Goal: Information Seeking & Learning: Learn about a topic

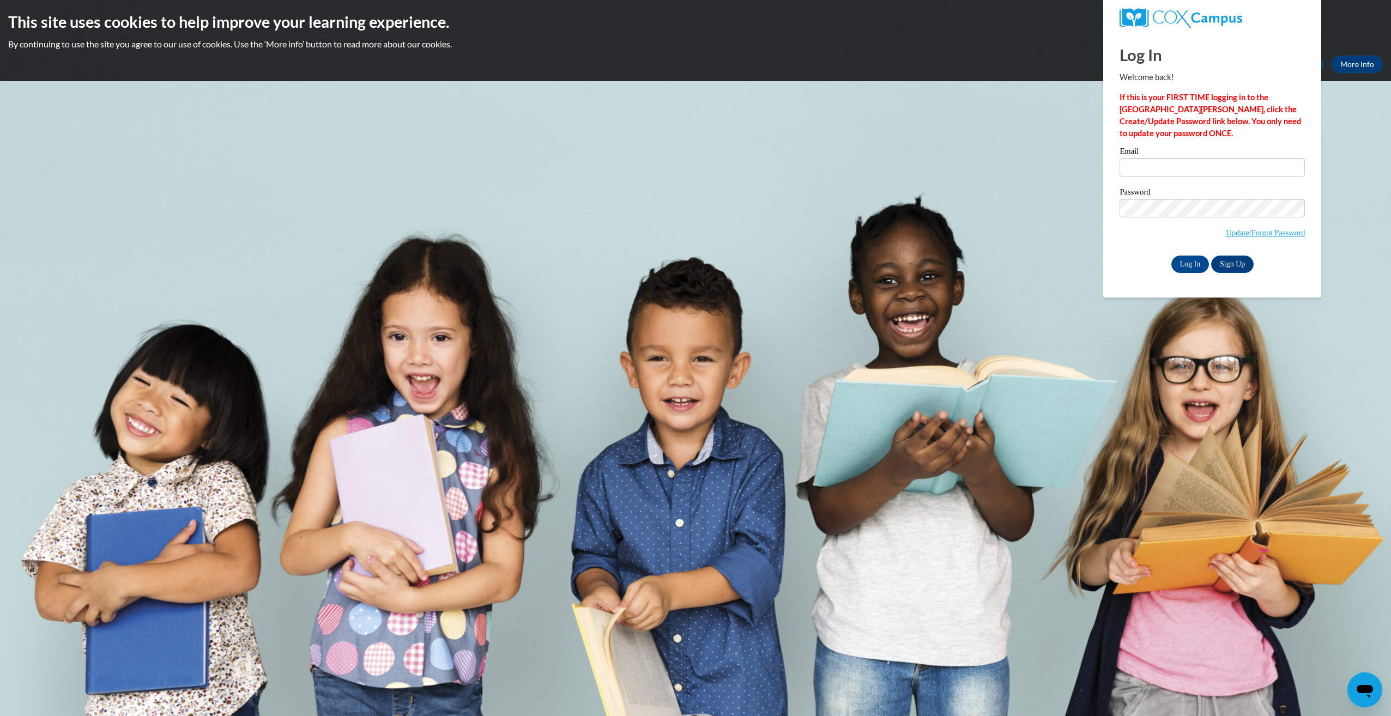
type input "jennifervega648@gmail.com"
click at [1172, 256] on input "Log In" at bounding box center [1191, 264] width 38 height 17
click at [1189, 259] on input "Log In" at bounding box center [1191, 264] width 38 height 17
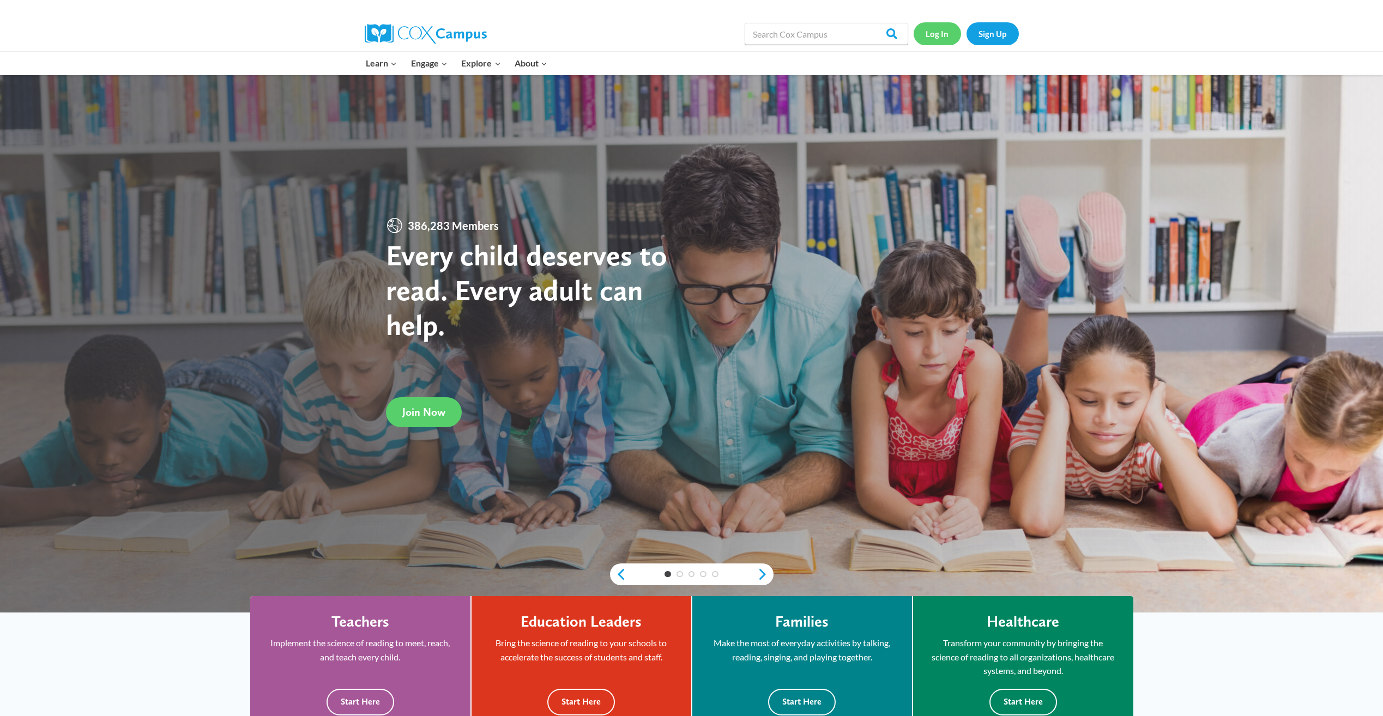
click at [943, 35] on link "Log In" at bounding box center [937, 33] width 47 height 22
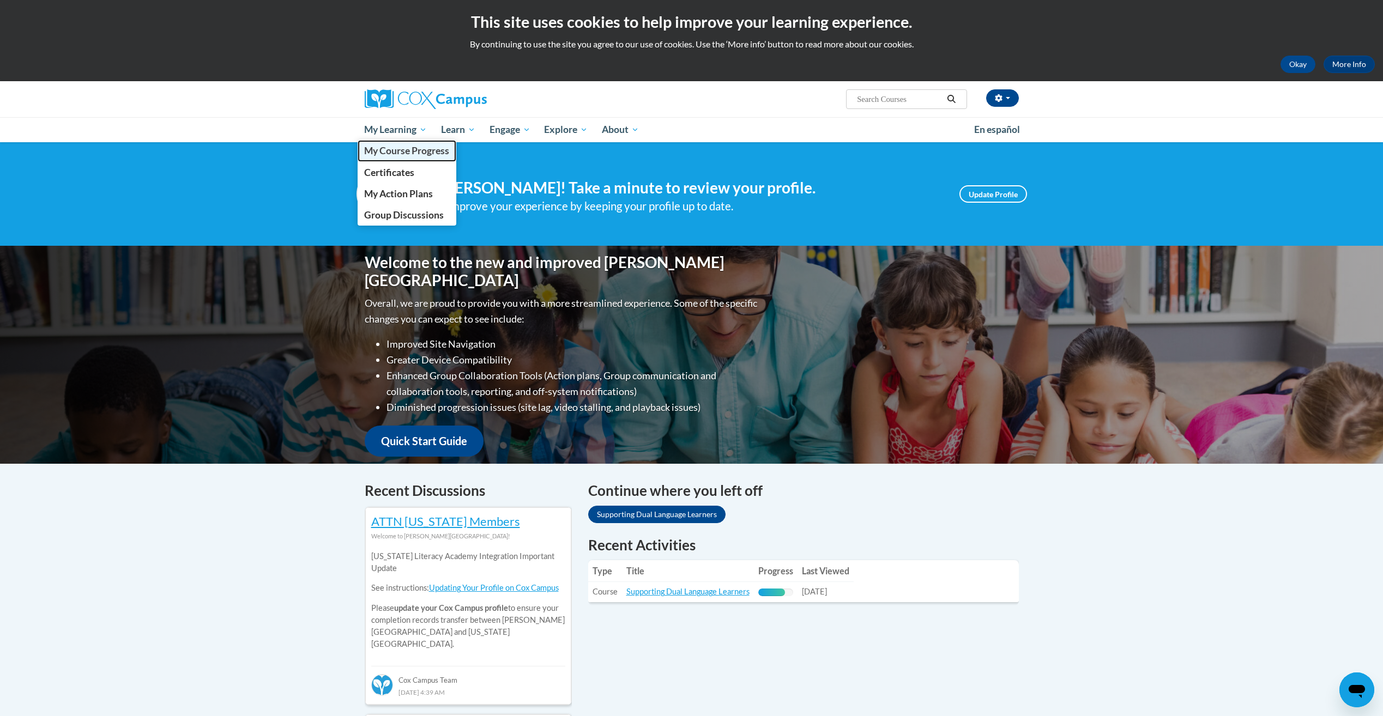
click at [411, 152] on span "My Course Progress" at bounding box center [406, 150] width 85 height 11
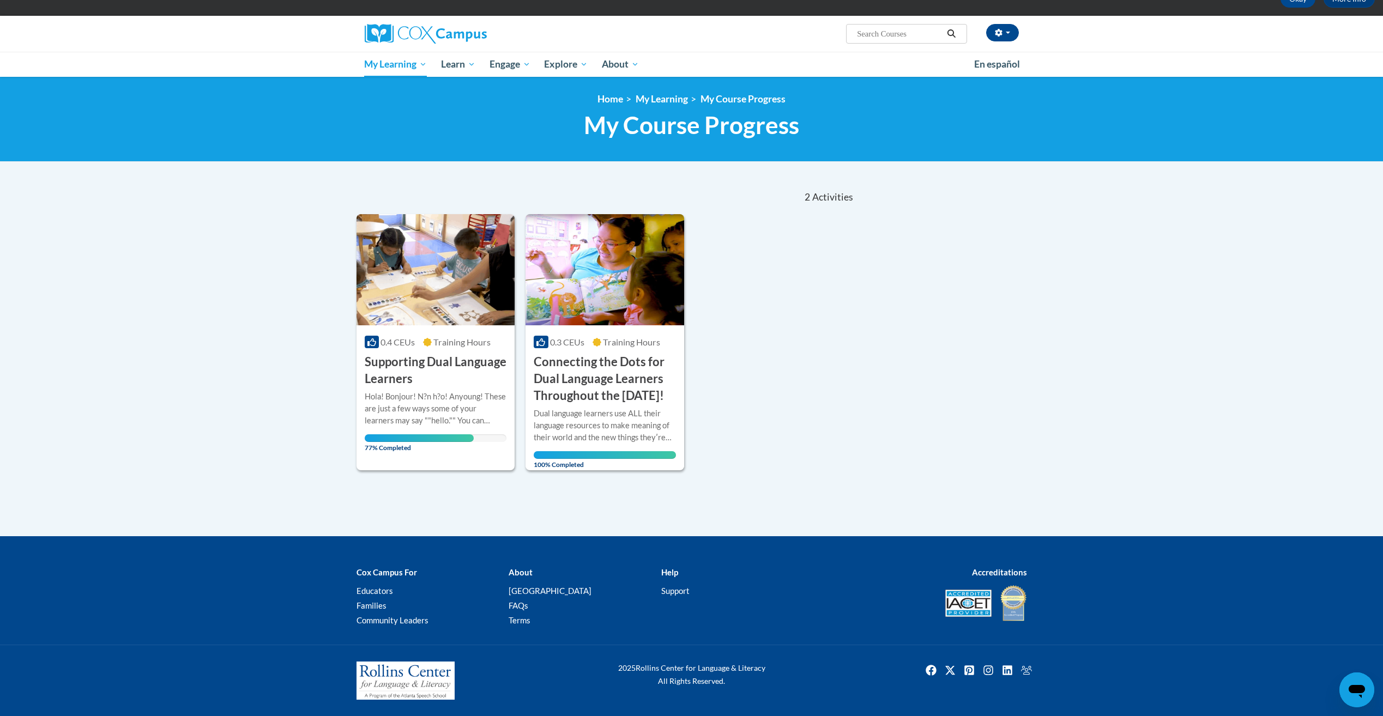
scroll to position [82, 0]
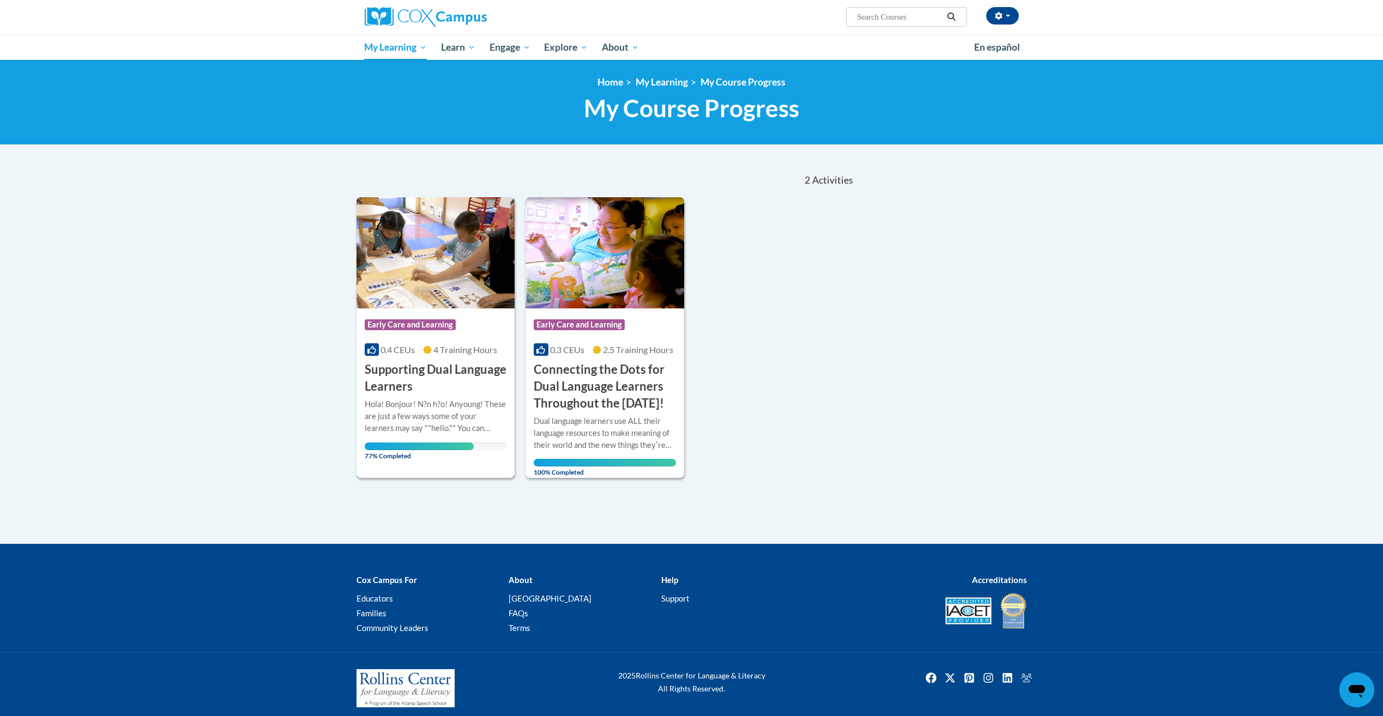
click at [467, 367] on h3 "Supporting Dual Language Learners" at bounding box center [436, 378] width 142 height 34
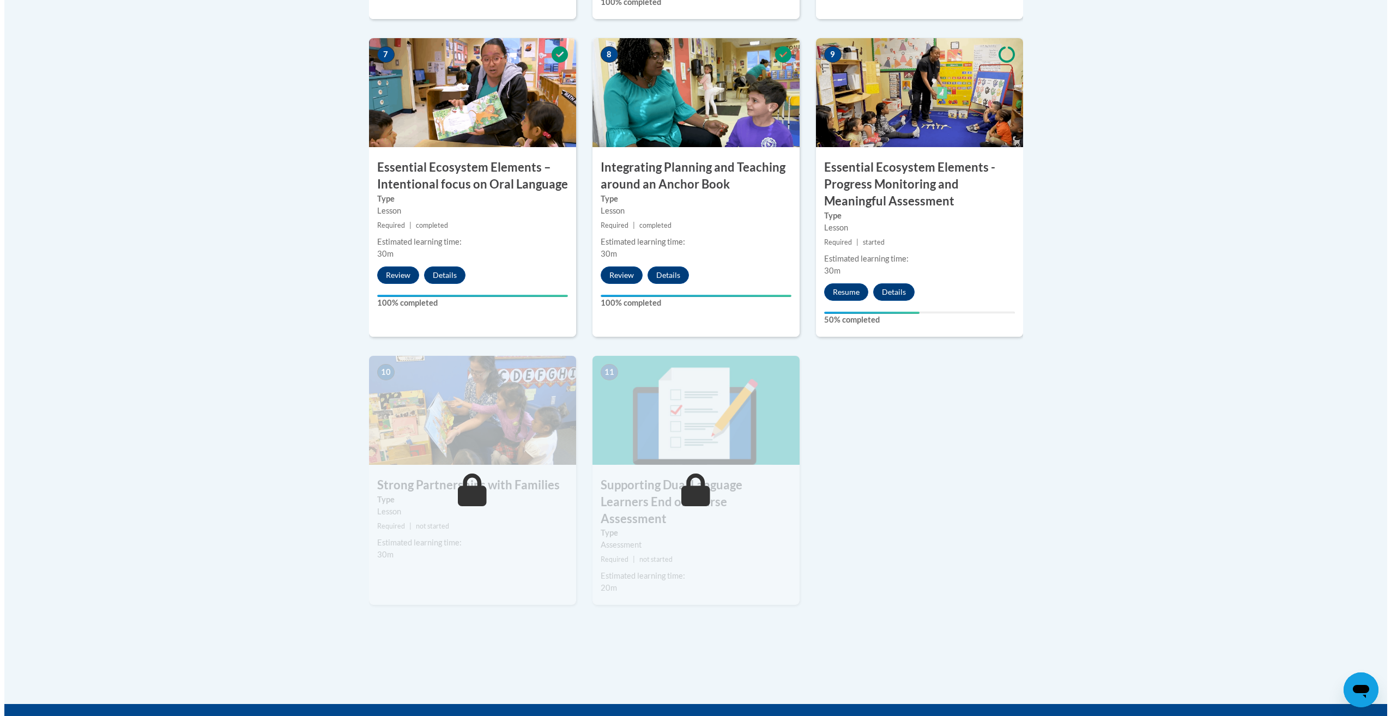
scroll to position [825, 0]
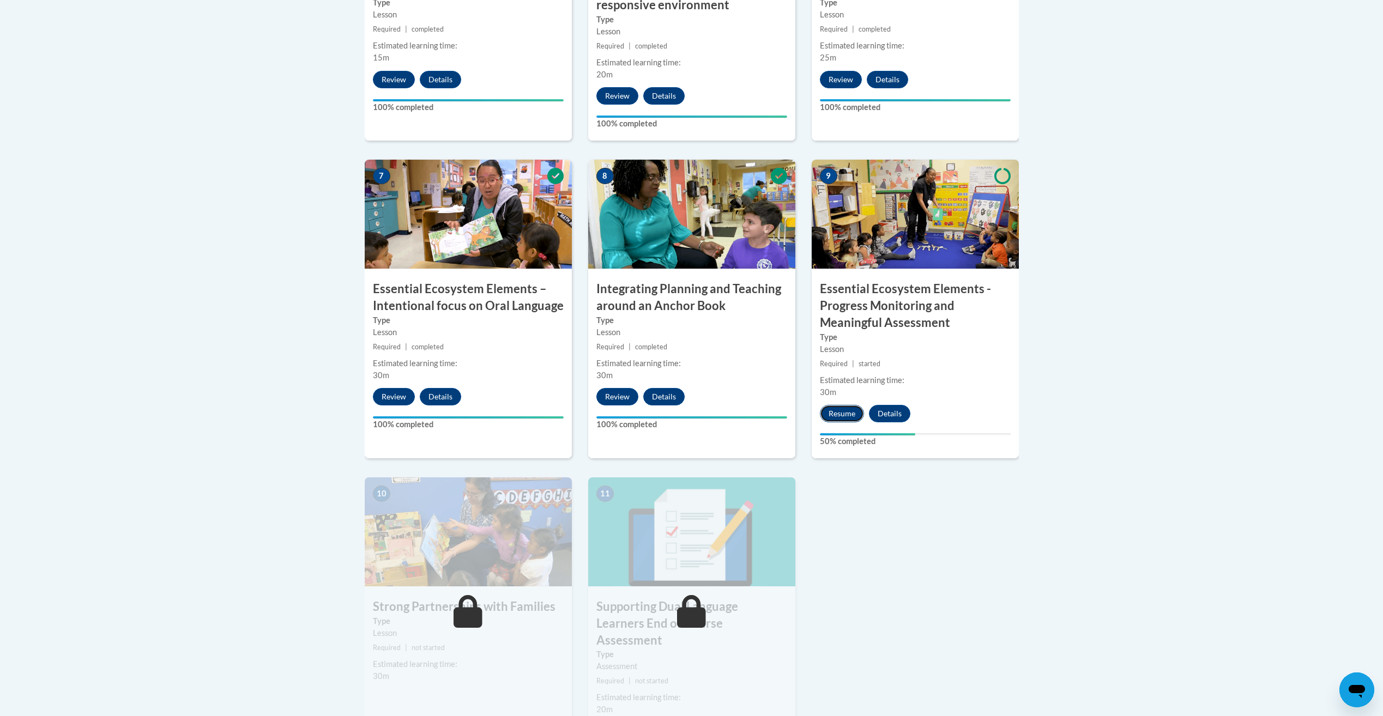
click at [836, 417] on button "Resume" at bounding box center [842, 413] width 44 height 17
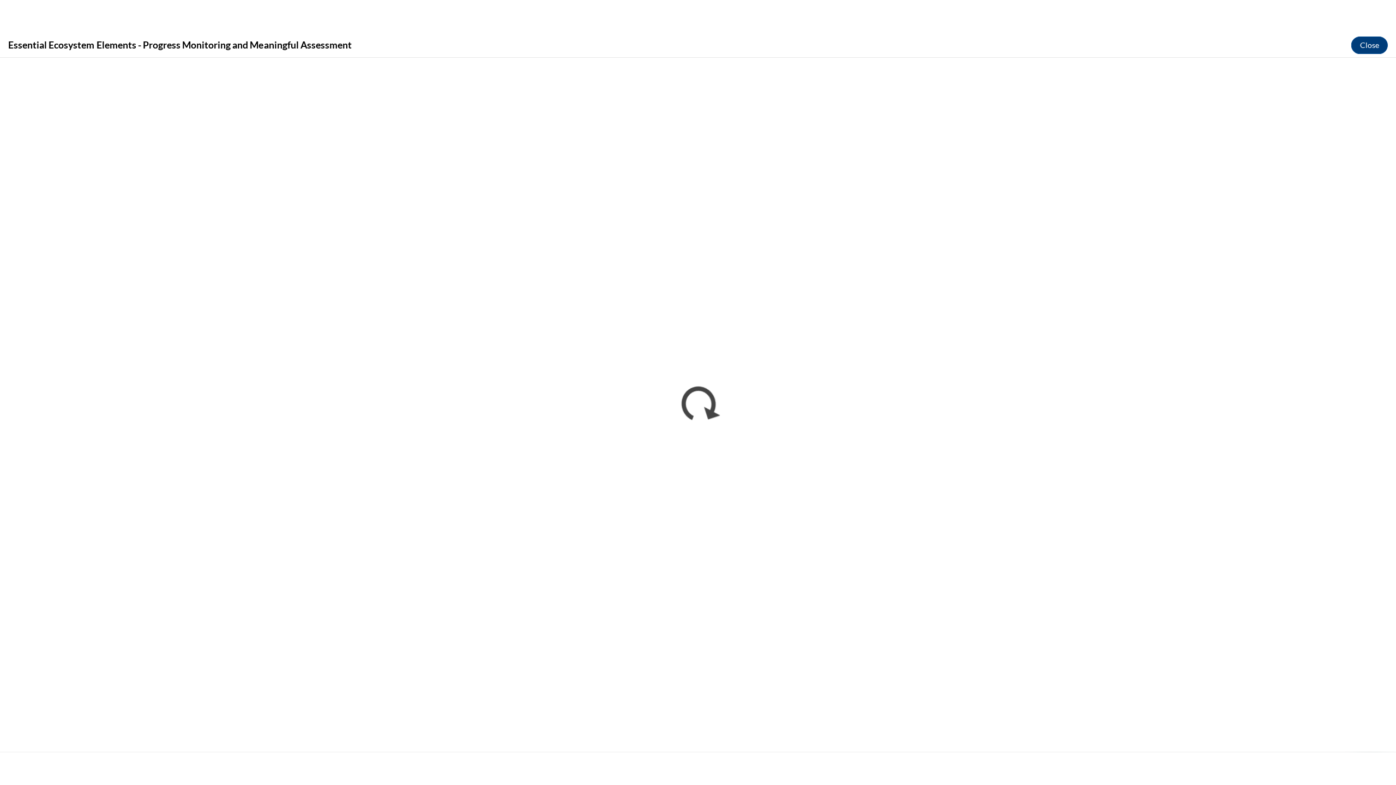
scroll to position [0, 0]
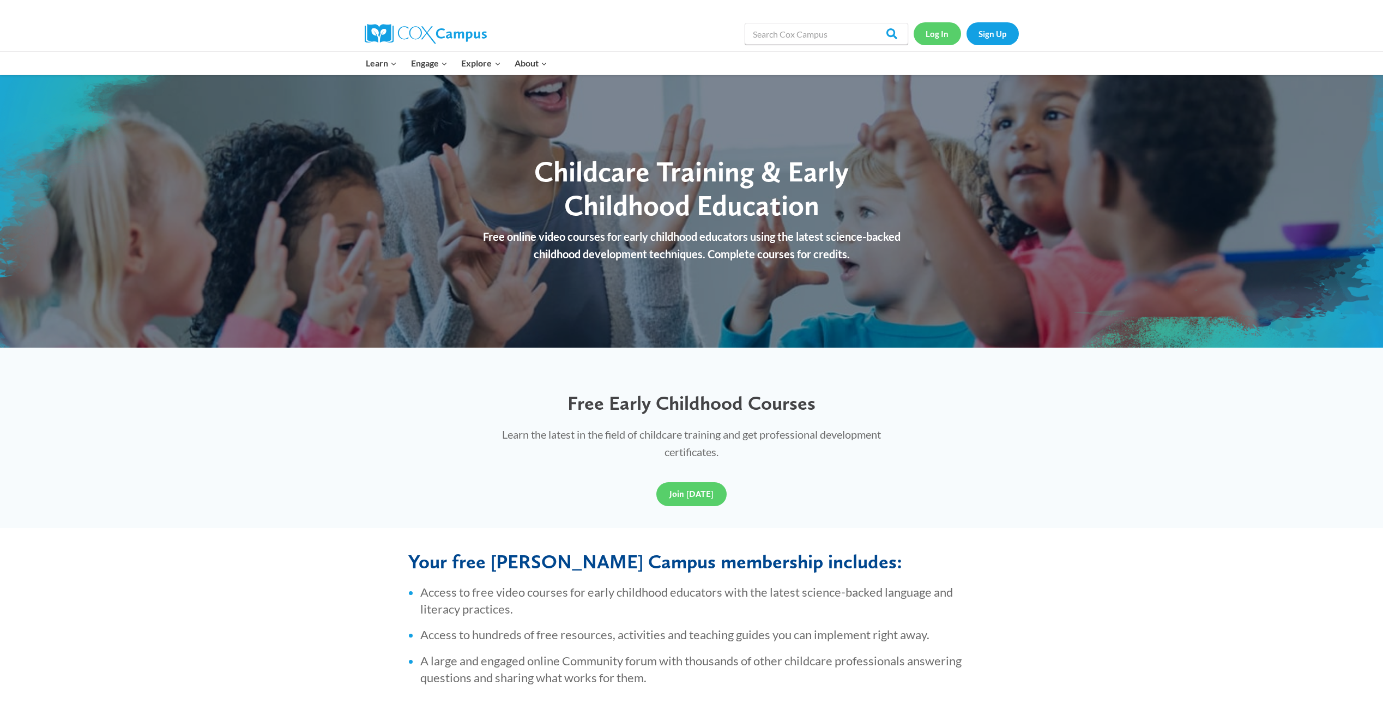
click at [952, 34] on link "Log In" at bounding box center [937, 33] width 47 height 22
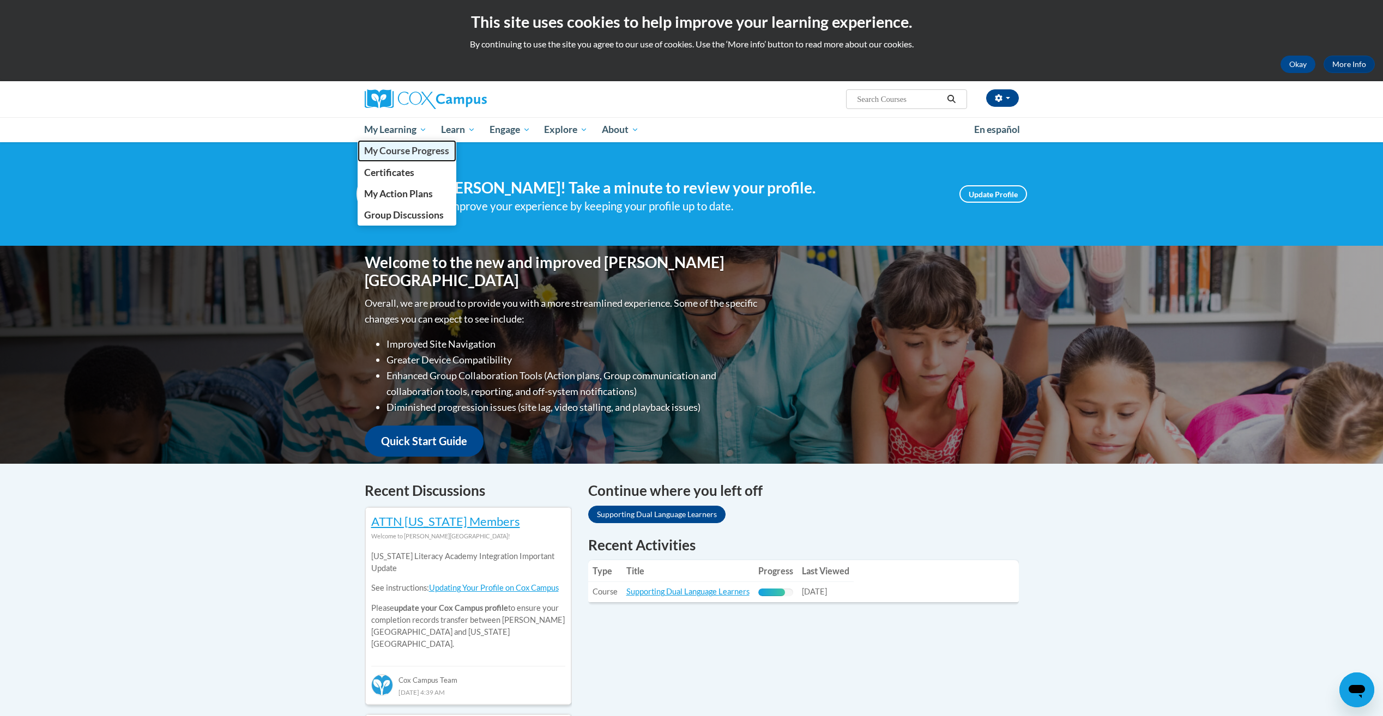
click at [399, 148] on span "My Course Progress" at bounding box center [406, 150] width 85 height 11
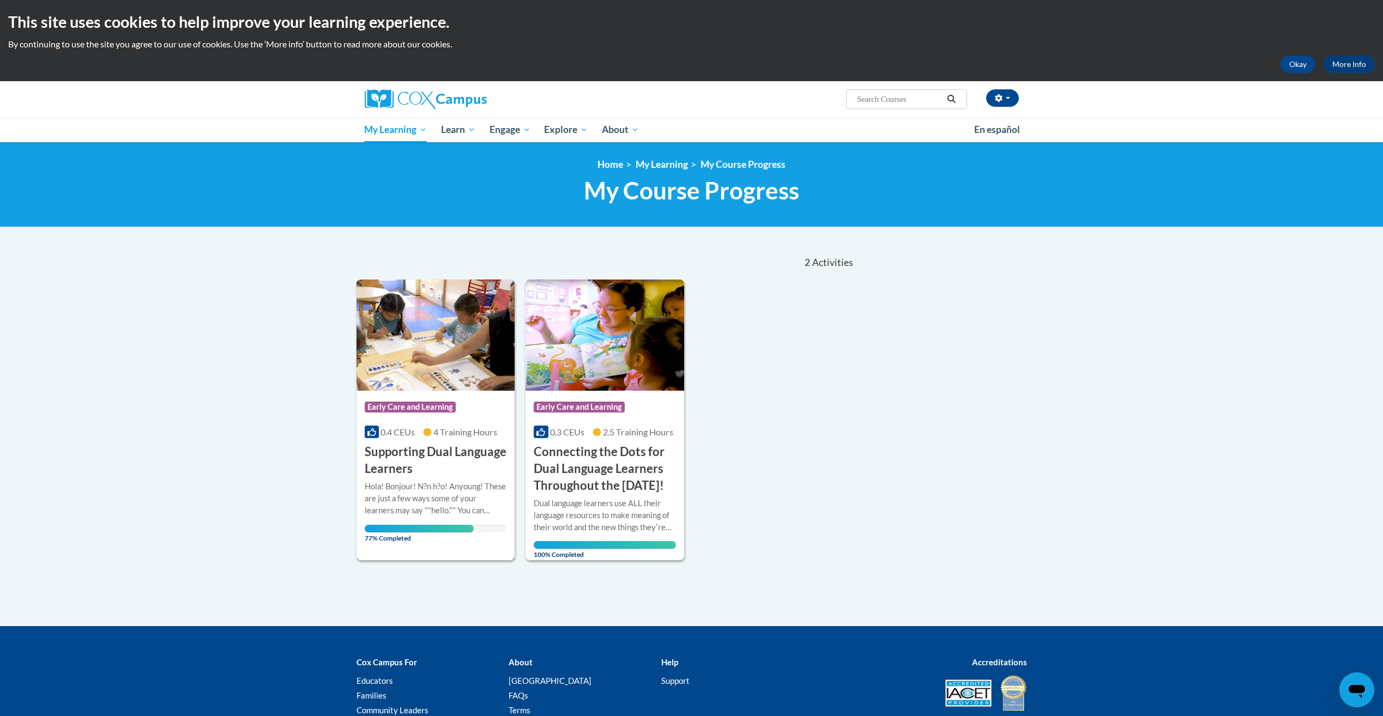
click at [425, 465] on h3 "Supporting Dual Language Learners" at bounding box center [436, 461] width 142 height 34
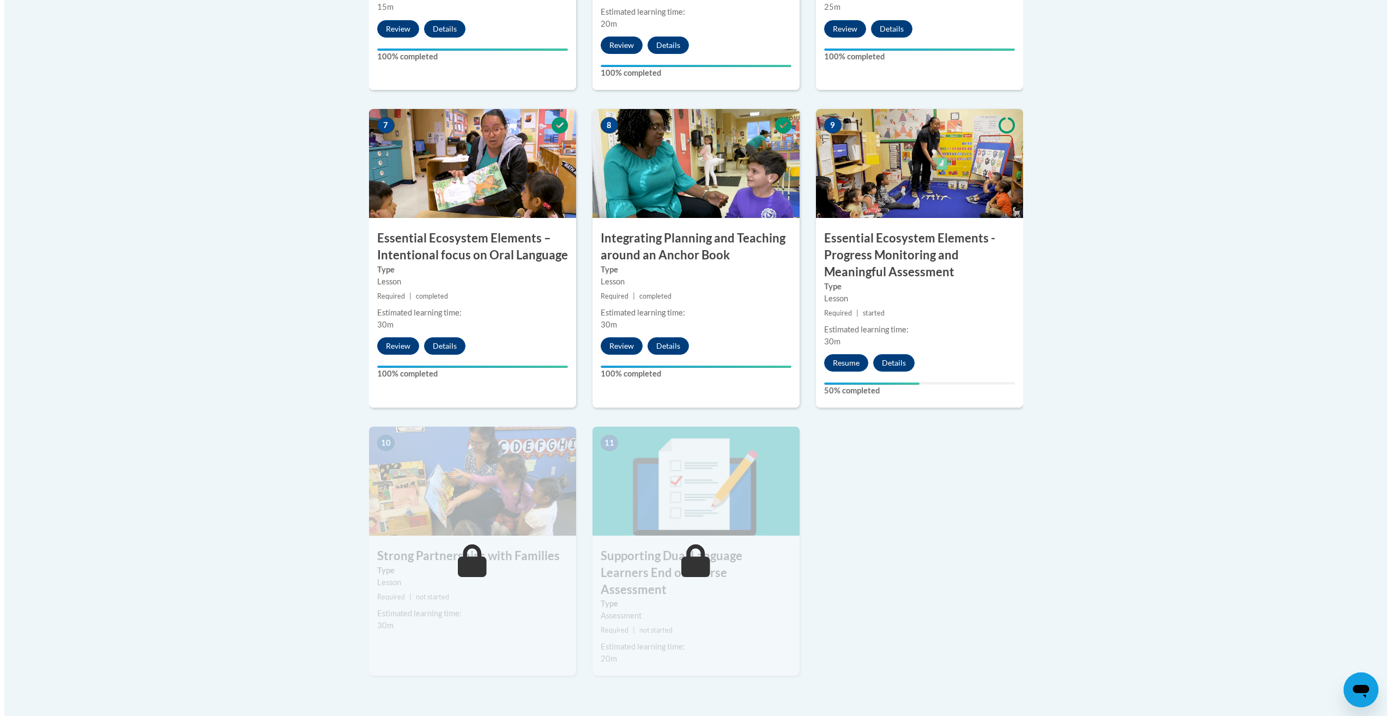
scroll to position [872, 0]
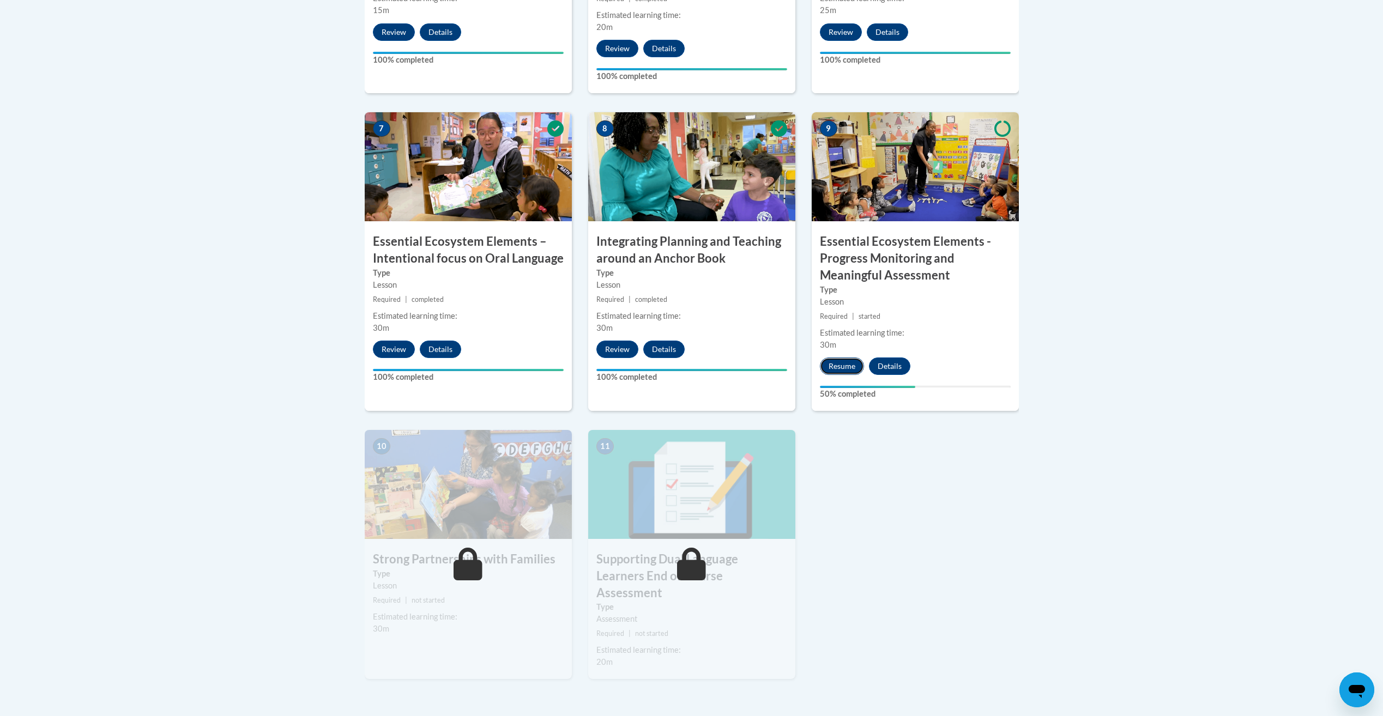
click at [840, 363] on button "Resume" at bounding box center [842, 366] width 44 height 17
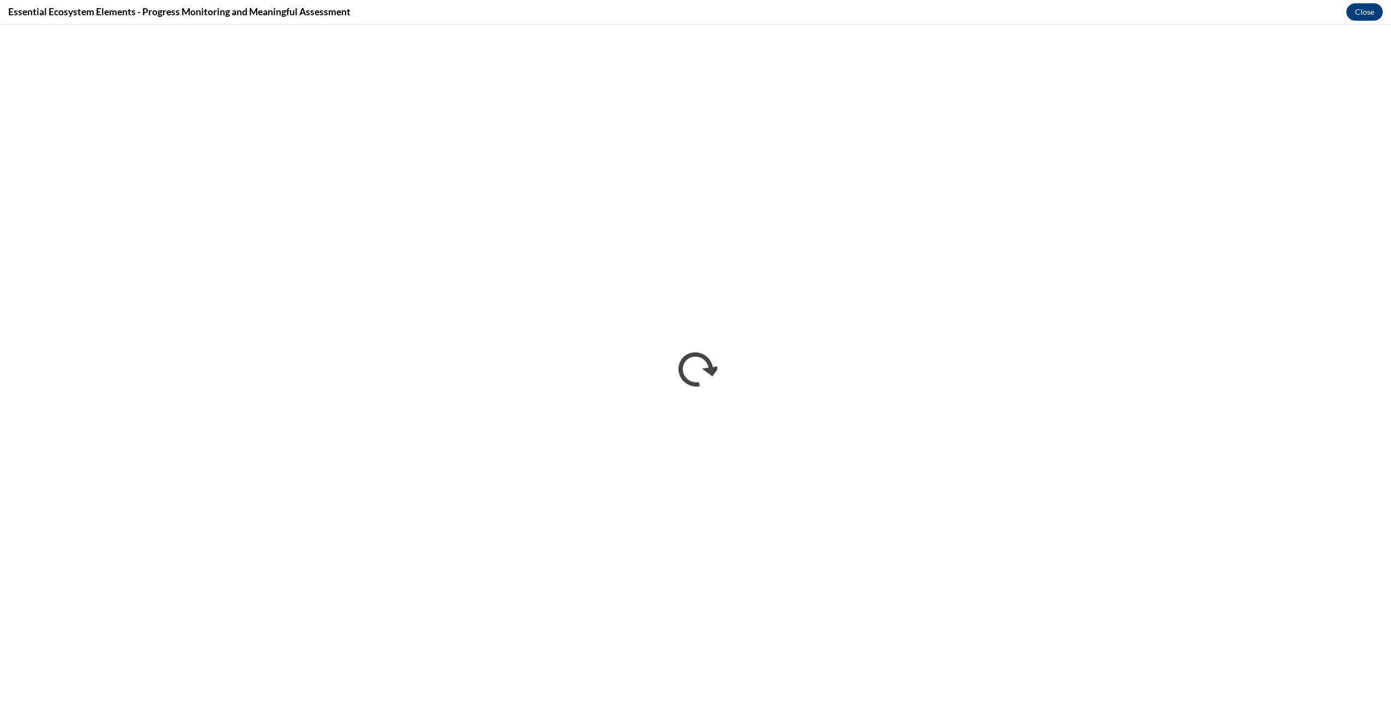
scroll to position [0, 0]
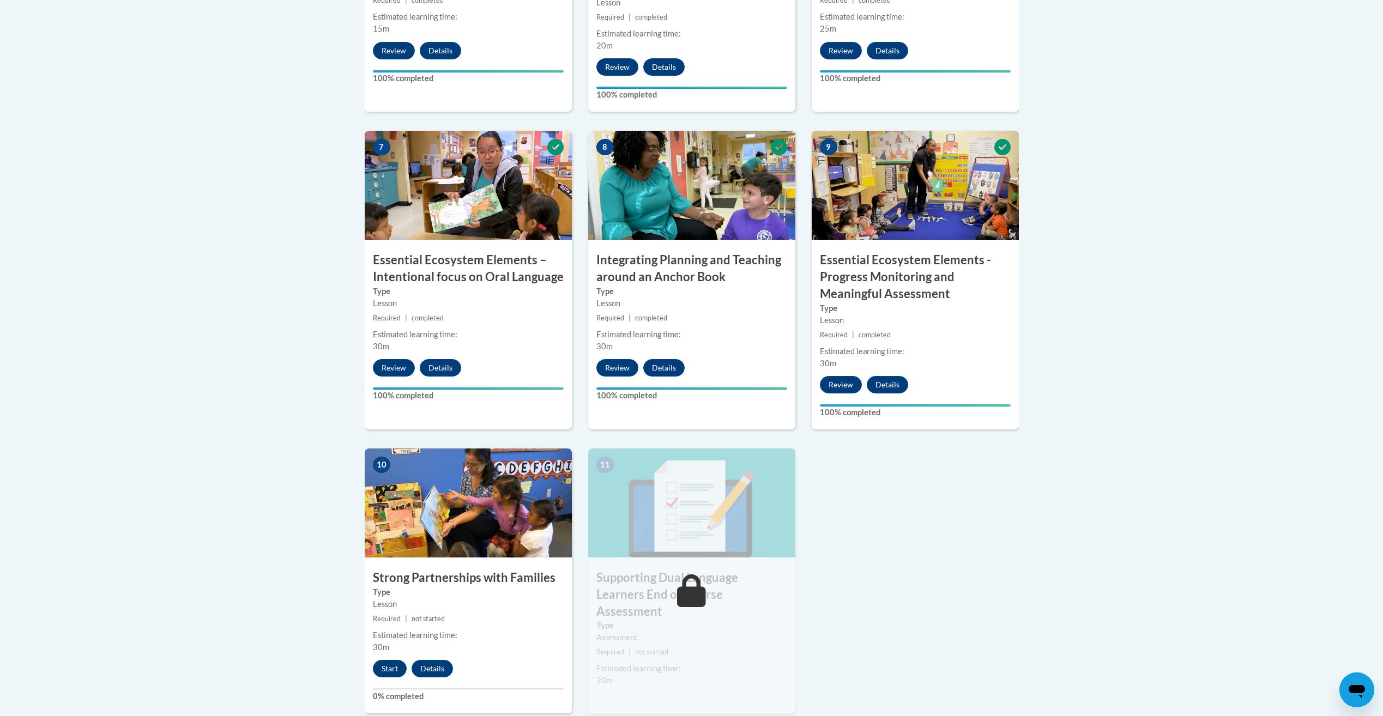
scroll to position [872, 0]
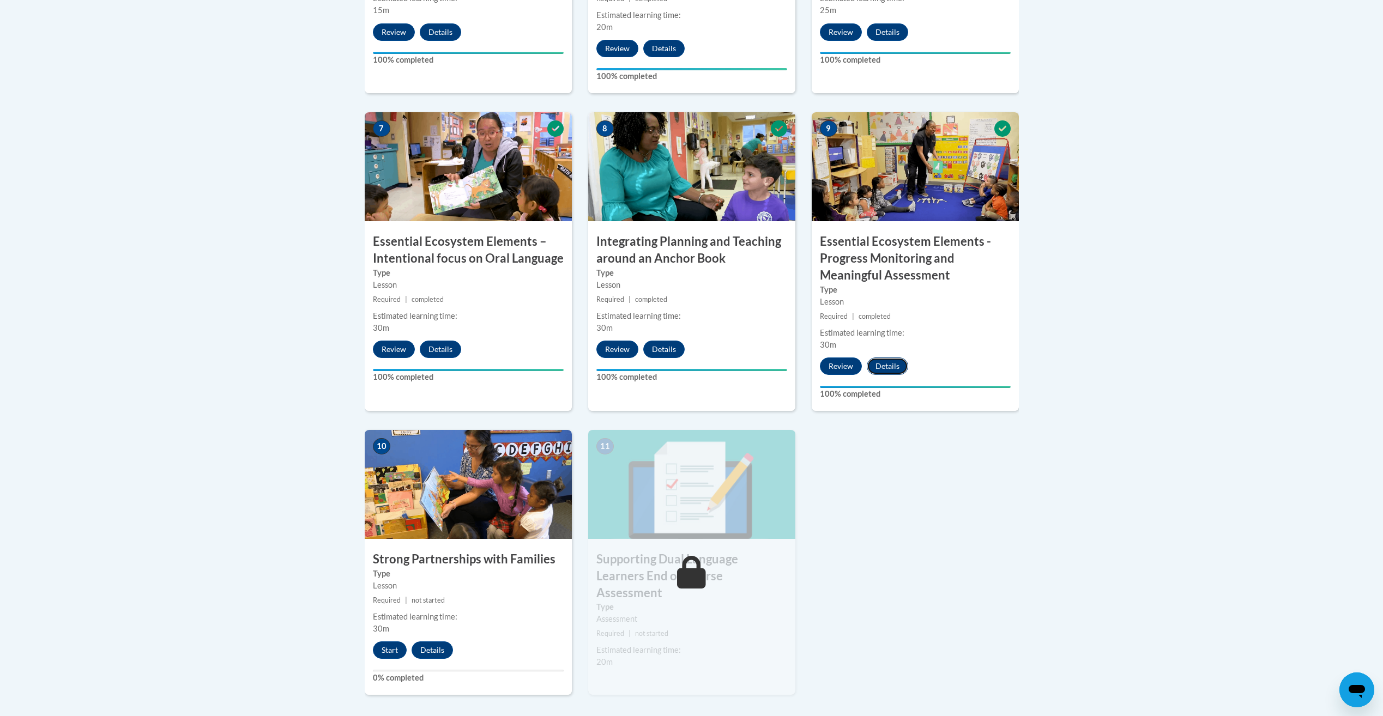
click at [891, 371] on button "Details" at bounding box center [887, 366] width 41 height 17
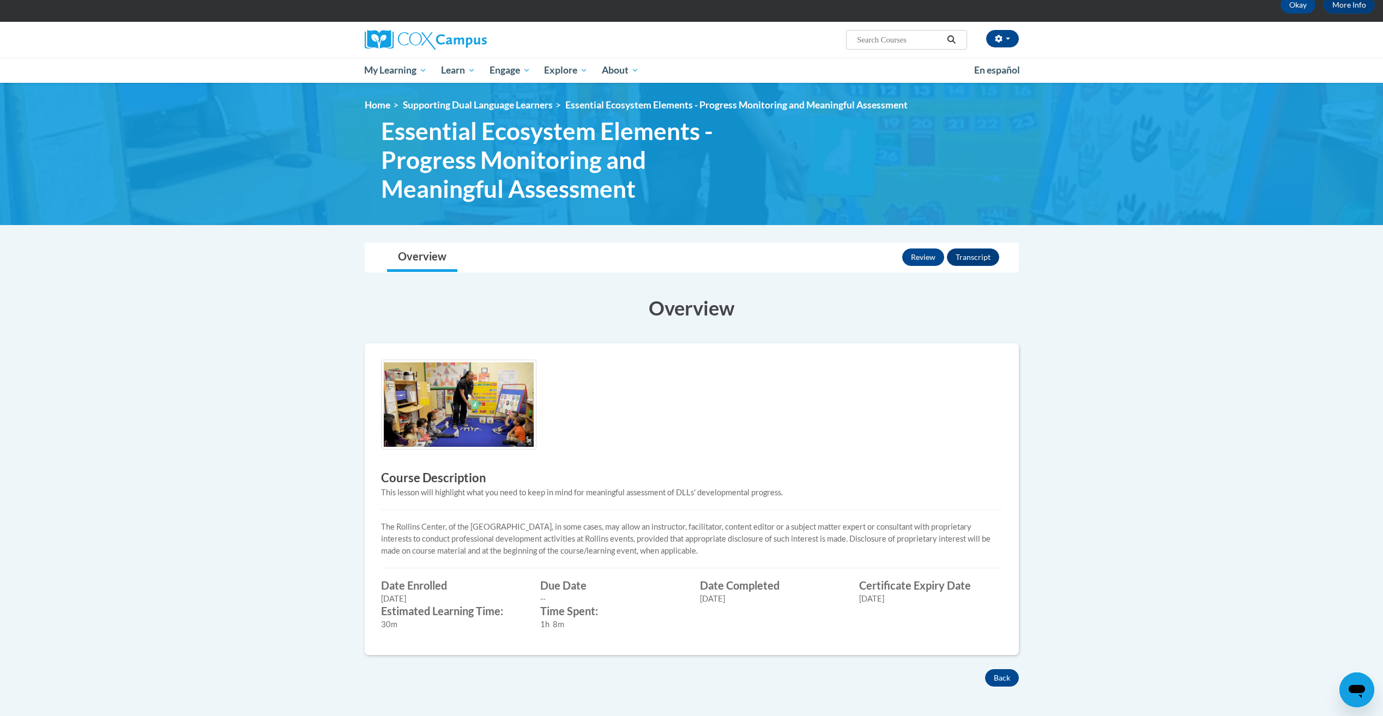
scroll to position [109, 0]
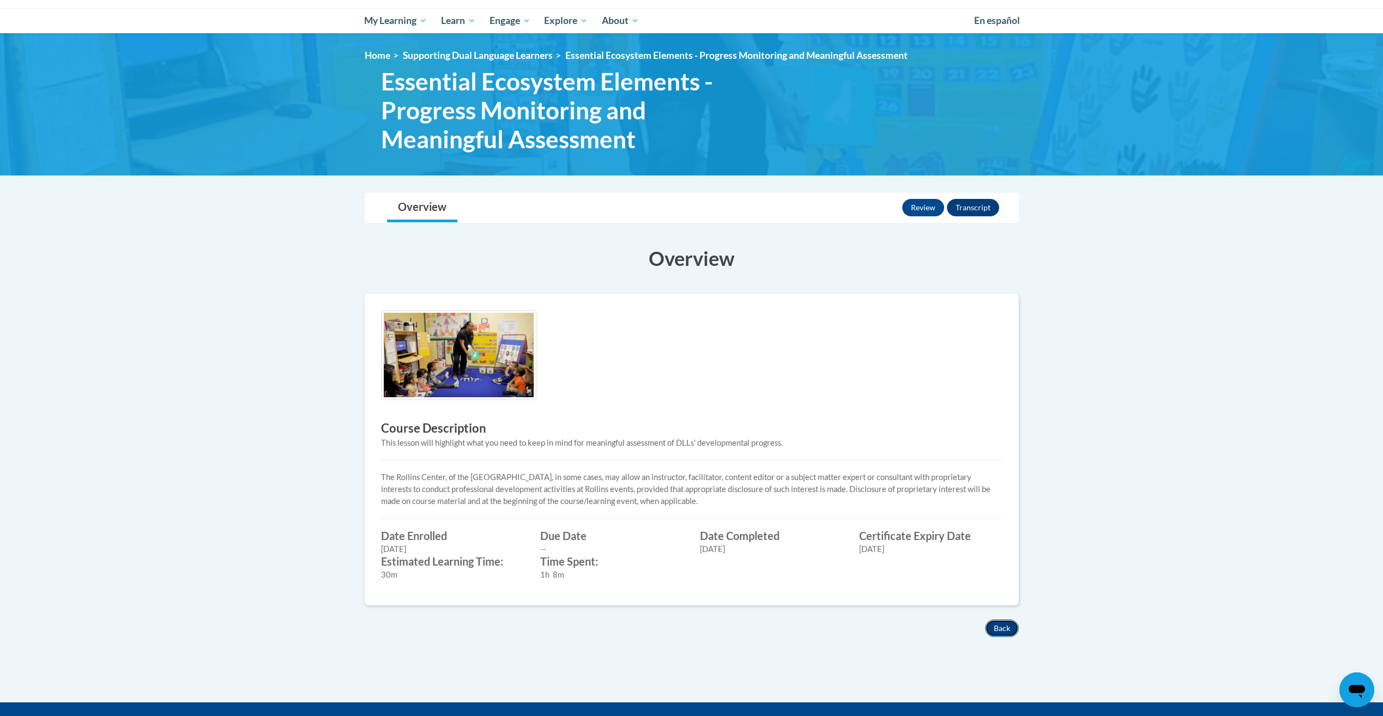
click at [1003, 626] on button "Back" at bounding box center [1002, 628] width 34 height 17
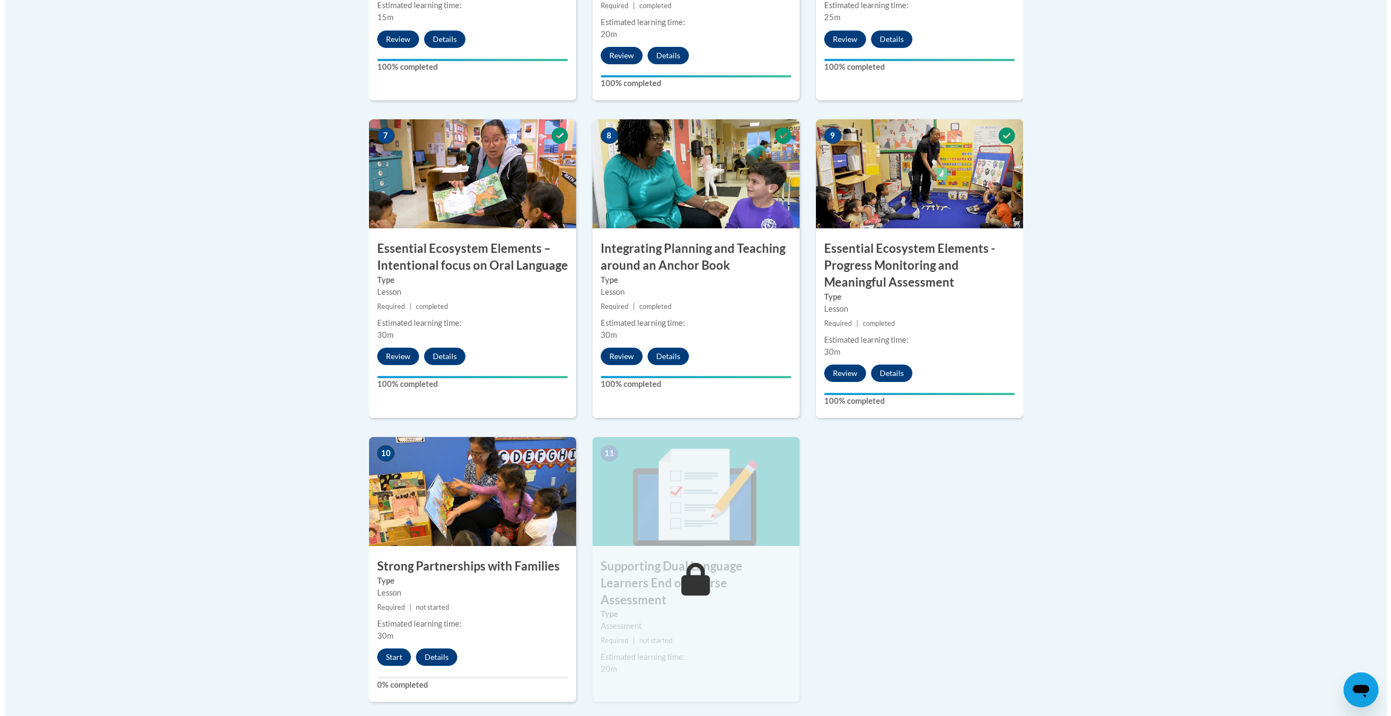
scroll to position [872, 0]
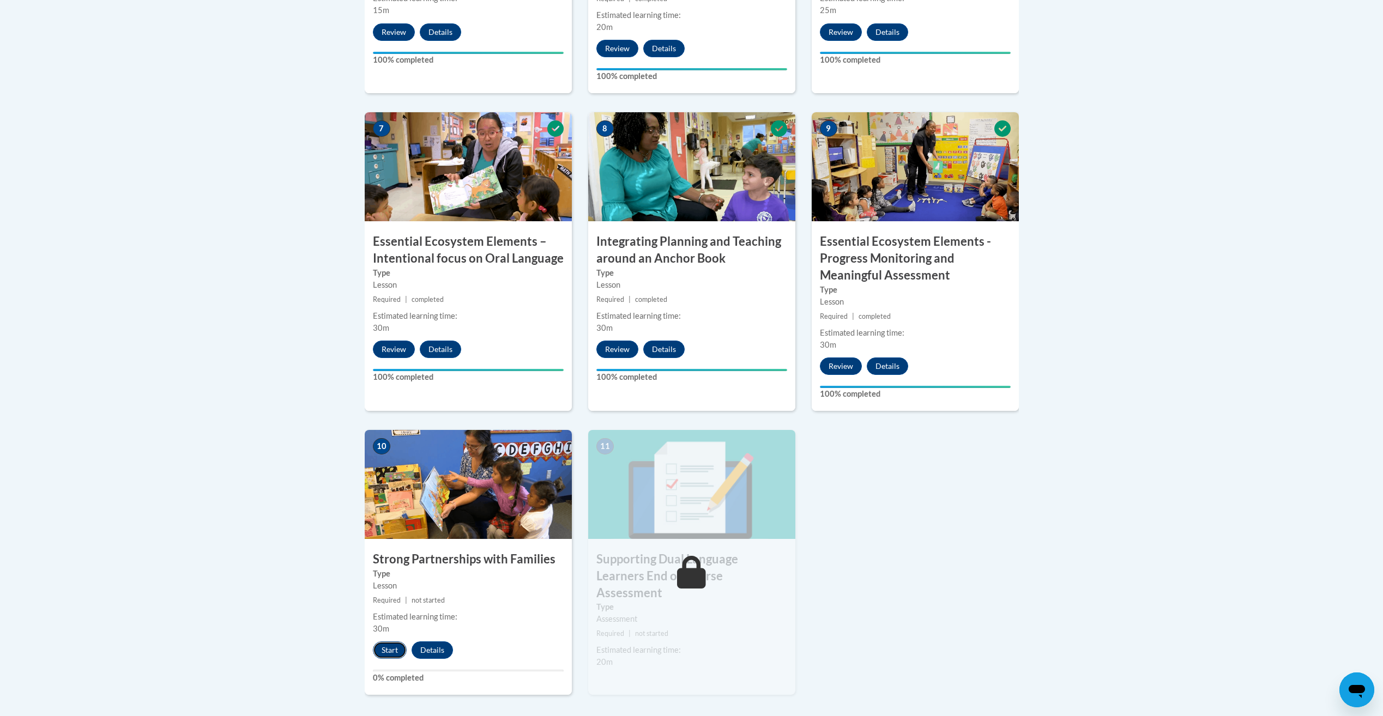
click at [395, 652] on button "Start" at bounding box center [390, 650] width 34 height 17
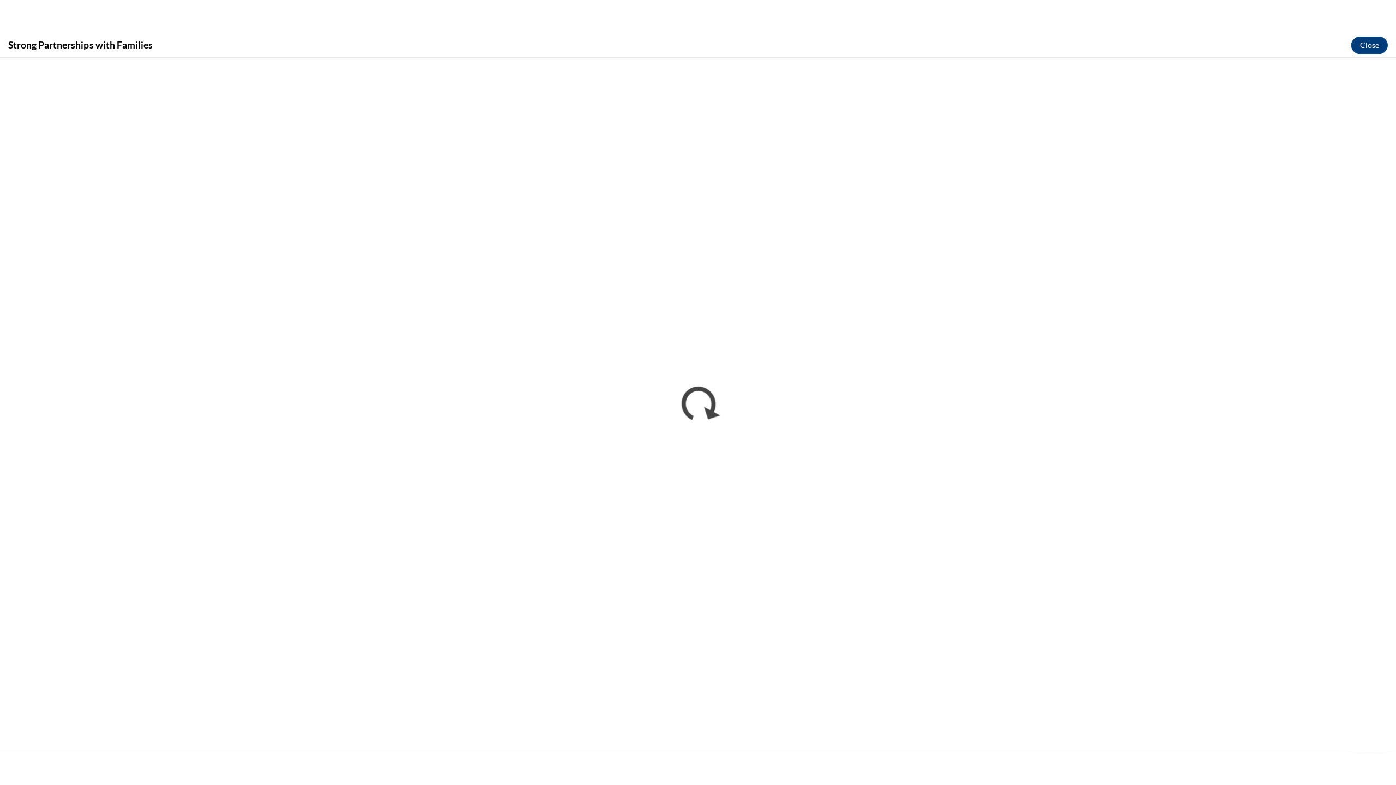
scroll to position [0, 0]
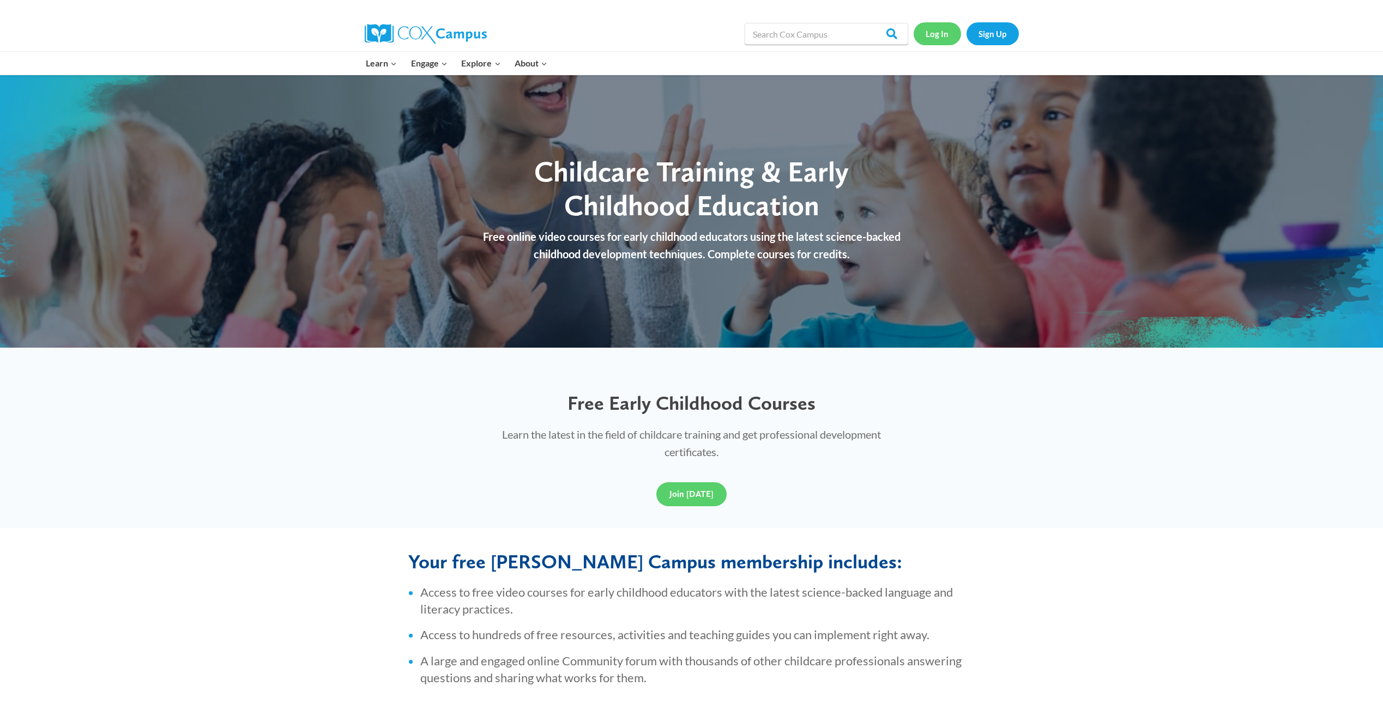
click at [930, 36] on link "Log In" at bounding box center [937, 33] width 47 height 22
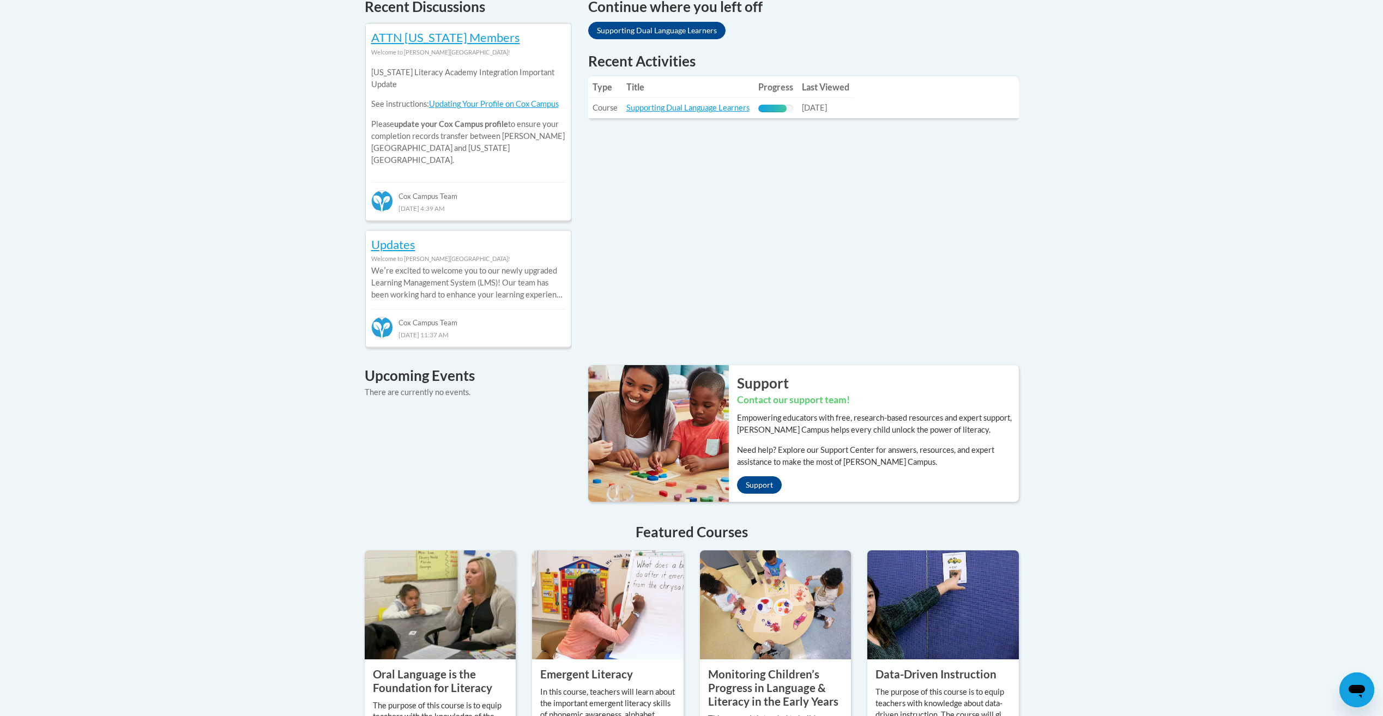
scroll to position [491, 0]
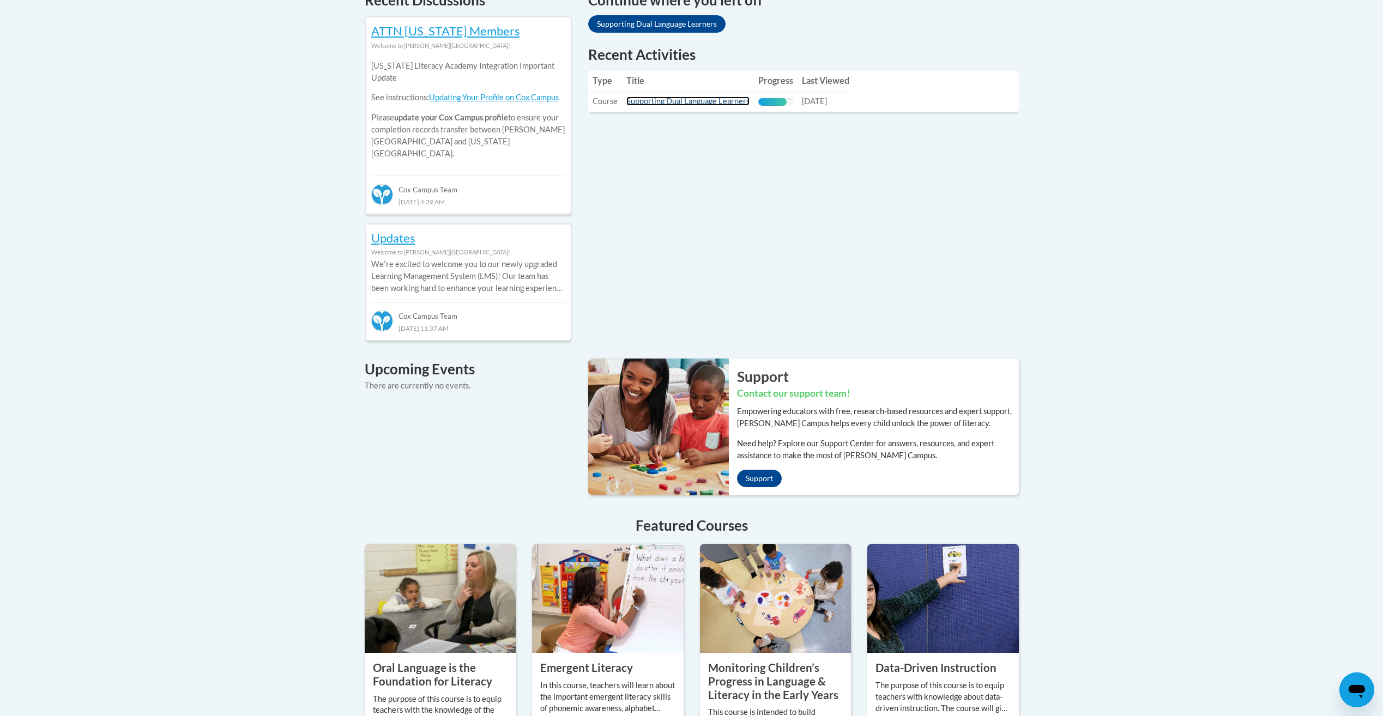
click at [672, 105] on link "Supporting Dual Language Learners" at bounding box center [687, 101] width 123 height 9
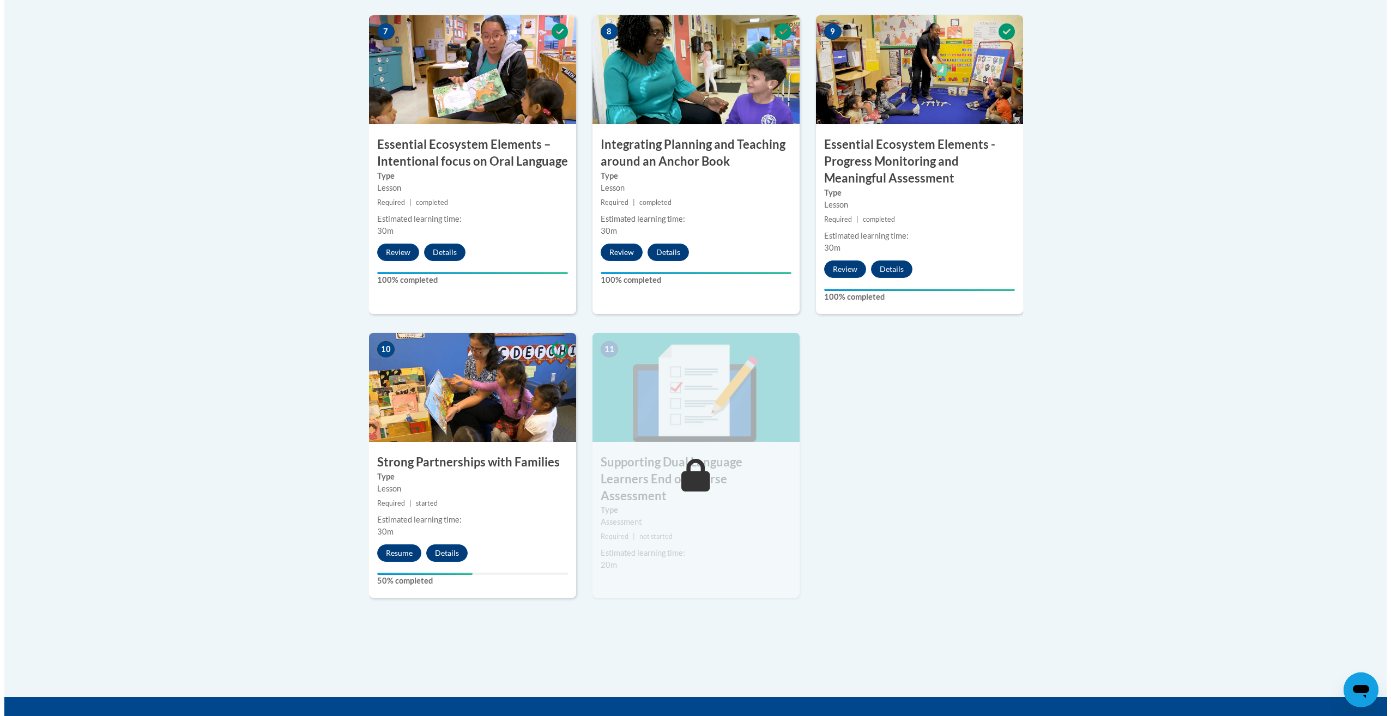
scroll to position [981, 0]
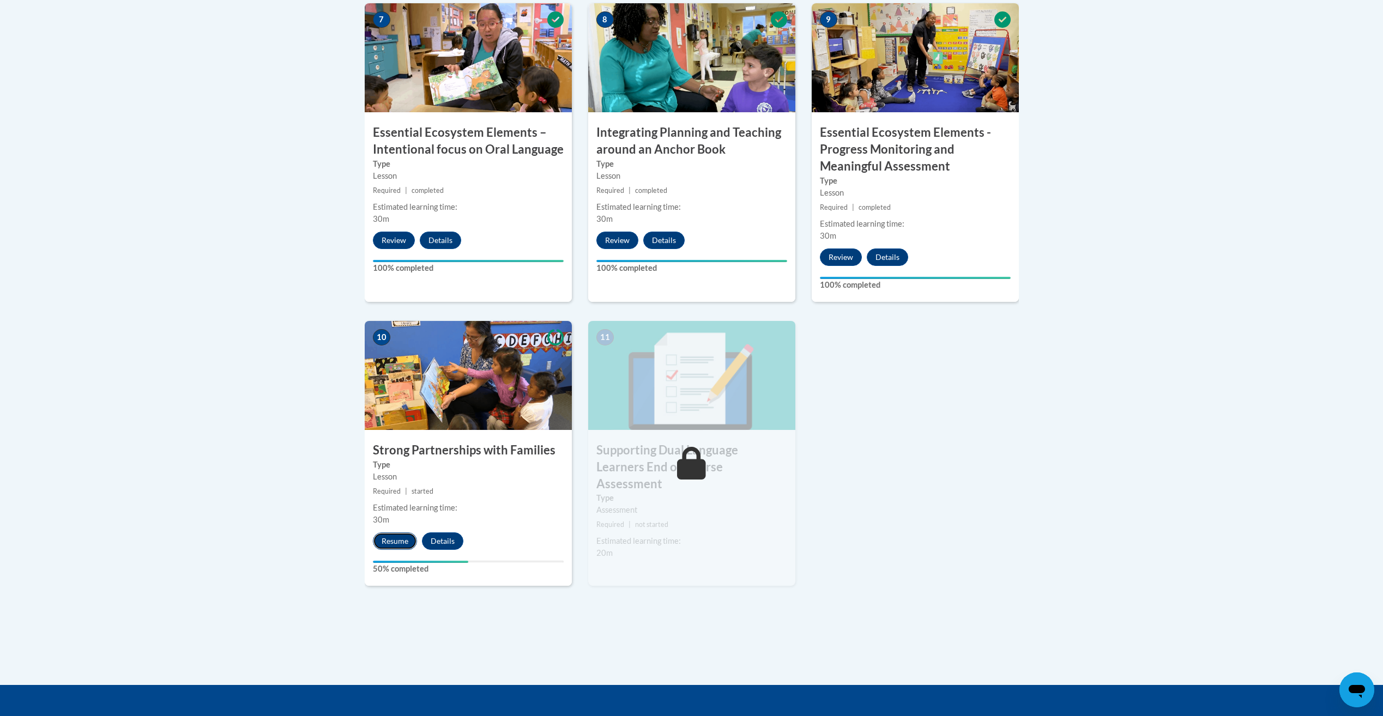
click at [401, 545] on button "Resume" at bounding box center [395, 541] width 44 height 17
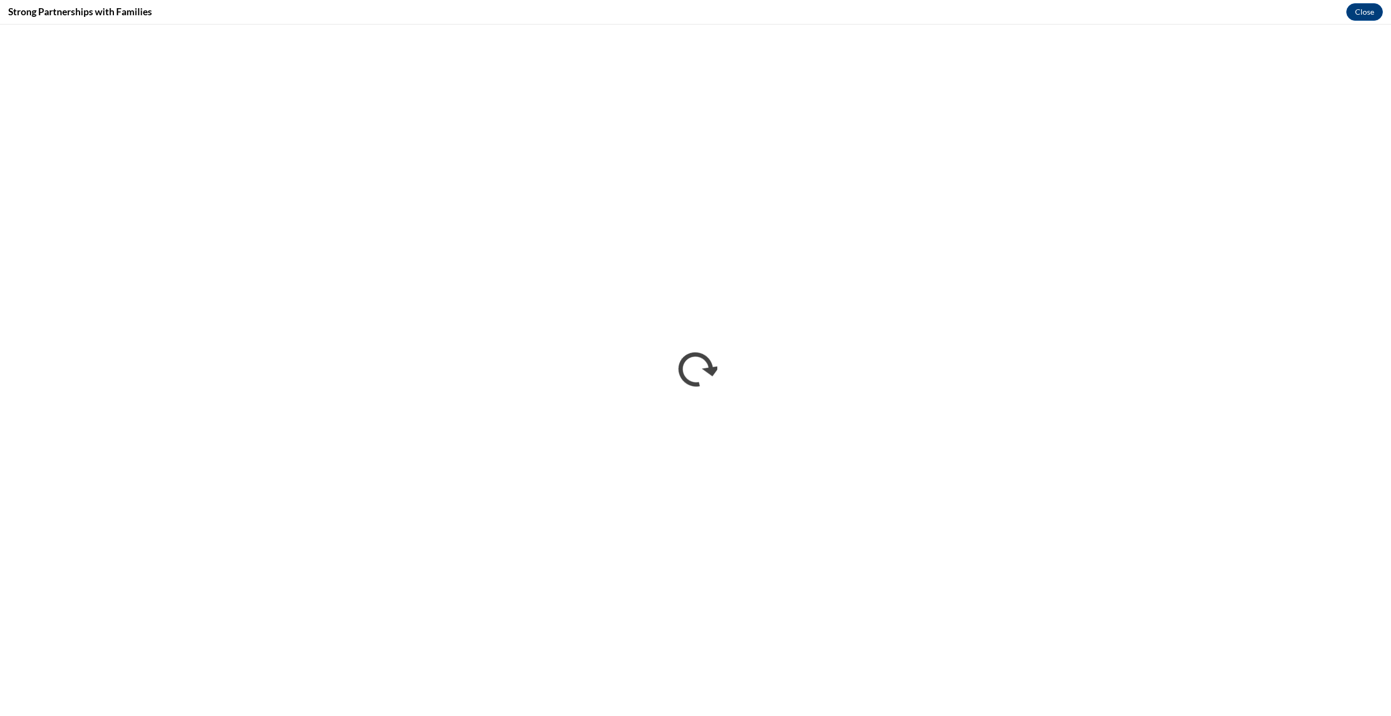
scroll to position [0, 0]
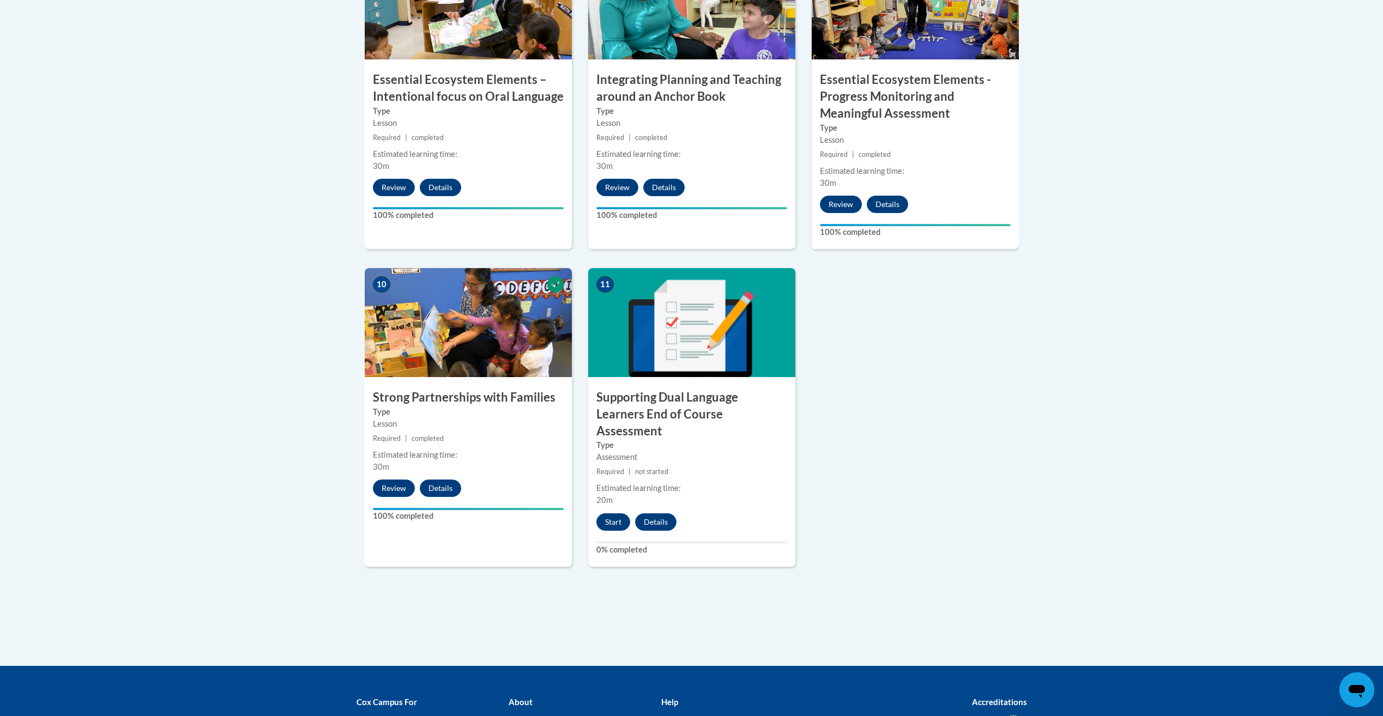
scroll to position [1036, 0]
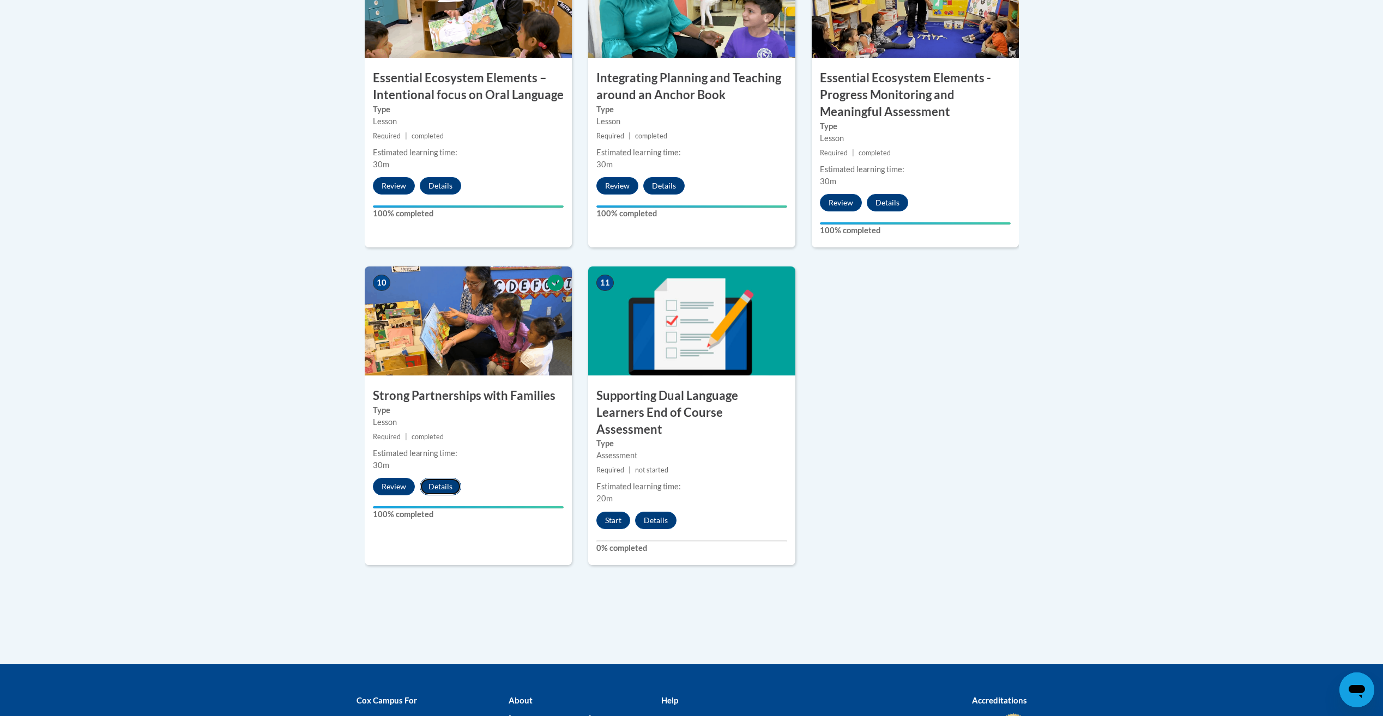
click at [449, 492] on button "Details" at bounding box center [440, 486] width 41 height 17
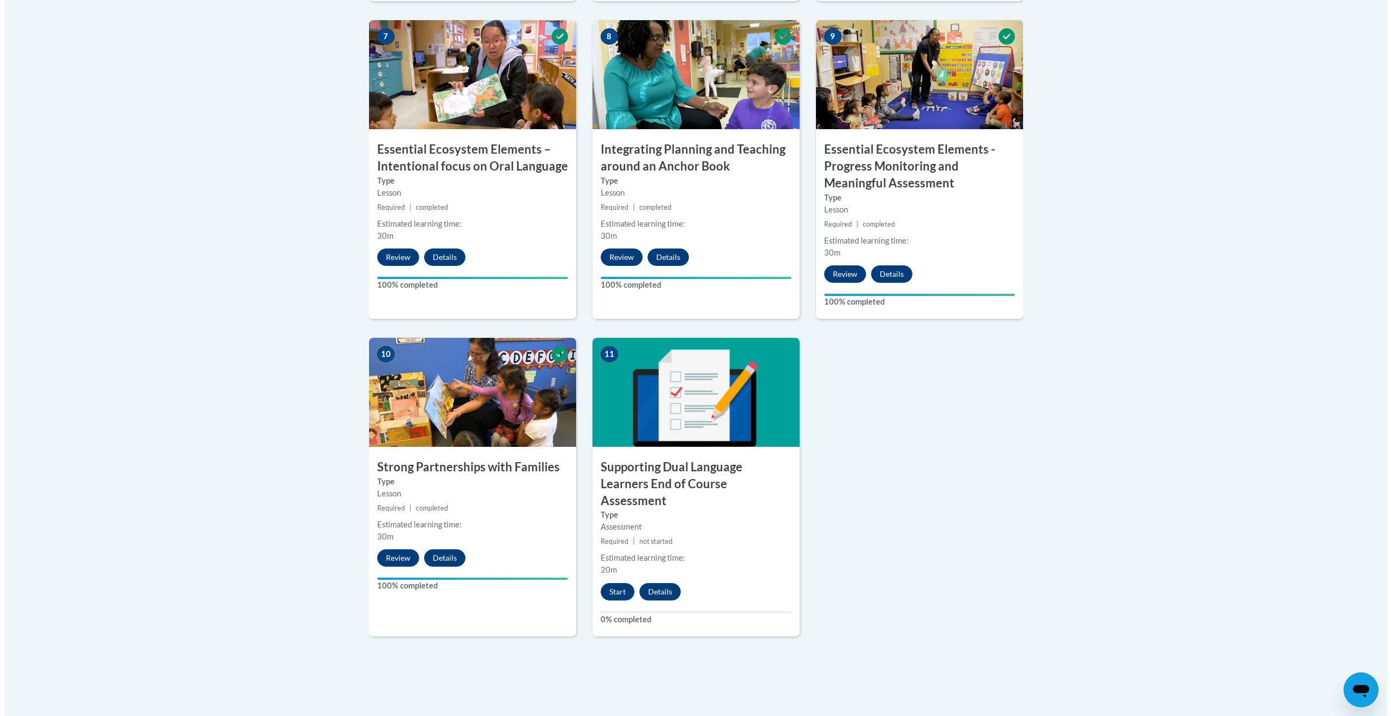
scroll to position [964, 0]
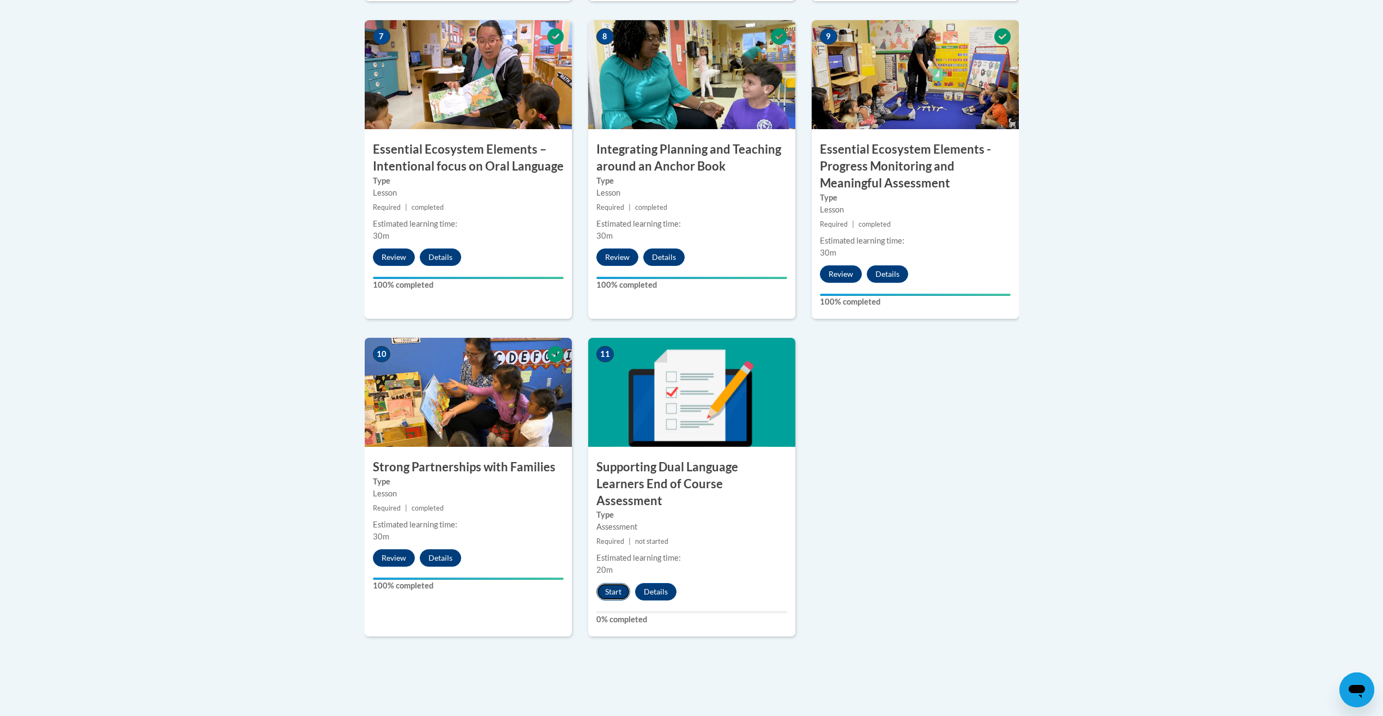
click at [614, 583] on button "Start" at bounding box center [613, 591] width 34 height 17
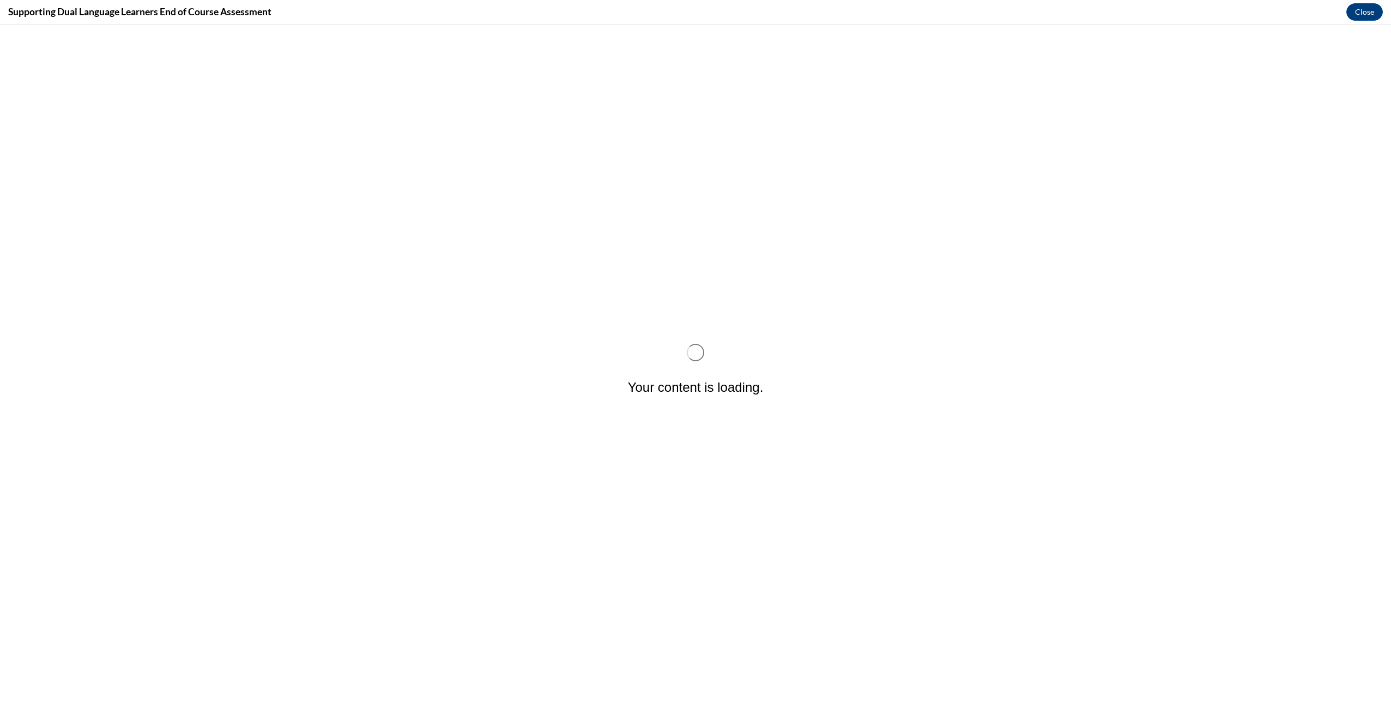
scroll to position [0, 0]
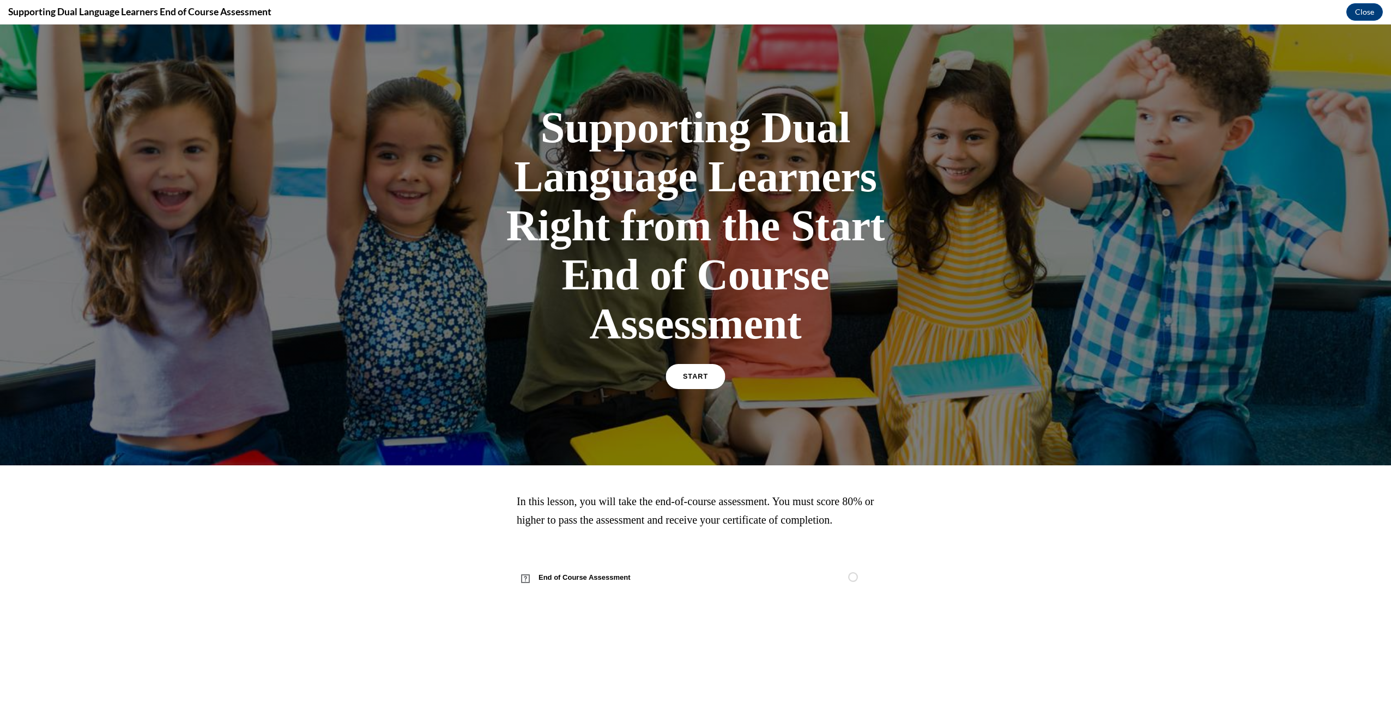
click at [704, 381] on link "START" at bounding box center [695, 376] width 59 height 25
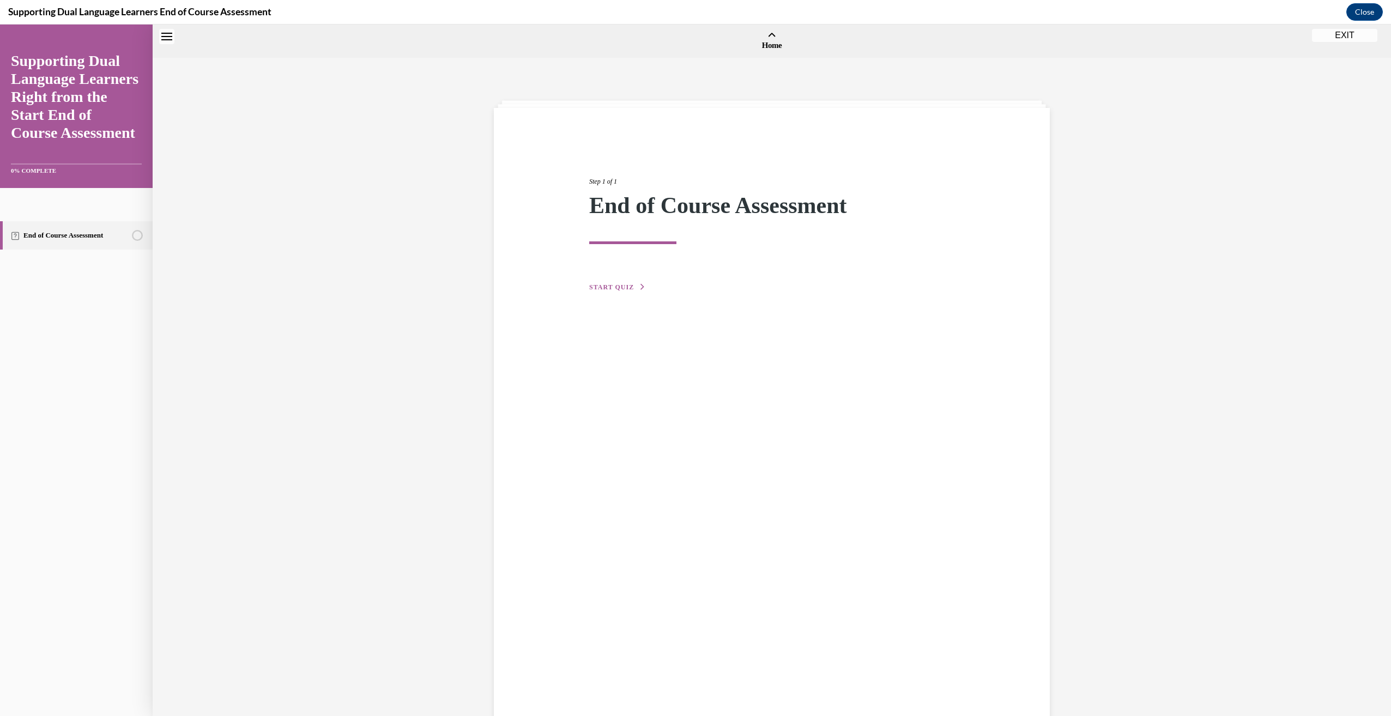
scroll to position [34, 0]
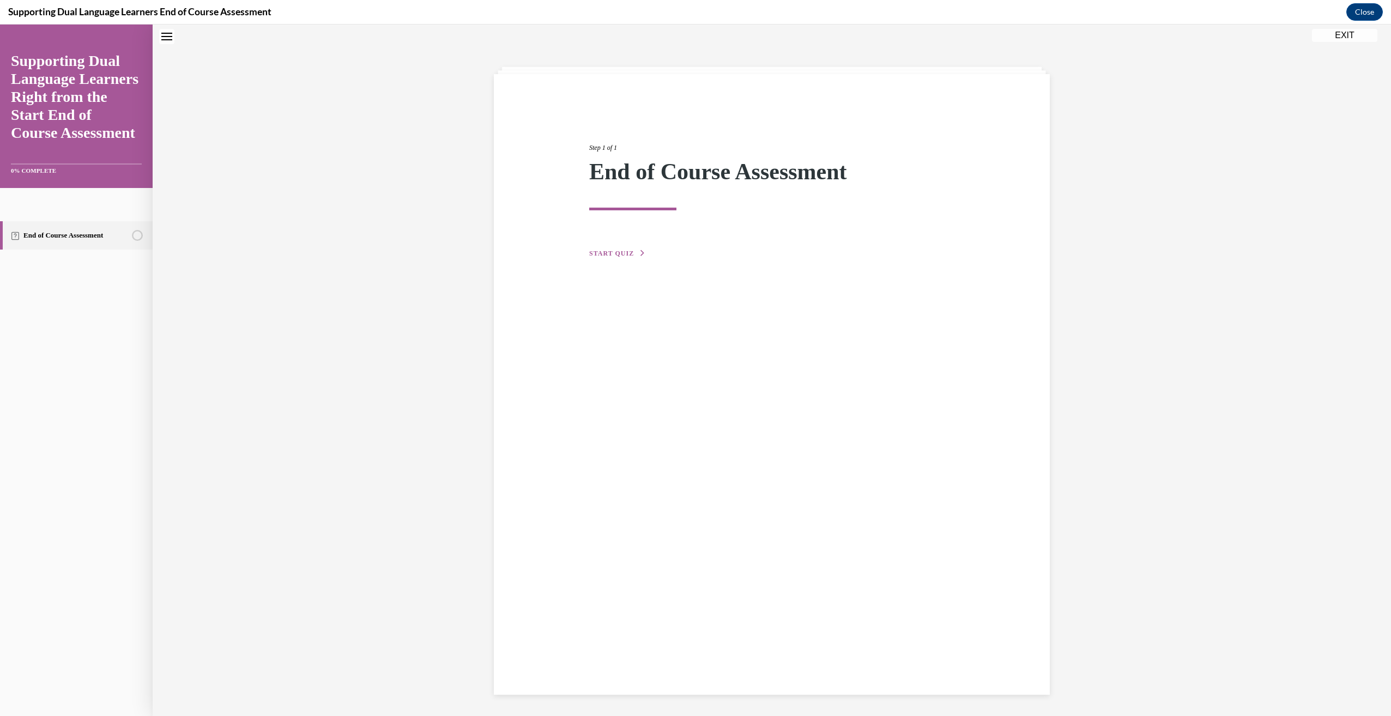
click at [615, 247] on div "Step 1 of 1 End of Course Assessment START QUIZ" at bounding box center [772, 189] width 382 height 142
click at [613, 254] on span "START QUIZ" at bounding box center [611, 254] width 45 height 8
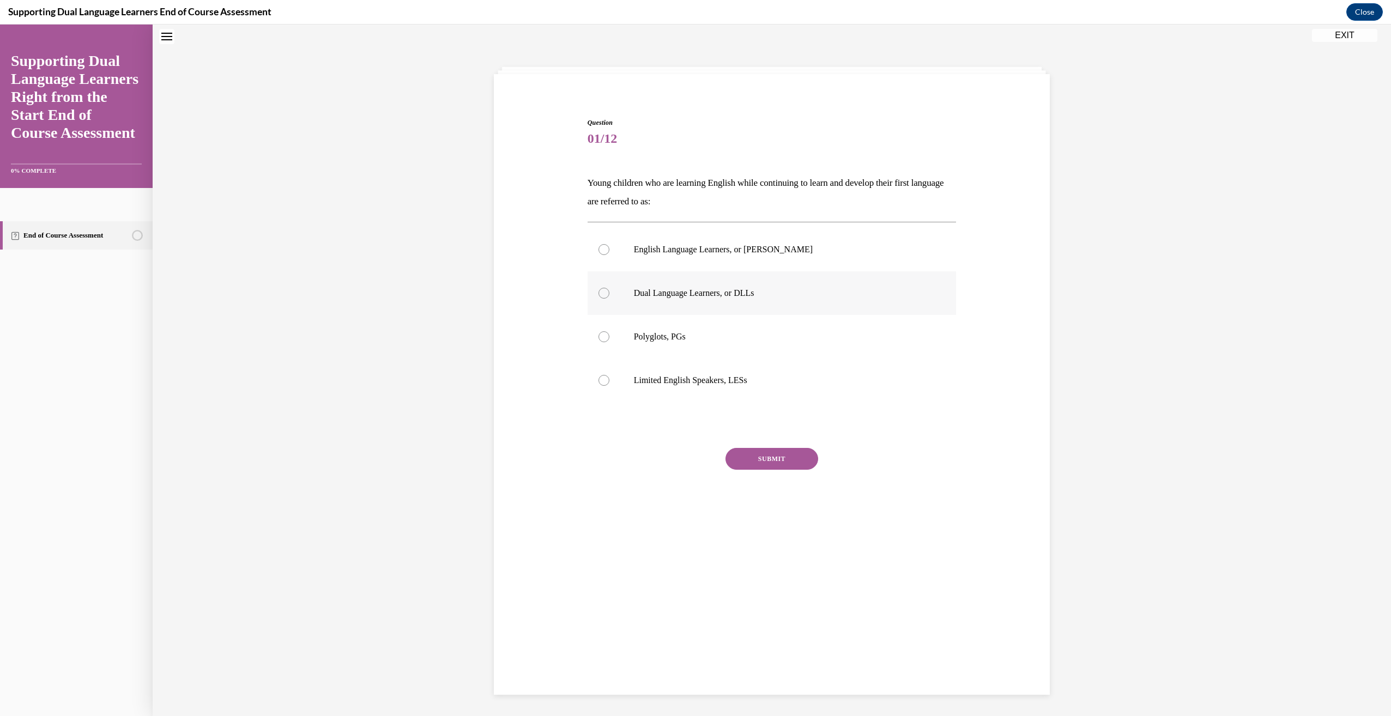
click at [756, 305] on label "Dual Language Learners, or DLLs" at bounding box center [772, 294] width 369 height 44
click at [610, 299] on input "Dual Language Learners, or DLLs" at bounding box center [604, 293] width 11 height 11
radio input "true"
click at [792, 462] on button "SUBMIT" at bounding box center [772, 459] width 93 height 22
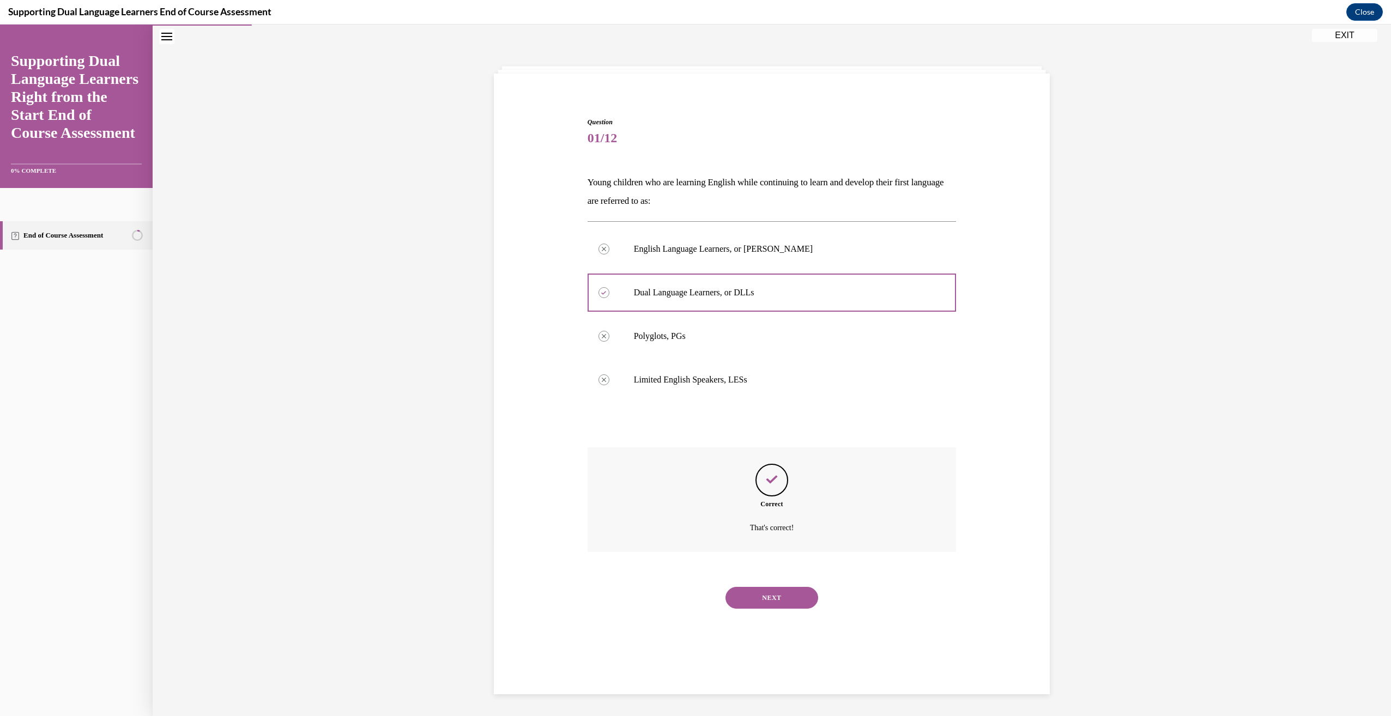
click at [792, 595] on button "NEXT" at bounding box center [772, 598] width 93 height 22
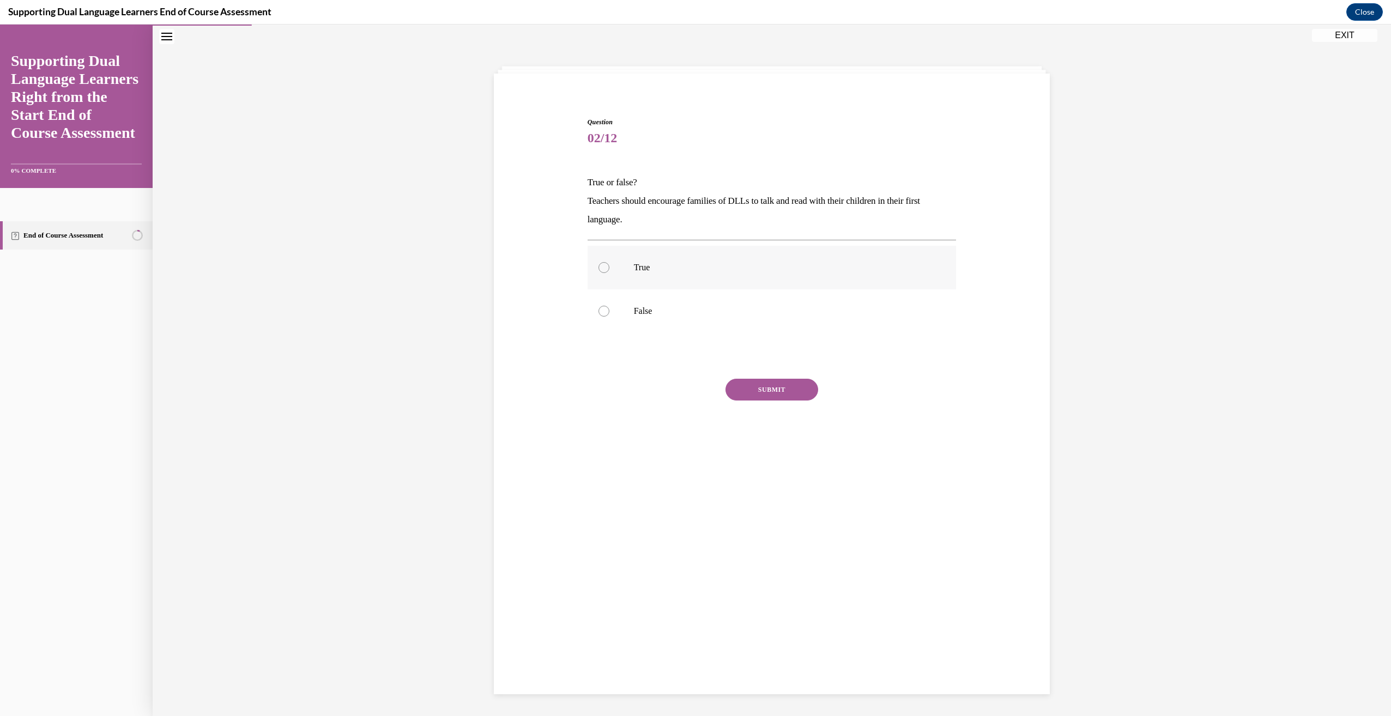
click at [648, 270] on p "True" at bounding box center [782, 267] width 296 height 11
click at [610, 270] on input "True" at bounding box center [604, 267] width 11 height 11
radio input "true"
click at [771, 391] on button "SUBMIT" at bounding box center [772, 390] width 93 height 22
click at [771, 529] on button "NEXT" at bounding box center [772, 530] width 93 height 22
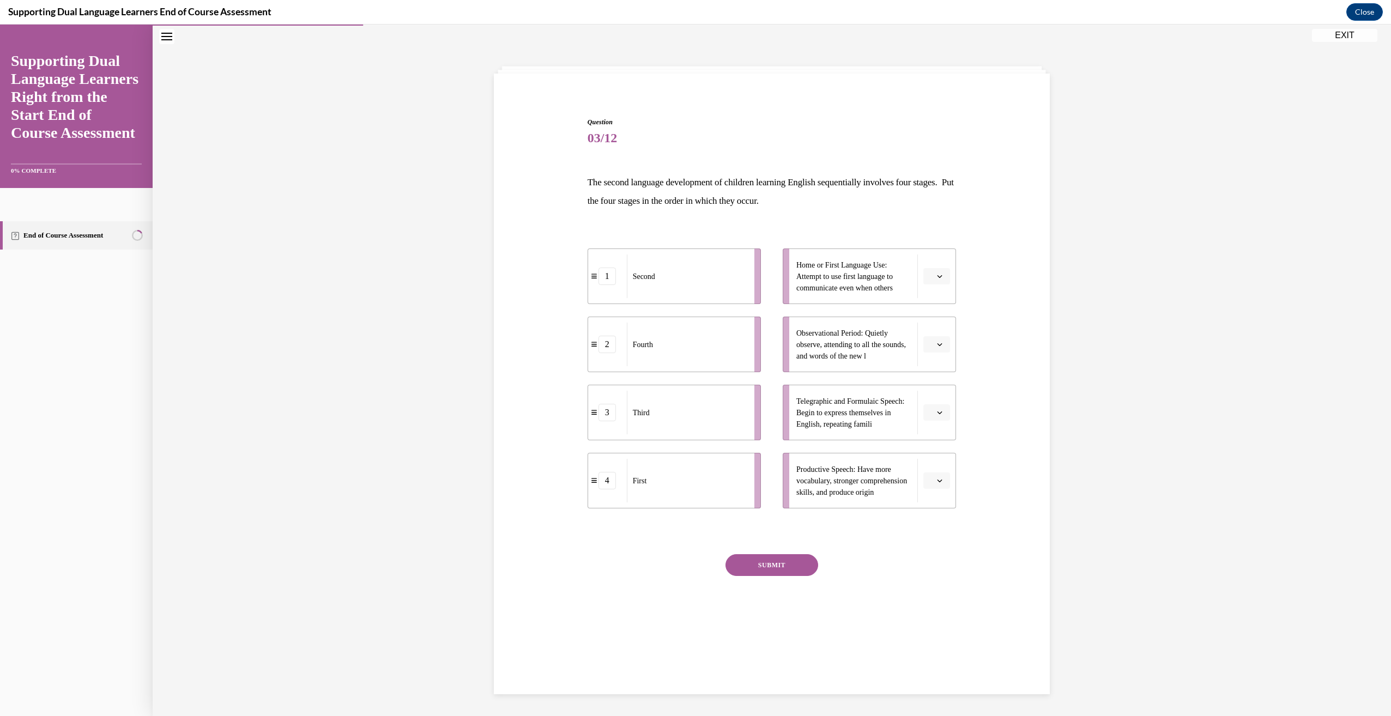
click at [937, 483] on icon "button" at bounding box center [939, 480] width 5 height 5
drag, startPoint x: 614, startPoint y: 284, endPoint x: 627, endPoint y: 495, distance: 211.4
click at [627, 495] on div "1" at bounding box center [620, 487] width 39 height 17
click at [930, 277] on span "Please select an option" at bounding box center [932, 276] width 4 height 11
click at [932, 328] on div "1" at bounding box center [931, 323] width 27 height 22
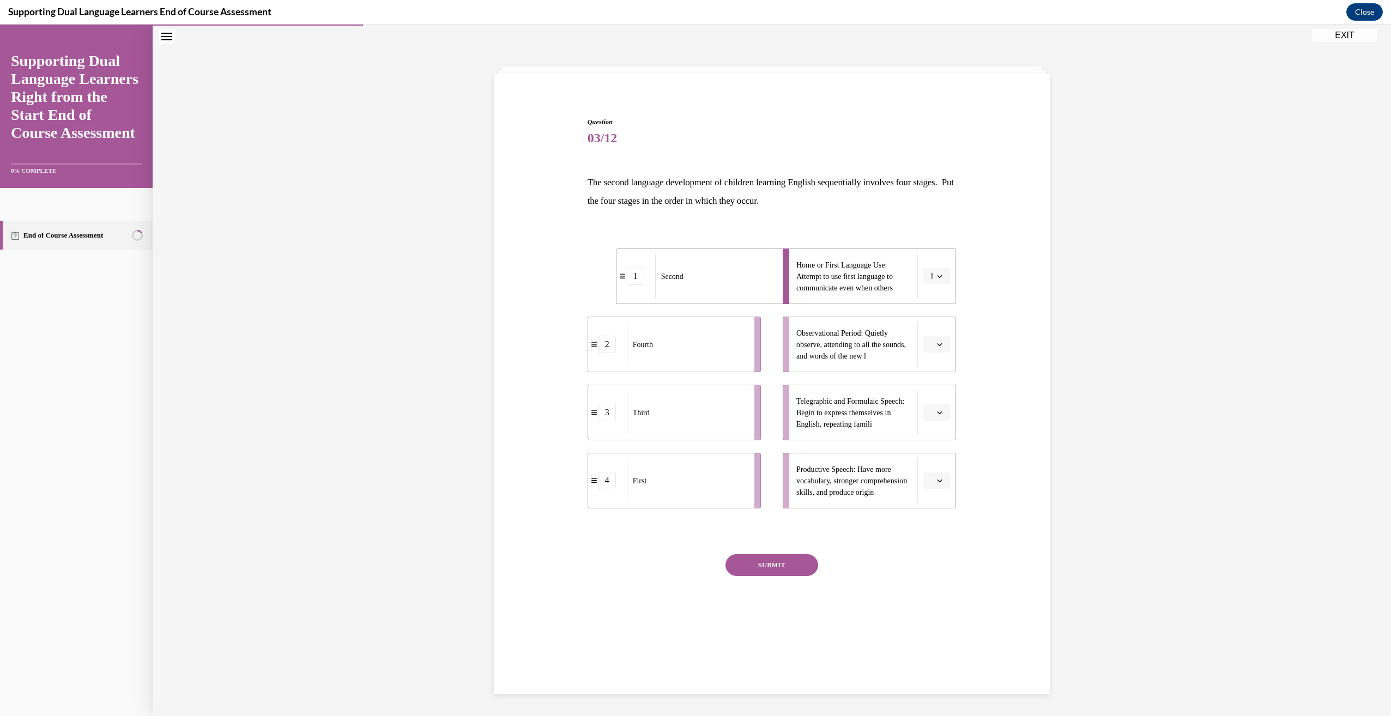
click at [937, 278] on icon "button" at bounding box center [939, 276] width 5 height 5
click at [926, 387] on span "4" at bounding box center [927, 388] width 4 height 9
click at [930, 345] on button "button" at bounding box center [937, 344] width 27 height 16
click at [924, 388] on div "1" at bounding box center [931, 391] width 27 height 22
click at [937, 413] on icon "button" at bounding box center [939, 412] width 5 height 5
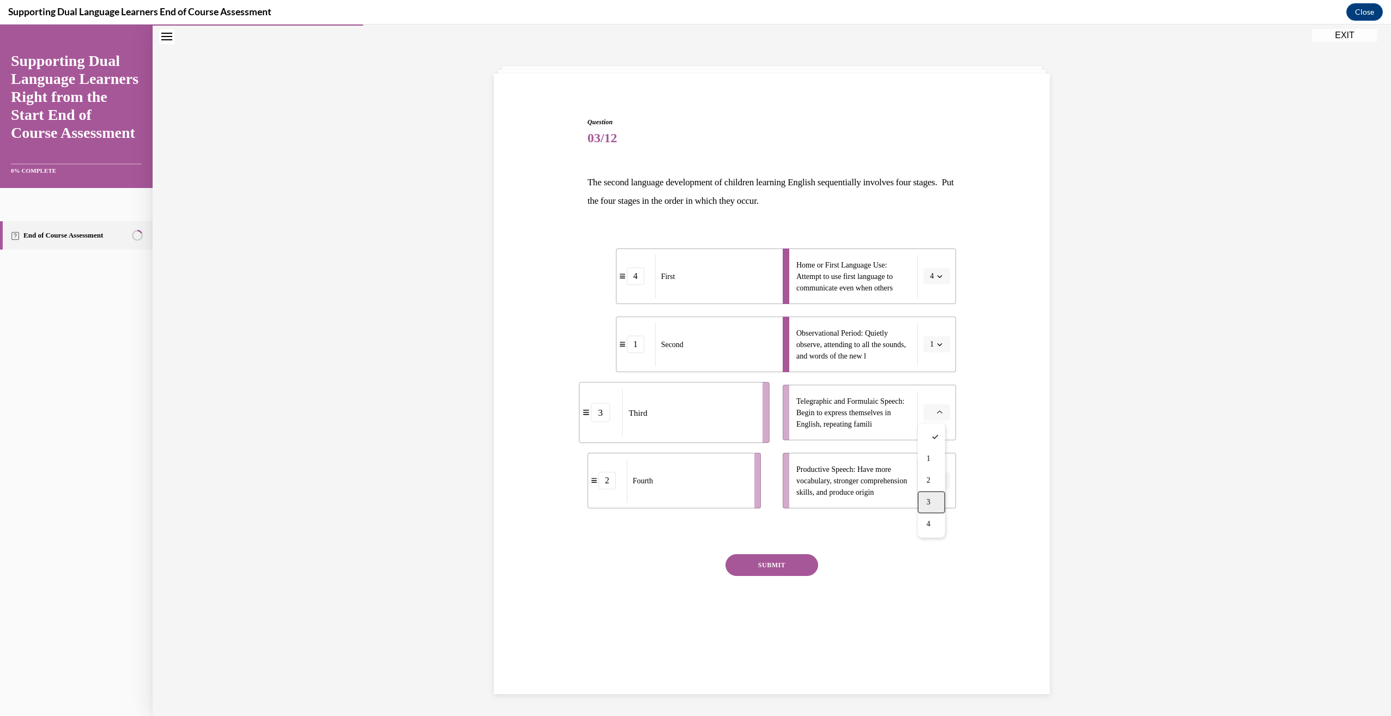
click at [928, 503] on span "3" at bounding box center [929, 502] width 4 height 9
click at [939, 487] on button "button" at bounding box center [937, 481] width 27 height 16
click at [942, 547] on div "2" at bounding box center [931, 549] width 27 height 22
click at [783, 568] on button "SUBMIT" at bounding box center [772, 565] width 93 height 22
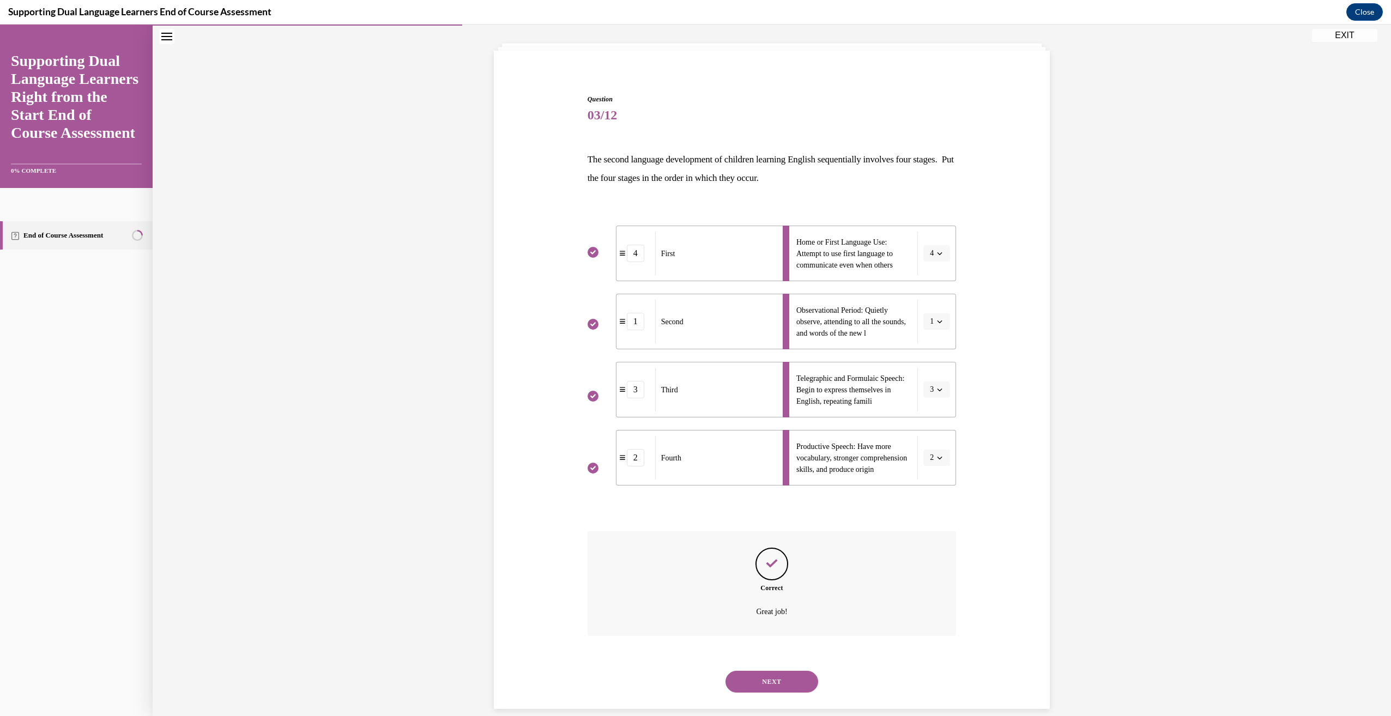
scroll to position [72, 0]
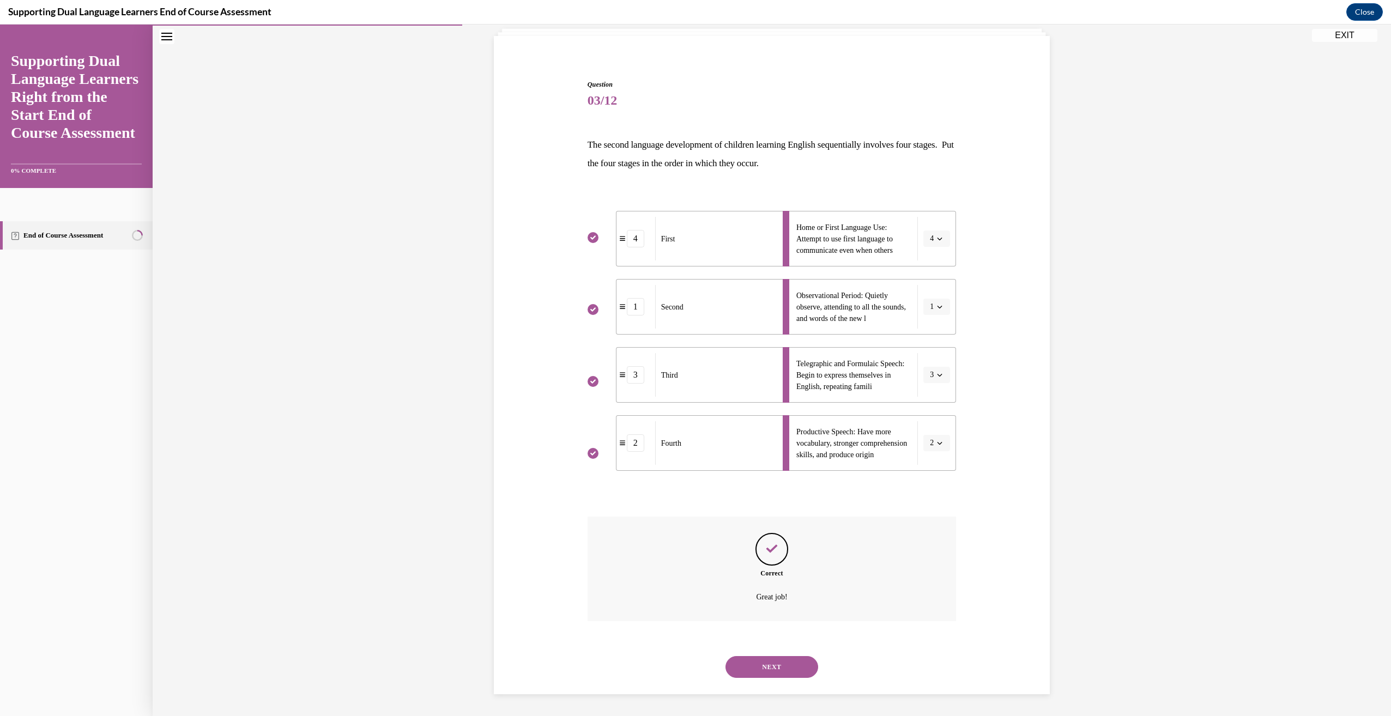
click at [771, 668] on button "NEXT" at bounding box center [772, 667] width 93 height 22
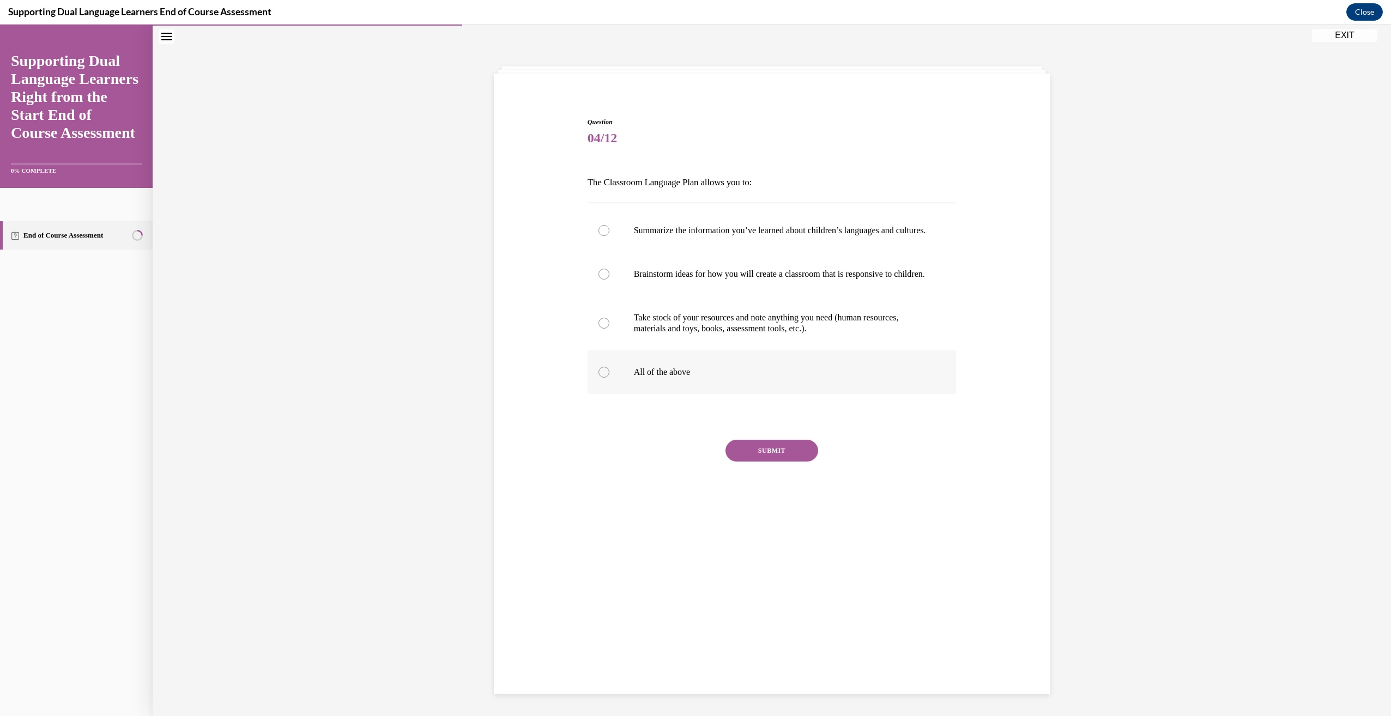
click at [685, 378] on p "All of the above" at bounding box center [782, 372] width 296 height 11
click at [610, 378] on input "All of the above" at bounding box center [604, 372] width 11 height 11
radio input "true"
click at [779, 462] on button "SUBMIT" at bounding box center [772, 451] width 93 height 22
click at [768, 601] on button "NEXT" at bounding box center [772, 591] width 93 height 22
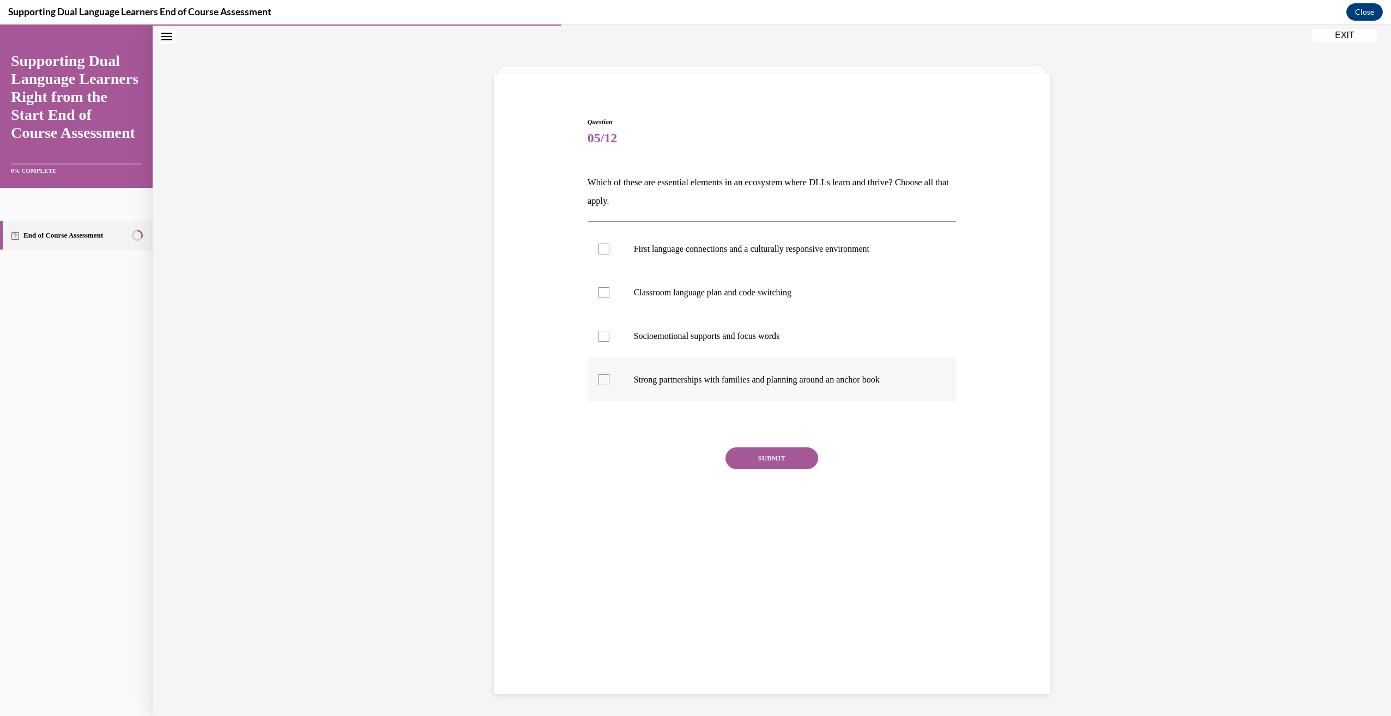
click at [748, 382] on p "Strong partnerships with families and planning around an anchor book" at bounding box center [782, 380] width 296 height 11
click at [610, 382] on input "Strong partnerships with families and planning around an anchor book" at bounding box center [604, 380] width 11 height 11
checkbox input "true"
click at [774, 255] on label "First language connections and a culturally responsive environment" at bounding box center [772, 249] width 369 height 44
click at [610, 255] on input "First language connections and a culturally responsive environment" at bounding box center [604, 249] width 11 height 11
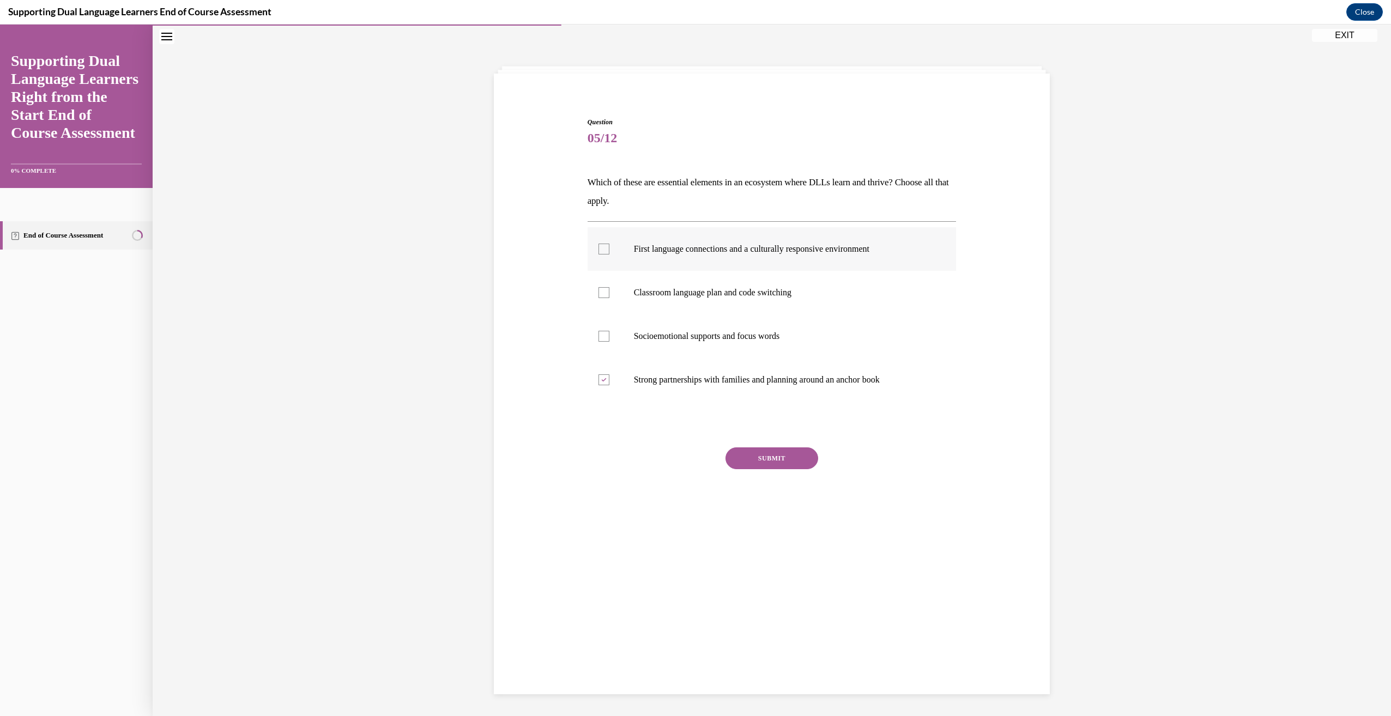
checkbox input "true"
click at [773, 462] on button "SUBMIT" at bounding box center [772, 459] width 93 height 22
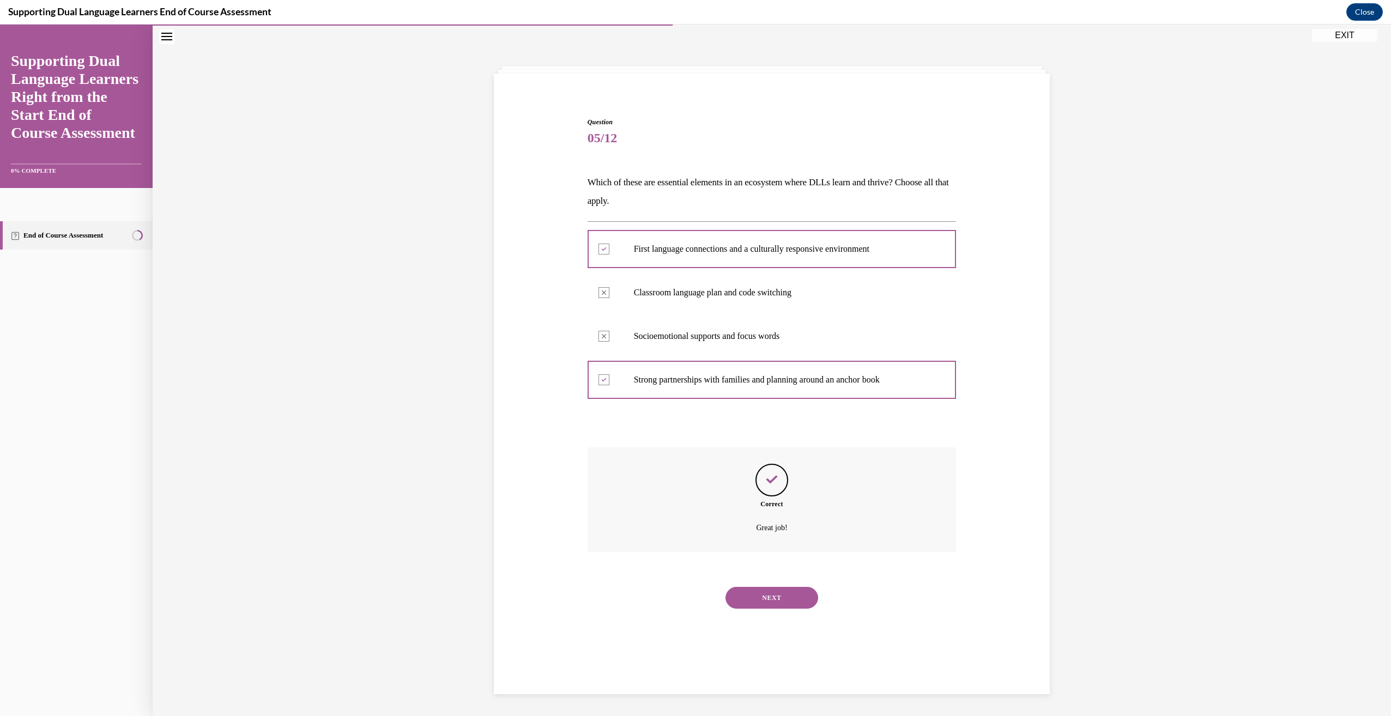
click at [769, 604] on button "NEXT" at bounding box center [772, 598] width 93 height 22
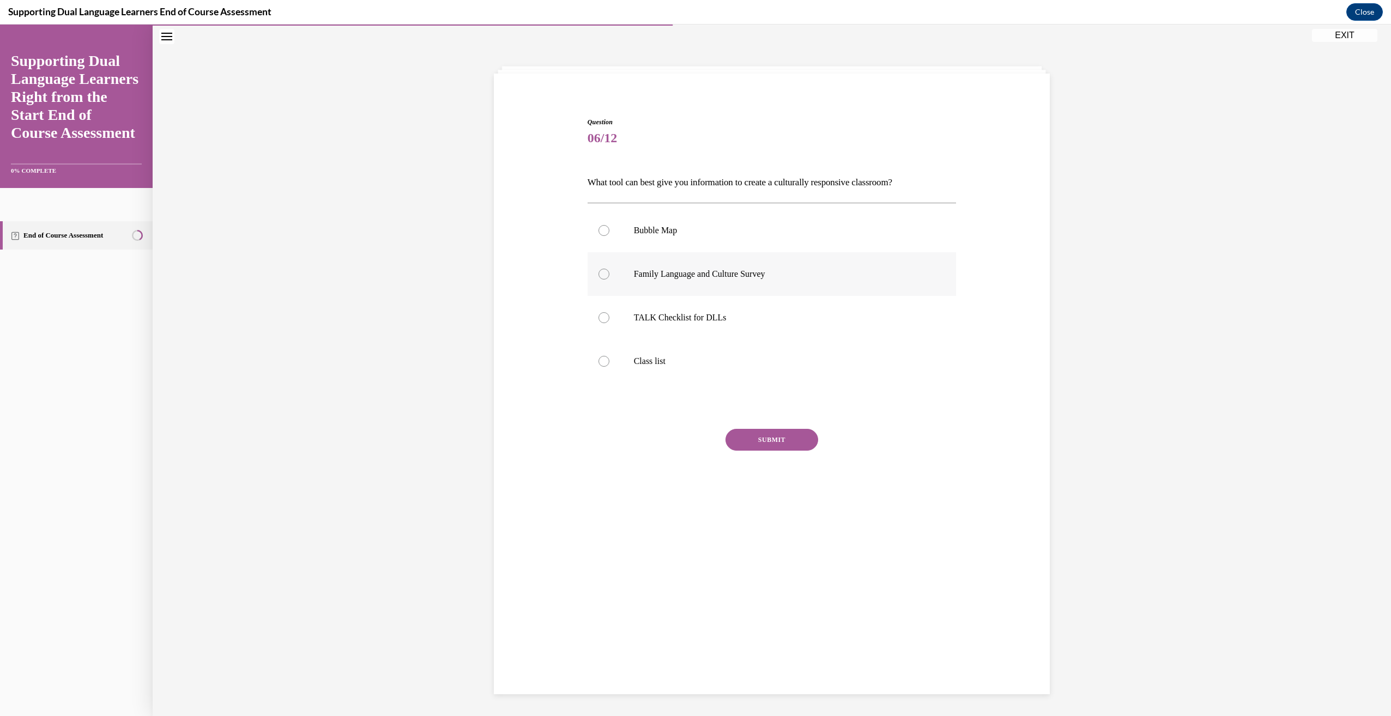
click at [696, 283] on label "Family Language and Culture Survey" at bounding box center [772, 274] width 369 height 44
click at [610, 280] on input "Family Language and Culture Survey" at bounding box center [604, 274] width 11 height 11
radio input "true"
click at [785, 442] on button "SUBMIT" at bounding box center [772, 440] width 93 height 22
click at [788, 585] on button "NEXT" at bounding box center [772, 580] width 93 height 22
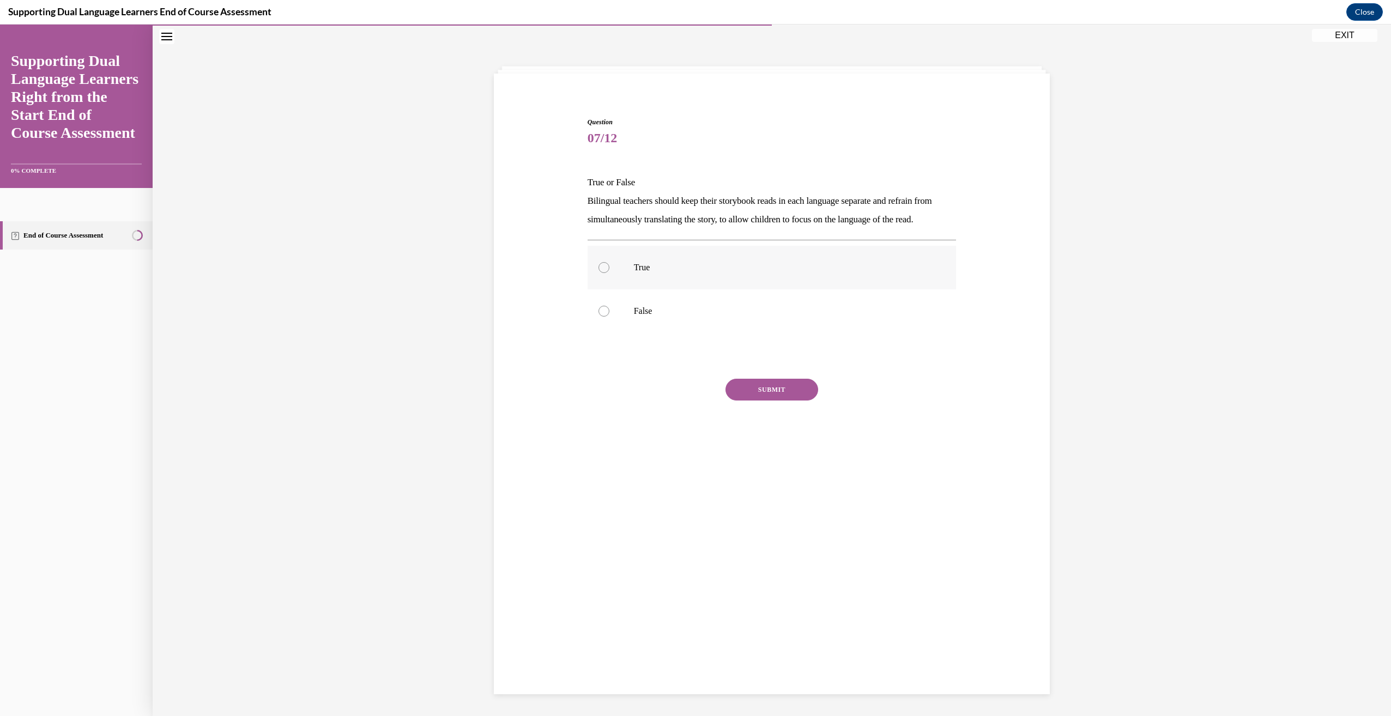
click at [634, 273] on p "True" at bounding box center [782, 267] width 296 height 11
click at [610, 273] on input "True" at bounding box center [604, 267] width 11 height 11
radio input "true"
click at [771, 401] on button "SUBMIT" at bounding box center [772, 390] width 93 height 22
click at [801, 540] on button "NEXT" at bounding box center [772, 530] width 93 height 22
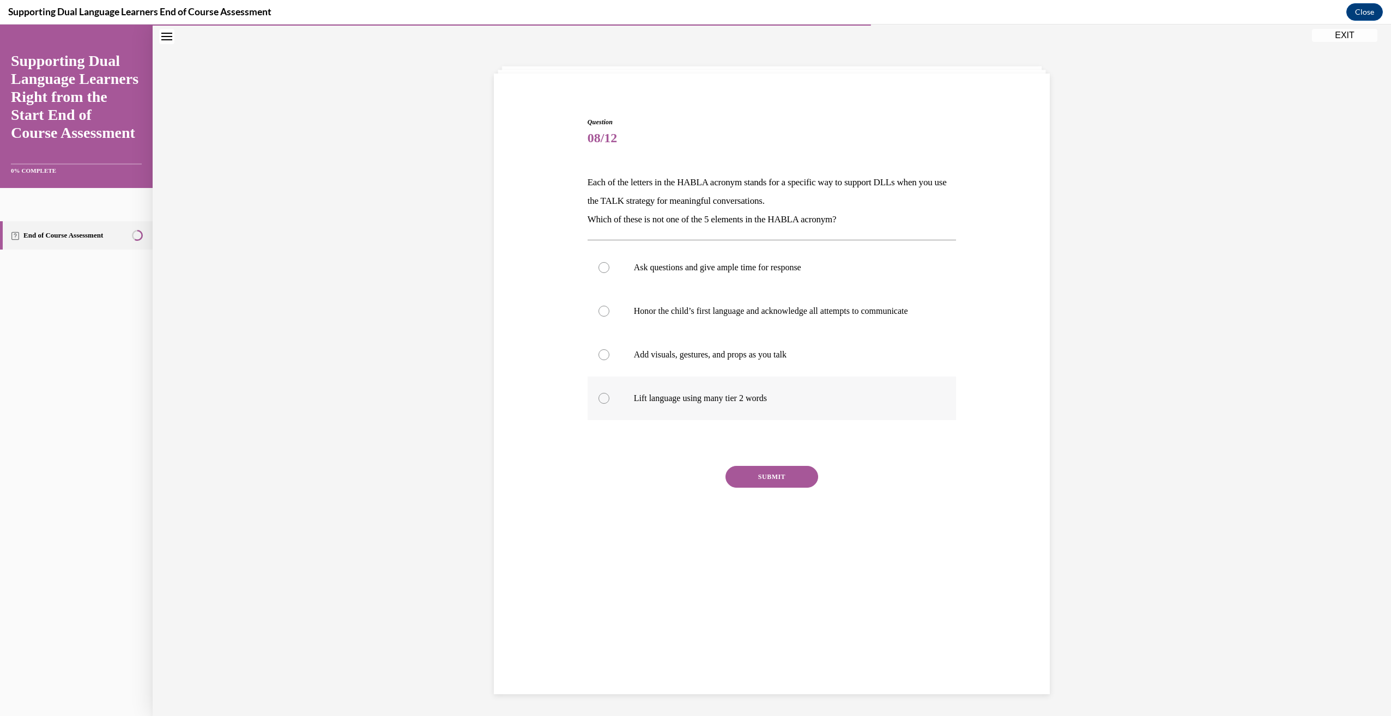
click at [730, 418] on label "Lift language using many tier 2 words" at bounding box center [772, 399] width 369 height 44
click at [610, 404] on input "Lift language using many tier 2 words" at bounding box center [604, 398] width 11 height 11
radio input "true"
click at [765, 487] on button "SUBMIT" at bounding box center [772, 477] width 93 height 22
click at [782, 625] on button "NEXT" at bounding box center [772, 617] width 93 height 22
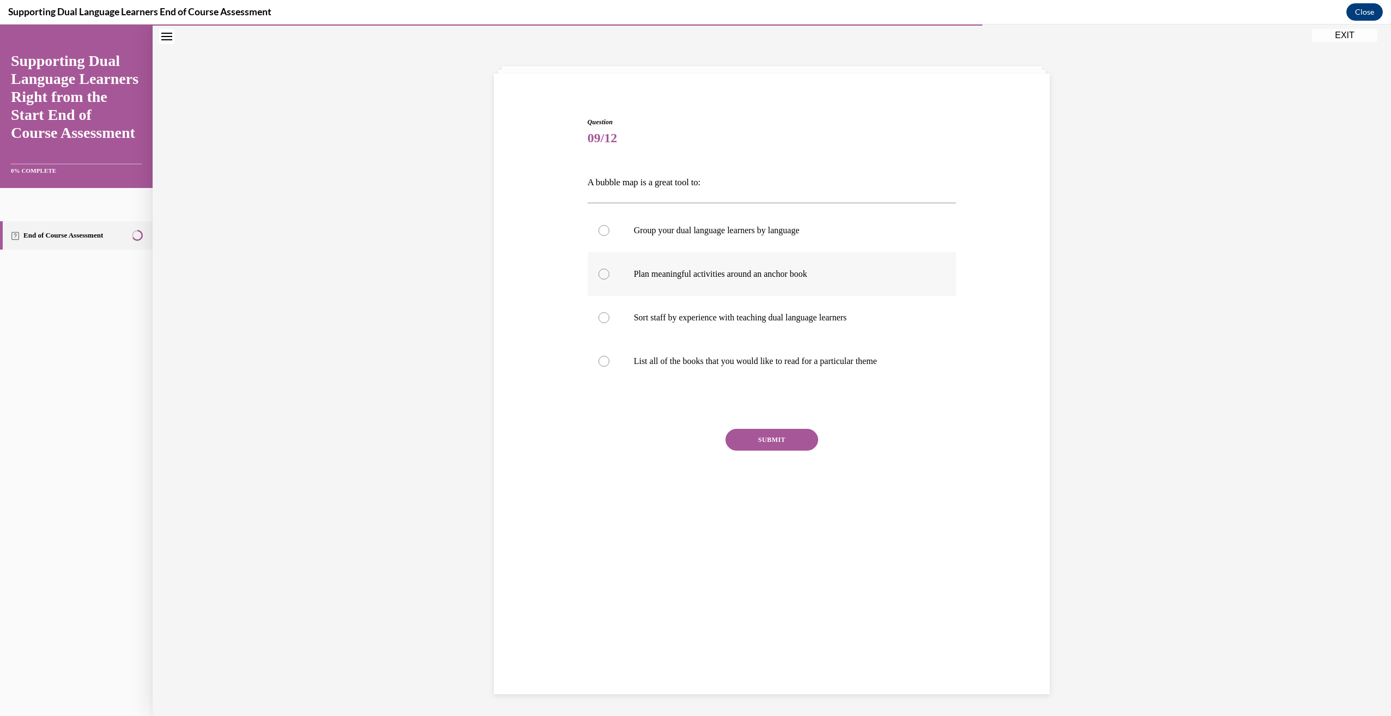
click at [747, 273] on p "Plan meaningful activities around an anchor book" at bounding box center [782, 274] width 296 height 11
click at [610, 273] on input "Plan meaningful activities around an anchor book" at bounding box center [604, 274] width 11 height 11
radio input "true"
click at [769, 437] on button "SUBMIT" at bounding box center [772, 440] width 93 height 22
click at [755, 577] on button "NEXT" at bounding box center [772, 580] width 93 height 22
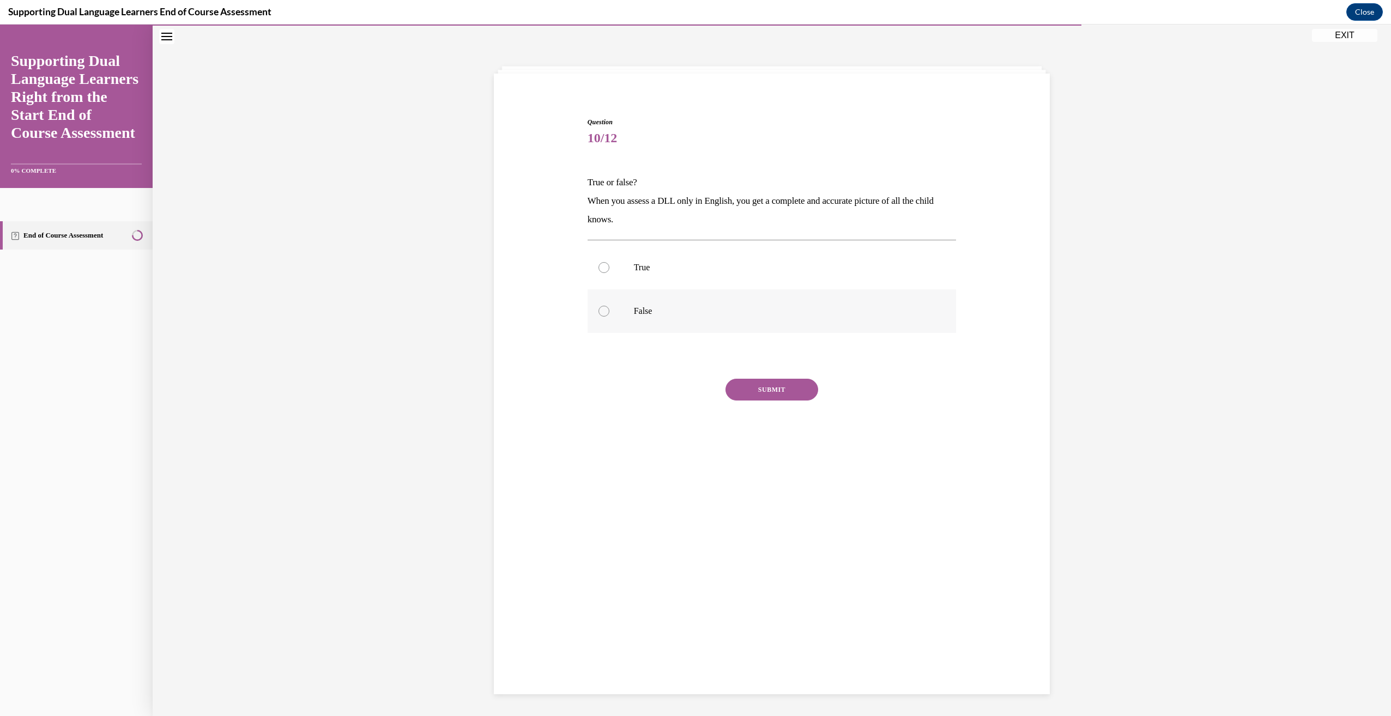
click at [648, 318] on label "False" at bounding box center [772, 312] width 369 height 44
click at [610, 317] on input "False" at bounding box center [604, 311] width 11 height 11
radio input "true"
click at [791, 392] on button "SUBMIT" at bounding box center [772, 390] width 93 height 22
click at [794, 532] on button "NEXT" at bounding box center [772, 530] width 93 height 22
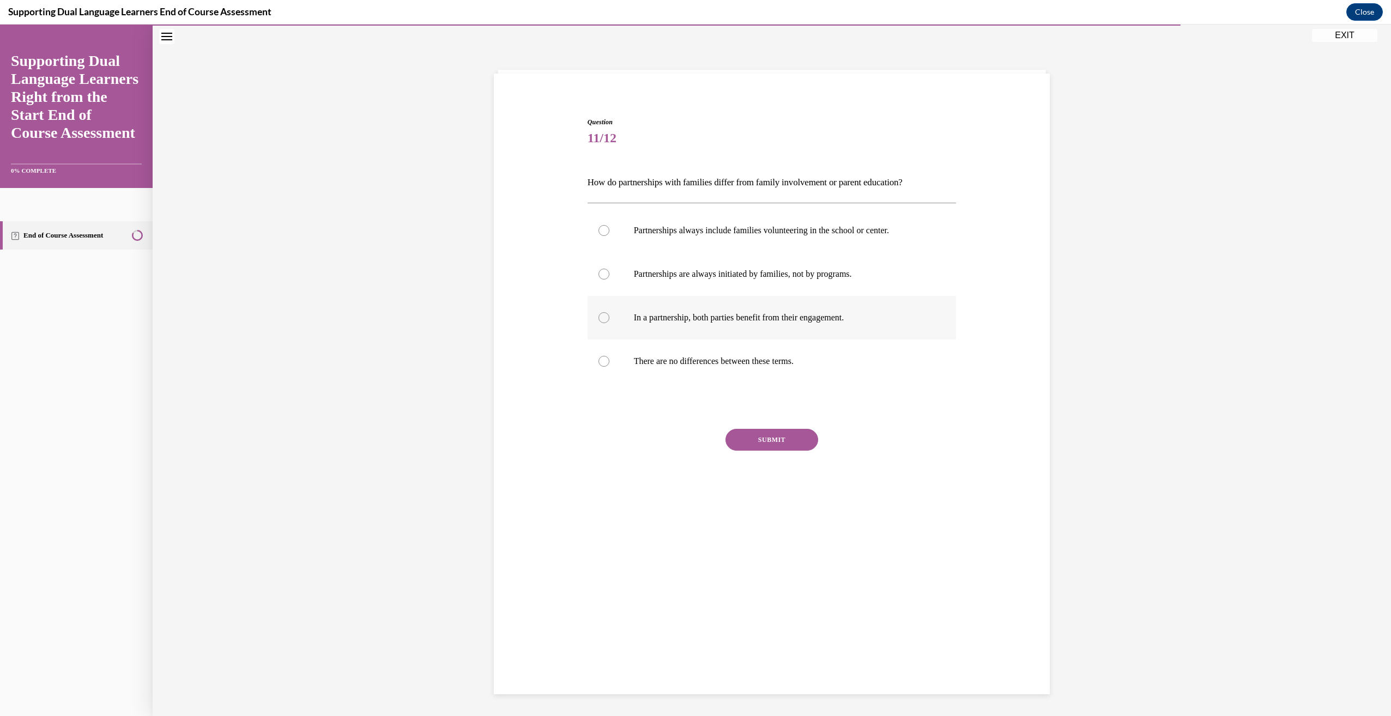
click at [744, 325] on label "In a partnership, both parties benefit from their engagement." at bounding box center [772, 318] width 369 height 44
click at [610, 323] on input "In a partnership, both parties benefit from their engagement." at bounding box center [604, 317] width 11 height 11
radio input "true"
click at [790, 444] on button "SUBMIT" at bounding box center [772, 440] width 93 height 22
click at [774, 580] on button "NEXT" at bounding box center [772, 580] width 93 height 22
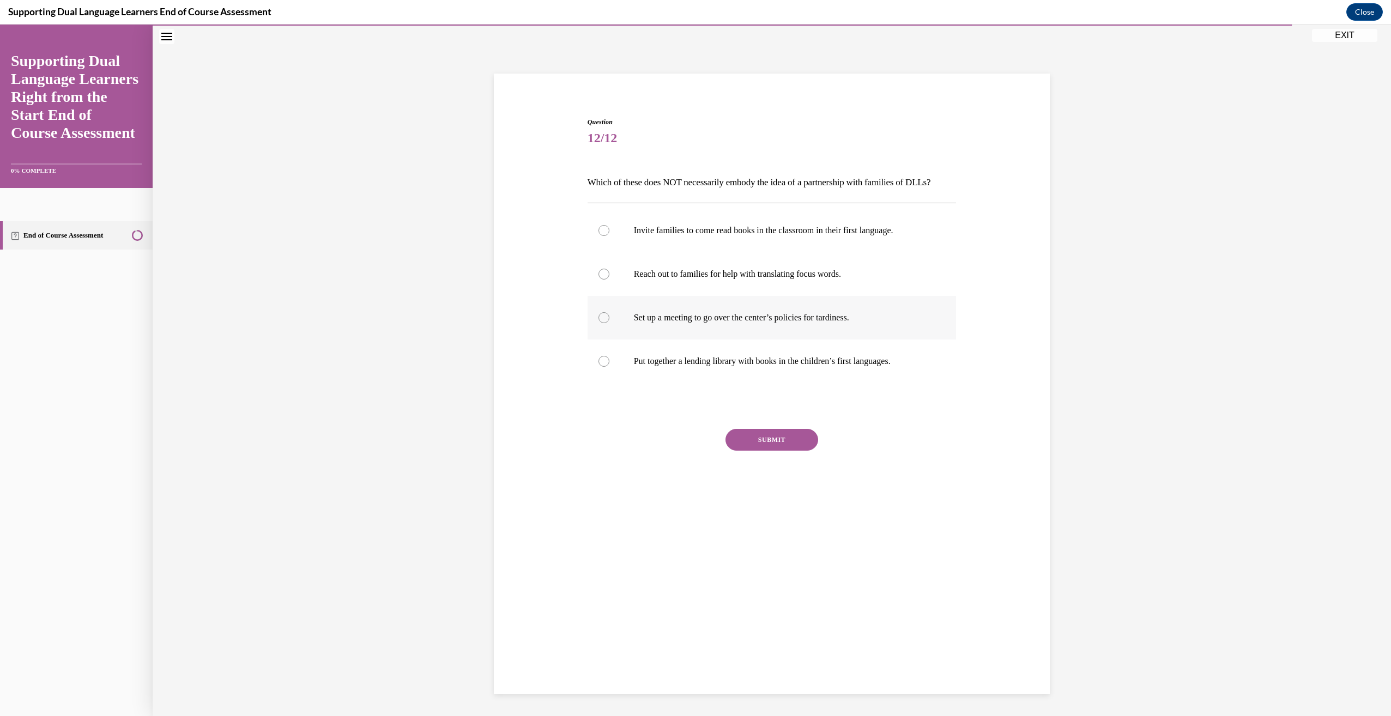
click at [794, 340] on label "Set up a meeting to go over the center’s policies for tardiness." at bounding box center [772, 318] width 369 height 44
click at [610, 323] on input "Set up a meeting to go over the center’s policies for tardiness." at bounding box center [604, 317] width 11 height 11
radio input "true"
click at [761, 451] on button "SUBMIT" at bounding box center [772, 440] width 93 height 22
click at [785, 590] on button "NEXT" at bounding box center [772, 580] width 93 height 22
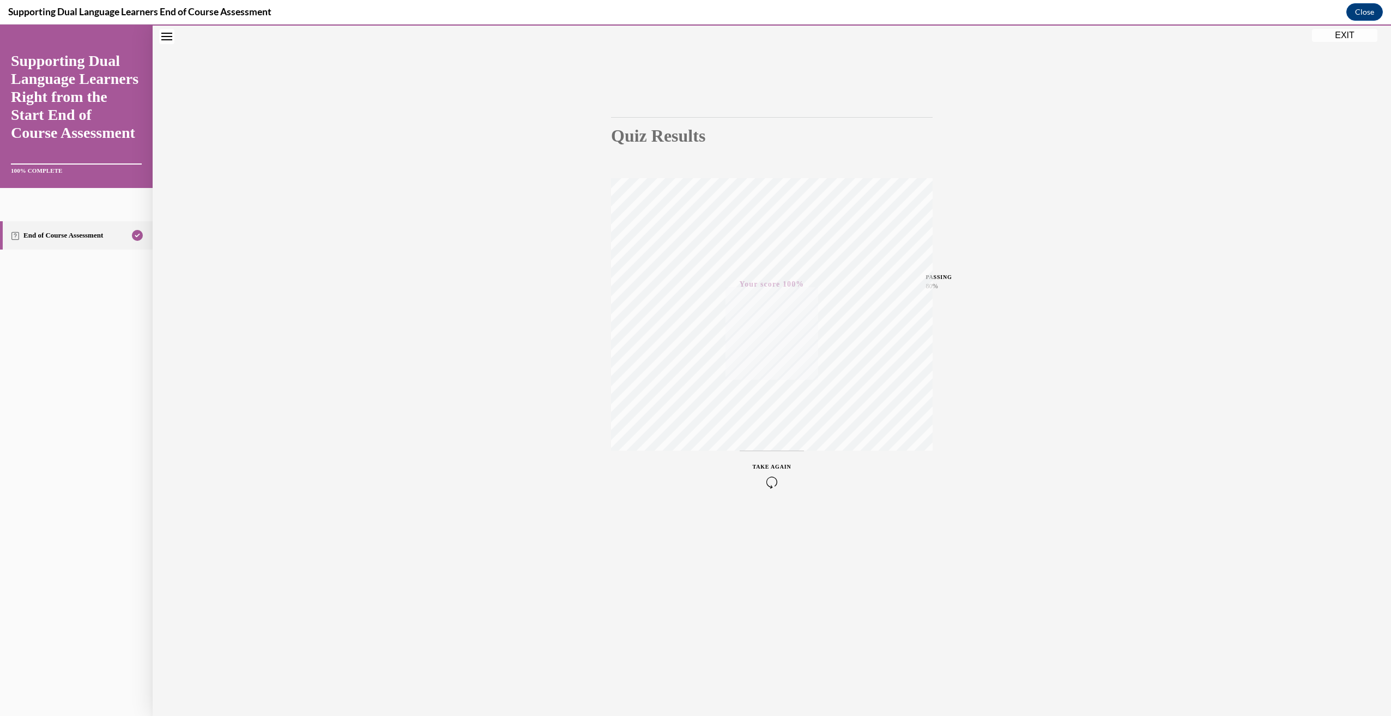
click at [1369, 34] on button "EXIT" at bounding box center [1344, 35] width 65 height 13
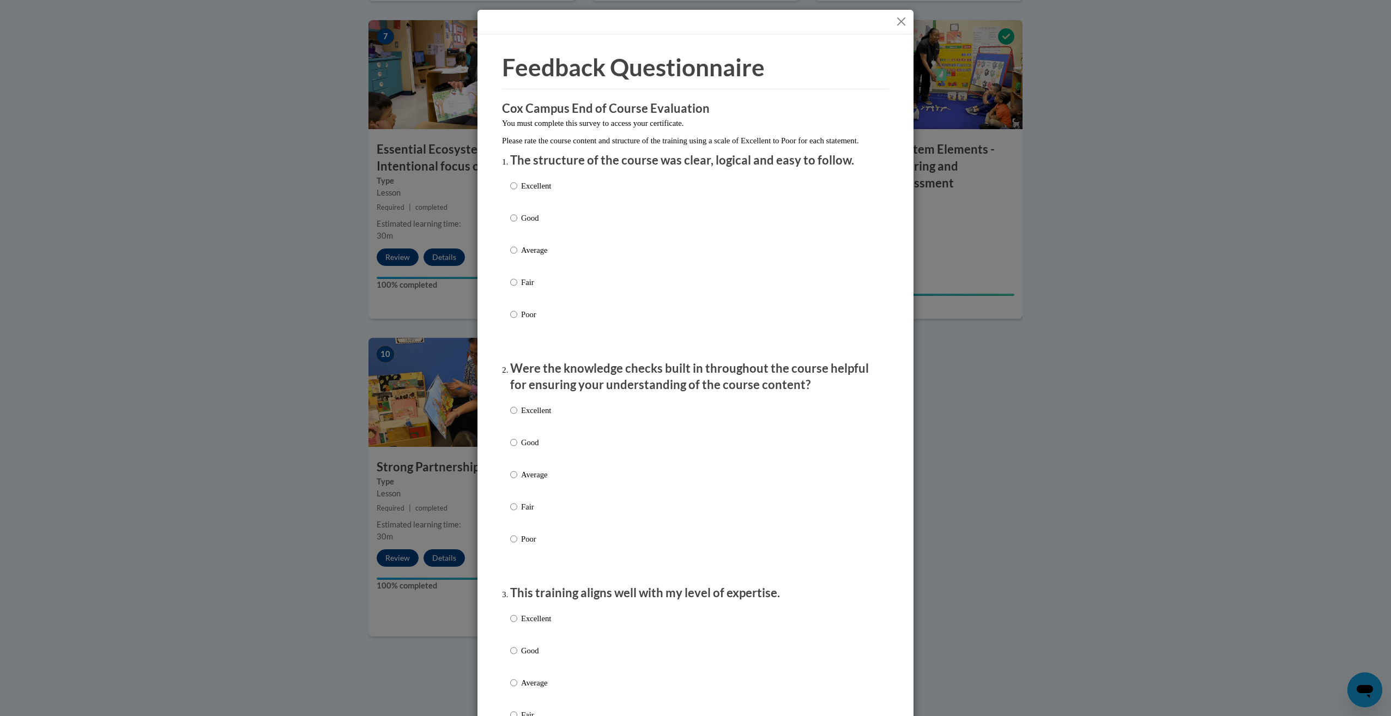
click at [617, 198] on div "Excellent Good Average Fair Poor" at bounding box center [695, 263] width 371 height 178
click at [522, 192] on p "Excellent" at bounding box center [536, 186] width 30 height 12
click at [517, 192] on input "Excellent" at bounding box center [513, 186] width 7 height 12
radio input "true"
click at [527, 431] on label "Excellent" at bounding box center [530, 419] width 41 height 29
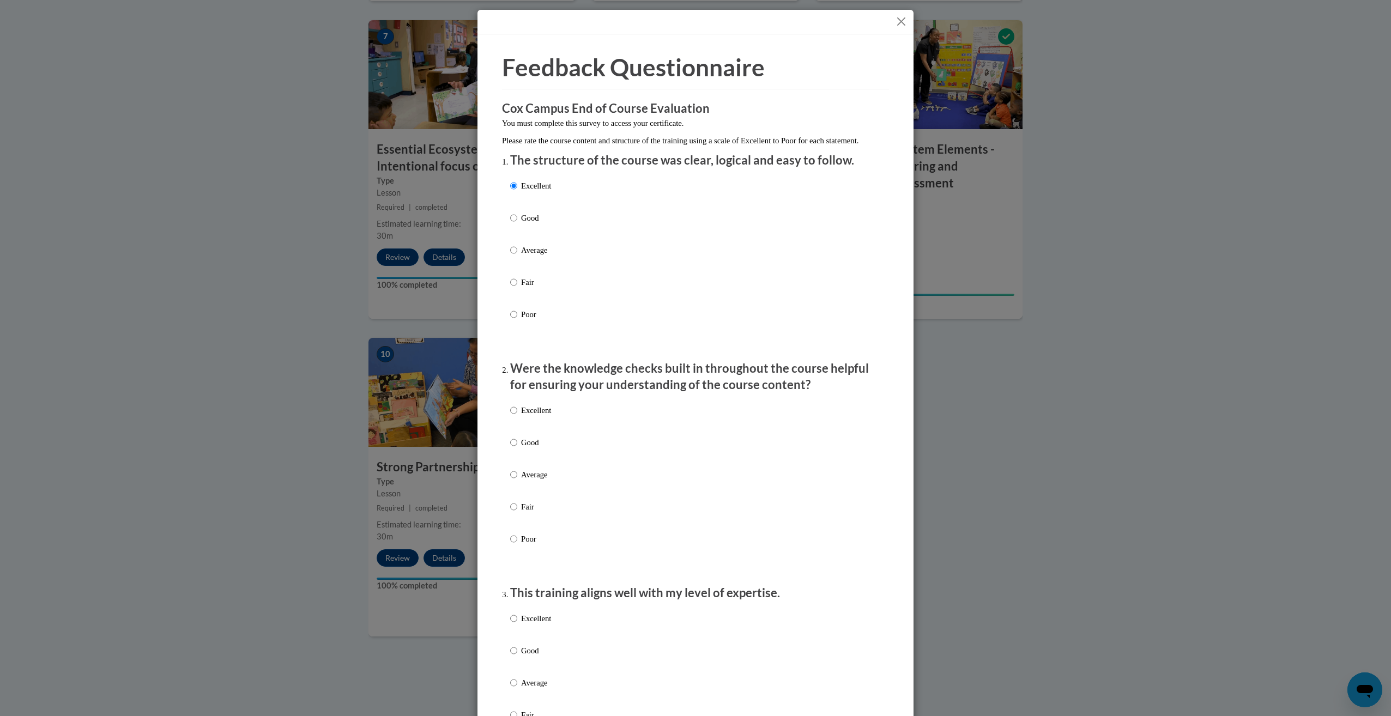
click at [517, 417] on input "Excellent" at bounding box center [513, 411] width 7 height 12
radio input "true"
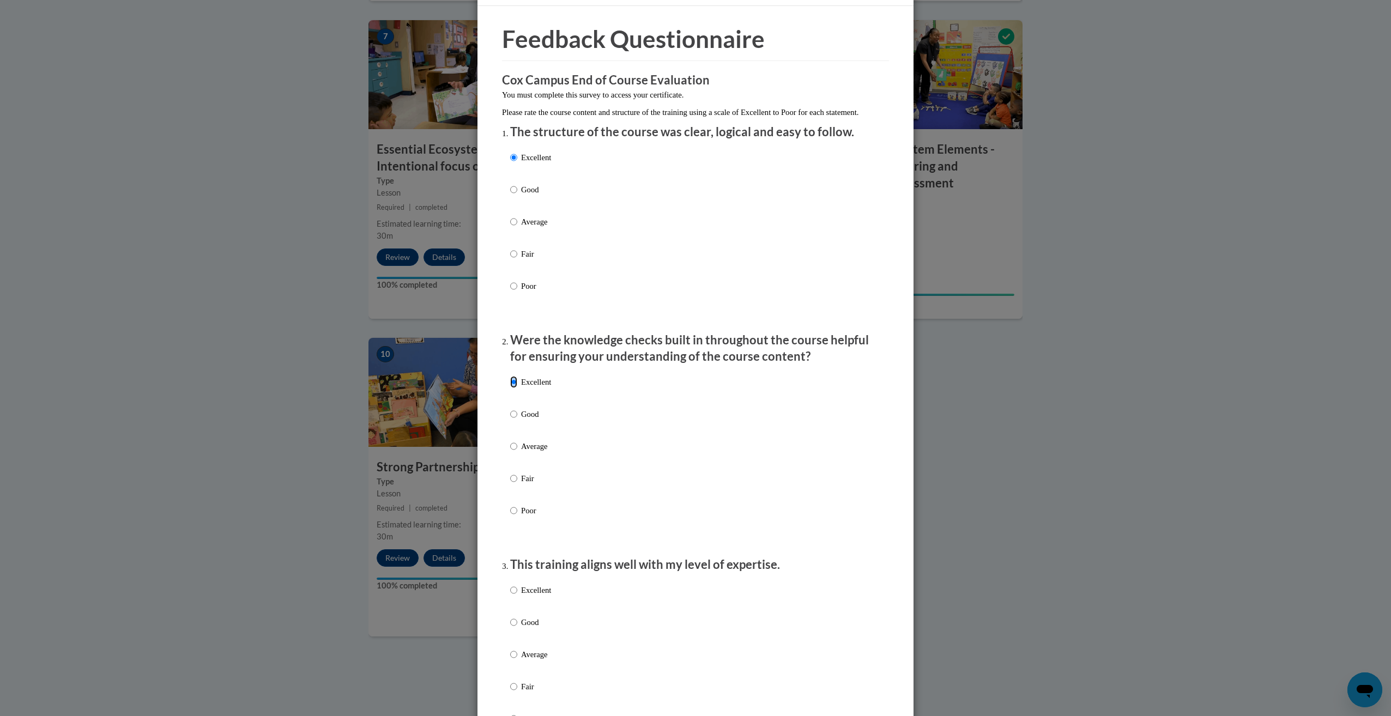
scroll to position [218, 0]
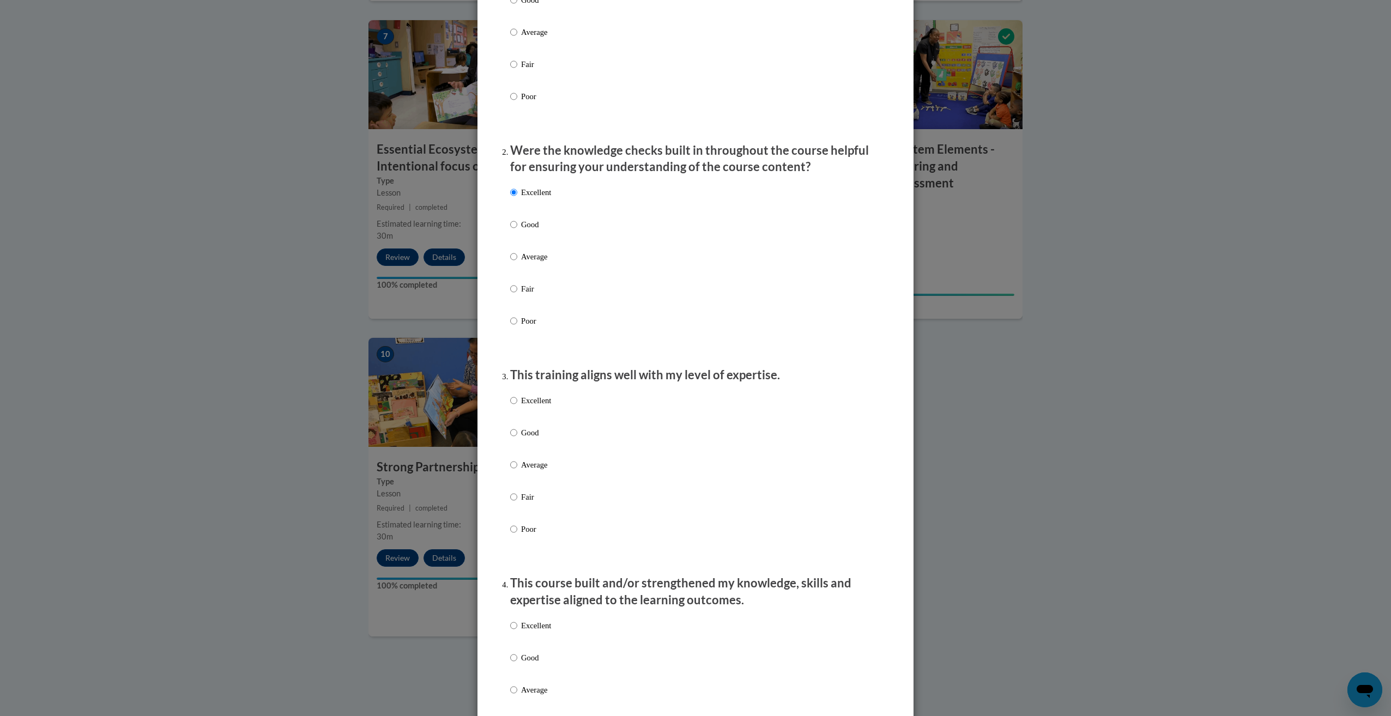
click at [542, 419] on label "Excellent" at bounding box center [530, 409] width 41 height 29
click at [517, 407] on input "Excellent" at bounding box center [513, 401] width 7 height 12
radio input "true"
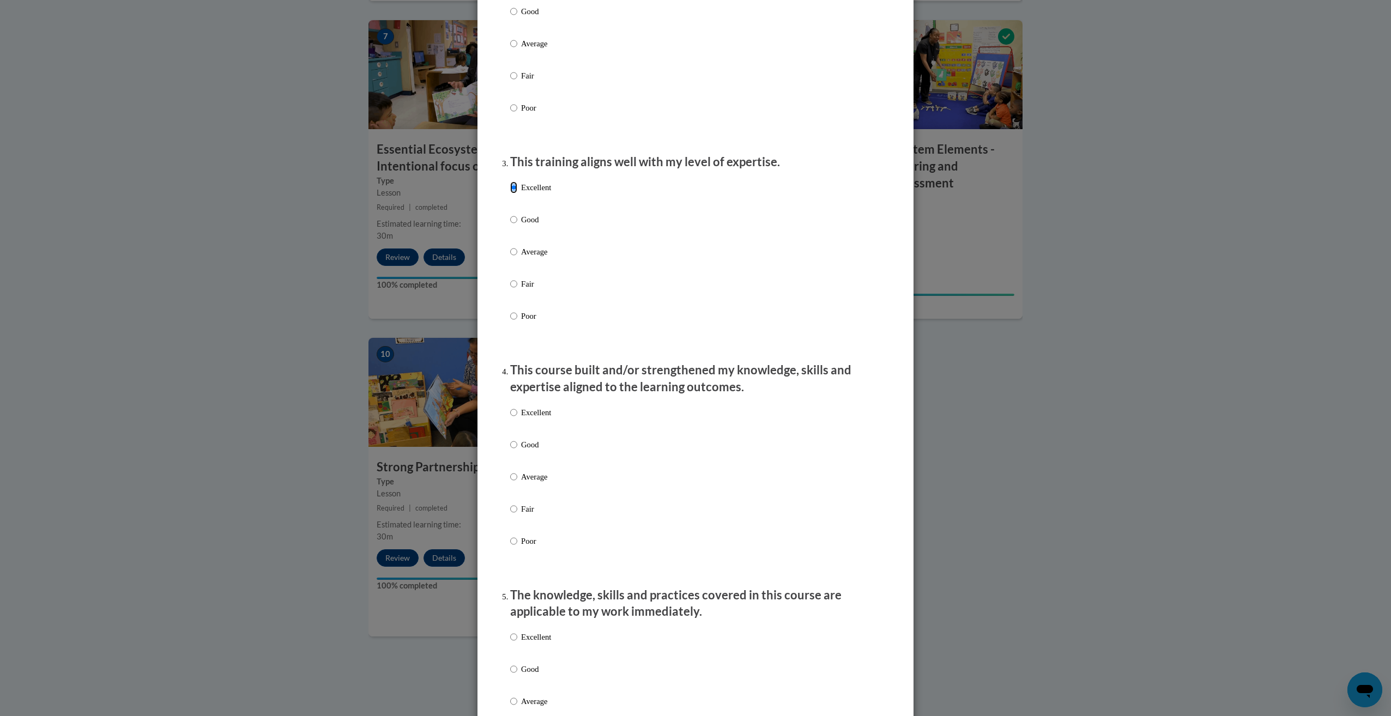
scroll to position [436, 0]
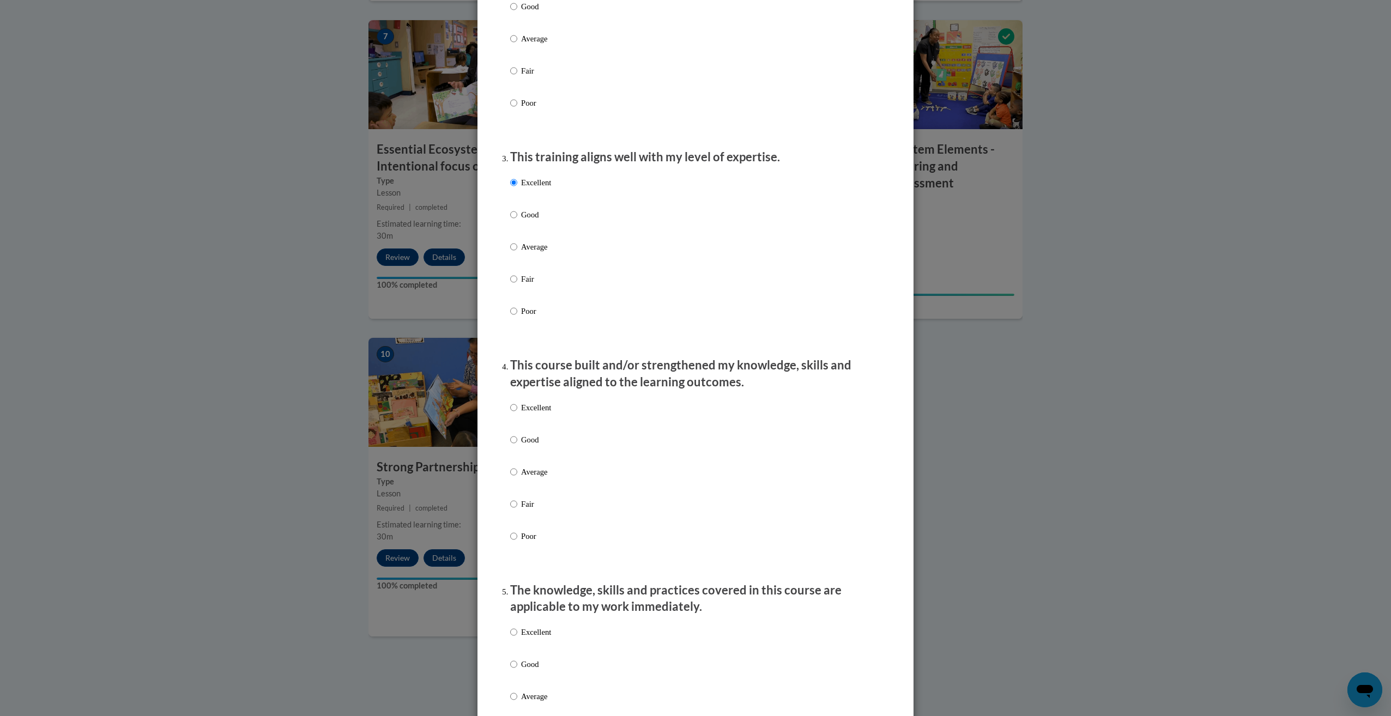
click at [545, 427] on label "Excellent" at bounding box center [530, 416] width 41 height 29
click at [517, 414] on input "Excellent" at bounding box center [513, 408] width 7 height 12
radio input "true"
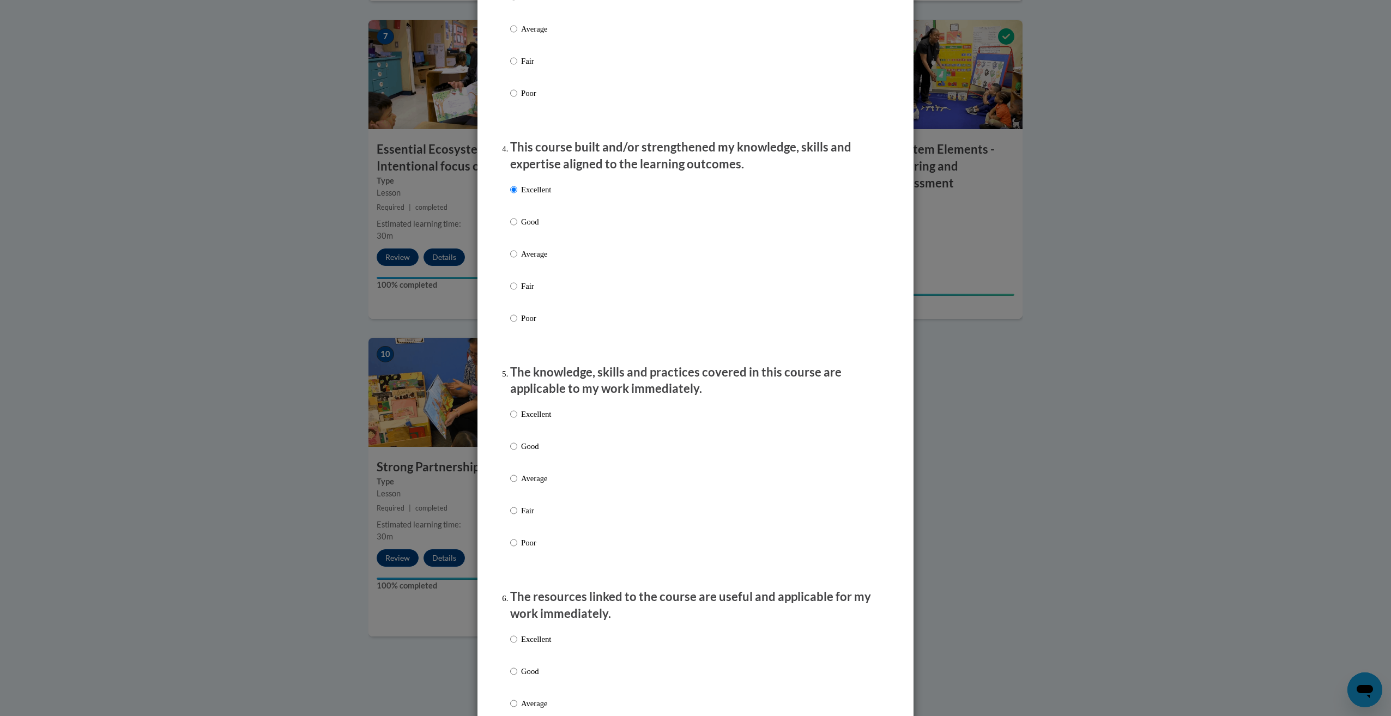
click at [547, 433] on label "Excellent" at bounding box center [530, 422] width 41 height 29
click at [517, 420] on input "Excellent" at bounding box center [513, 414] width 7 height 12
radio input "true"
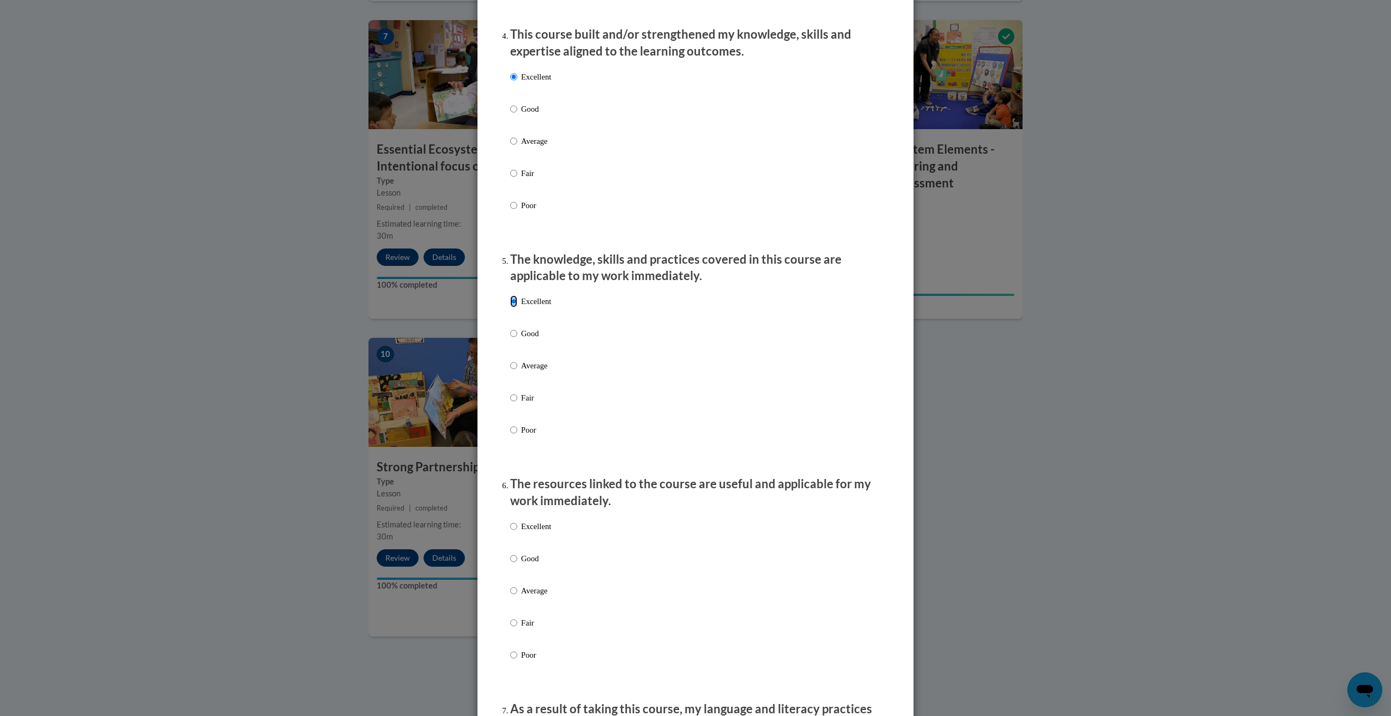
scroll to position [872, 0]
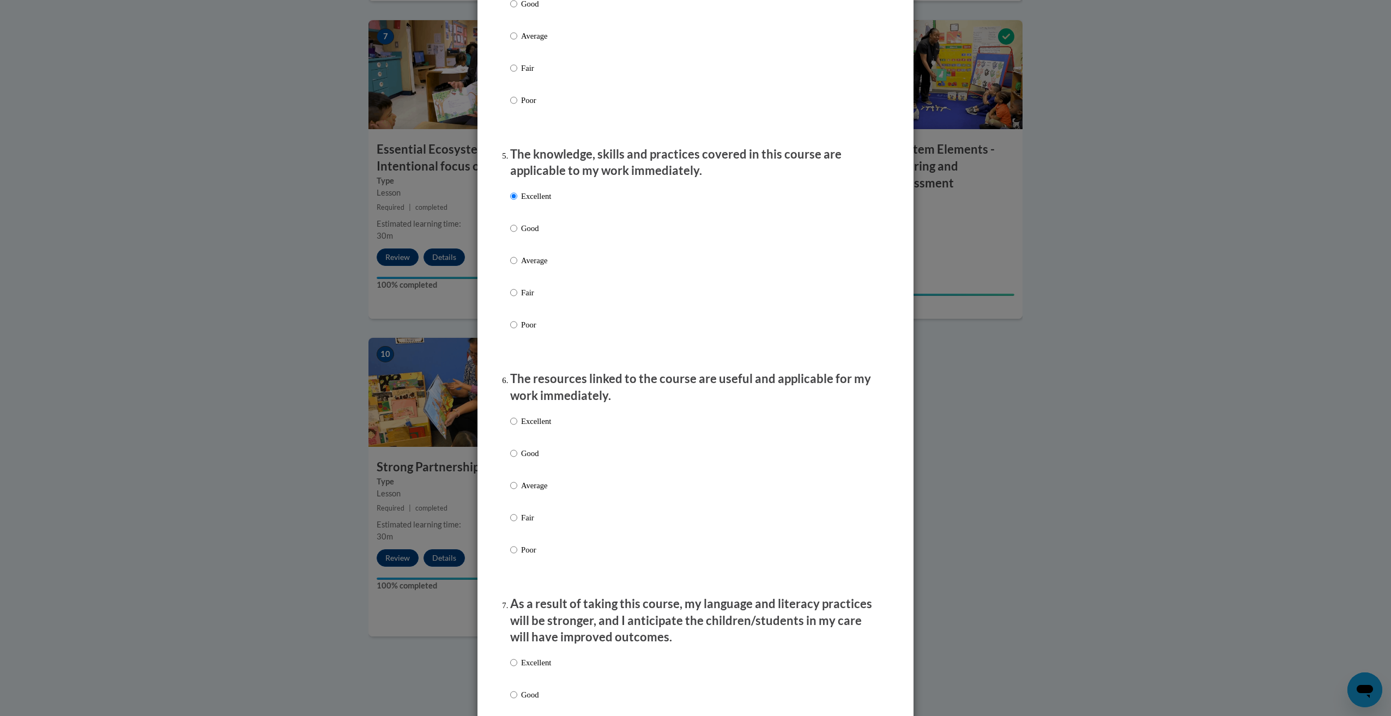
click at [547, 438] on label "Excellent" at bounding box center [530, 429] width 41 height 29
click at [517, 427] on input "Excellent" at bounding box center [513, 421] width 7 height 12
radio input "true"
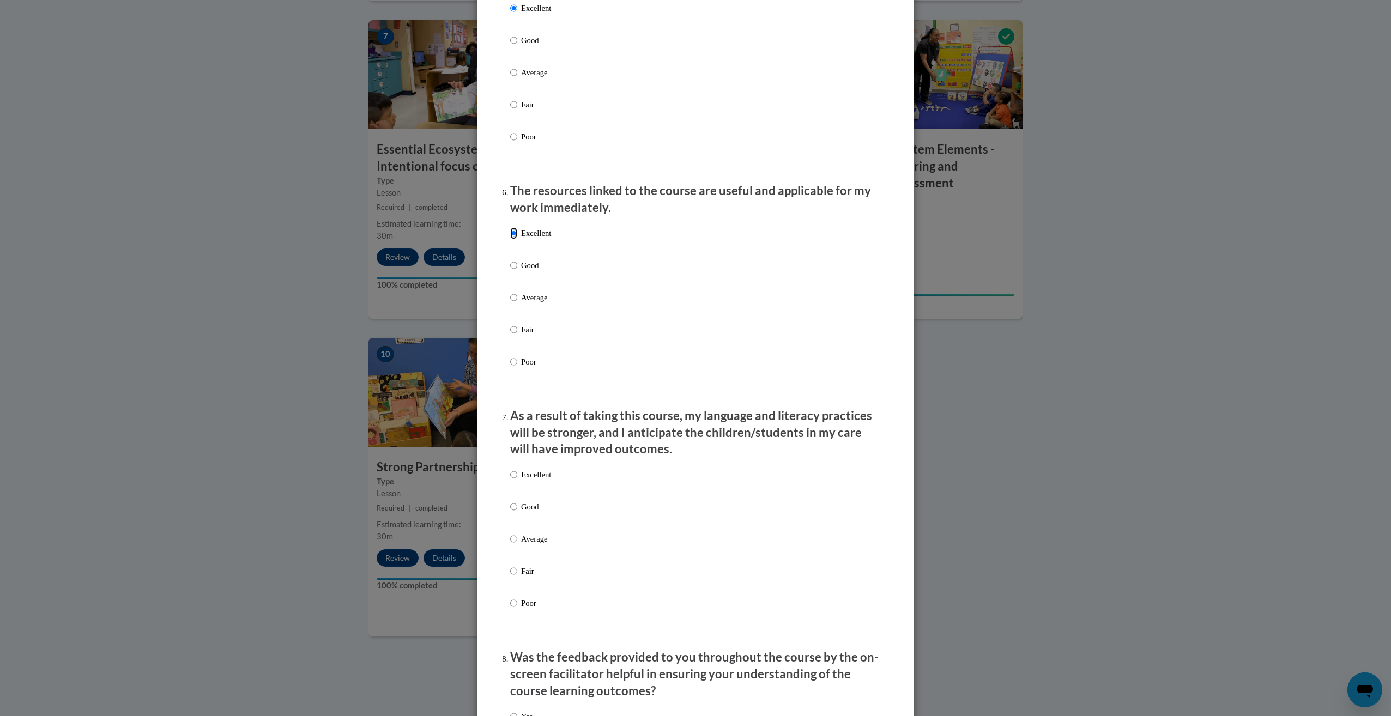
scroll to position [1199, 0]
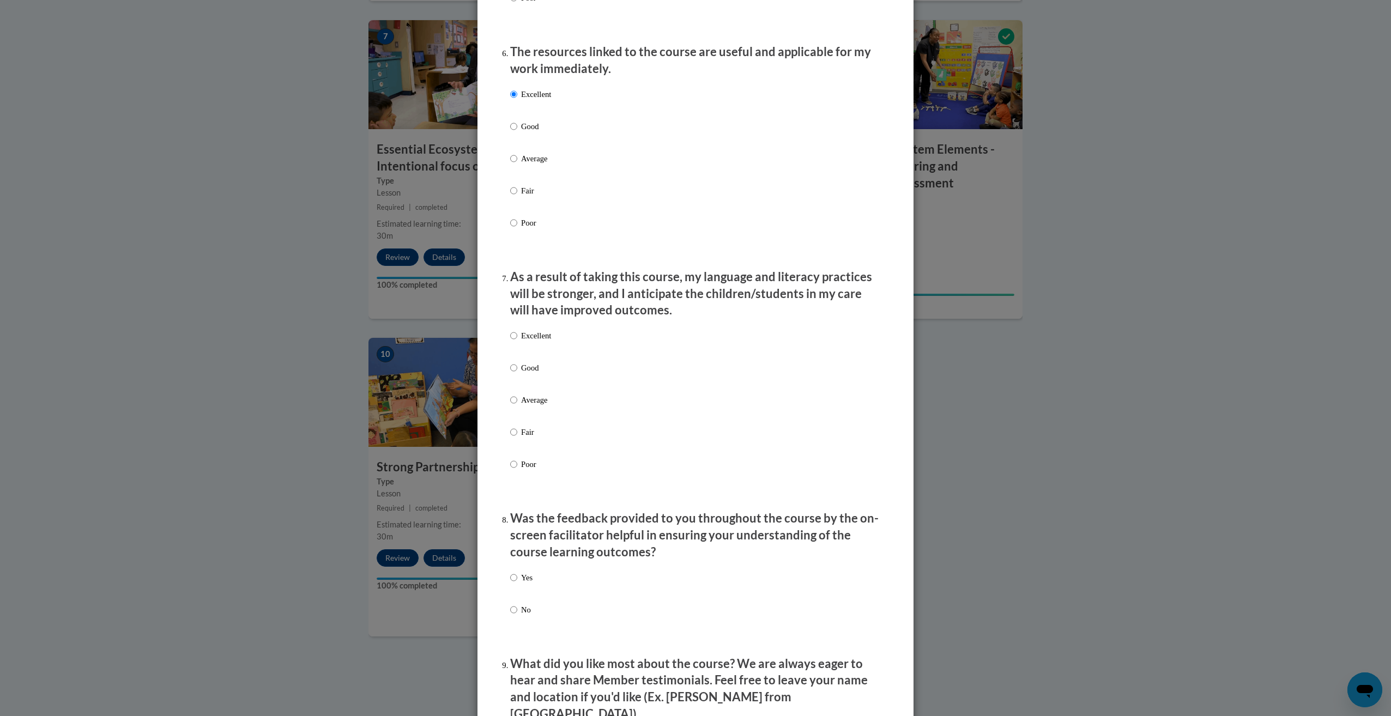
click at [542, 351] on label "Excellent" at bounding box center [530, 344] width 41 height 29
click at [517, 342] on input "Excellent" at bounding box center [513, 336] width 7 height 12
radio input "true"
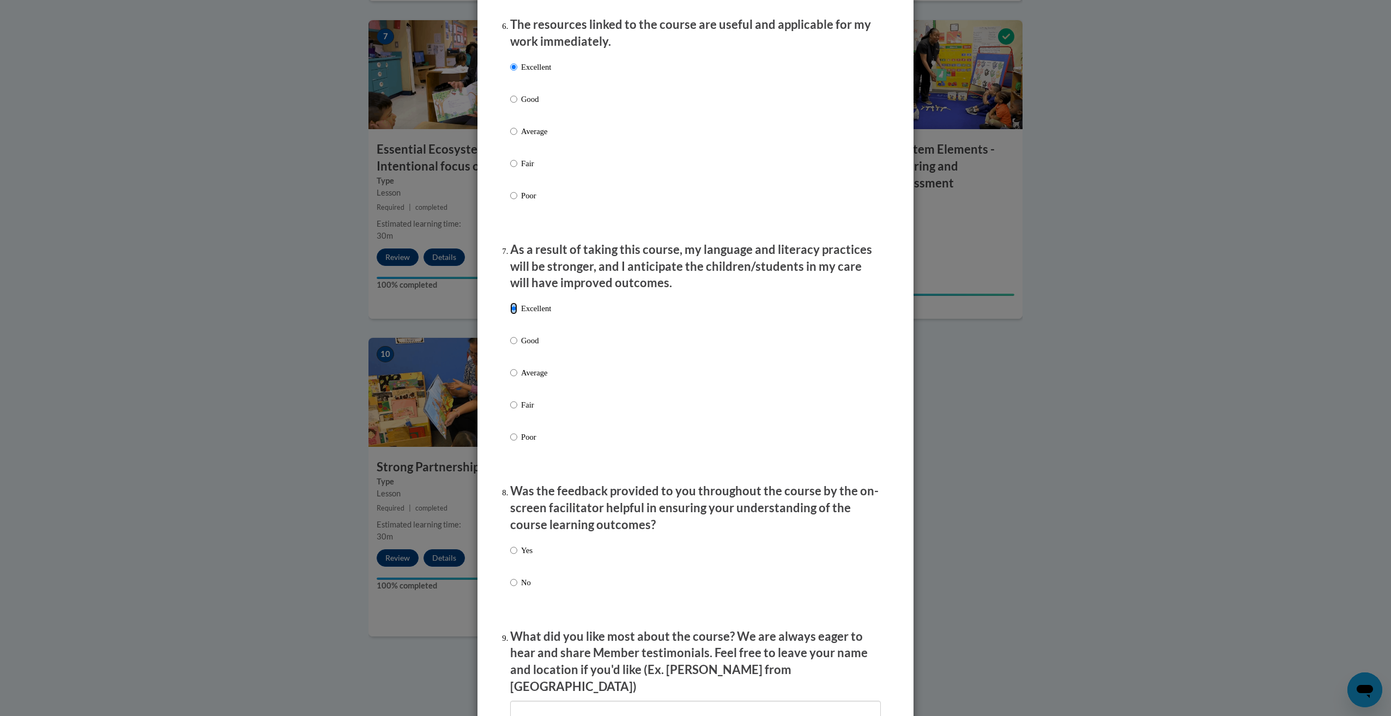
scroll to position [1418, 0]
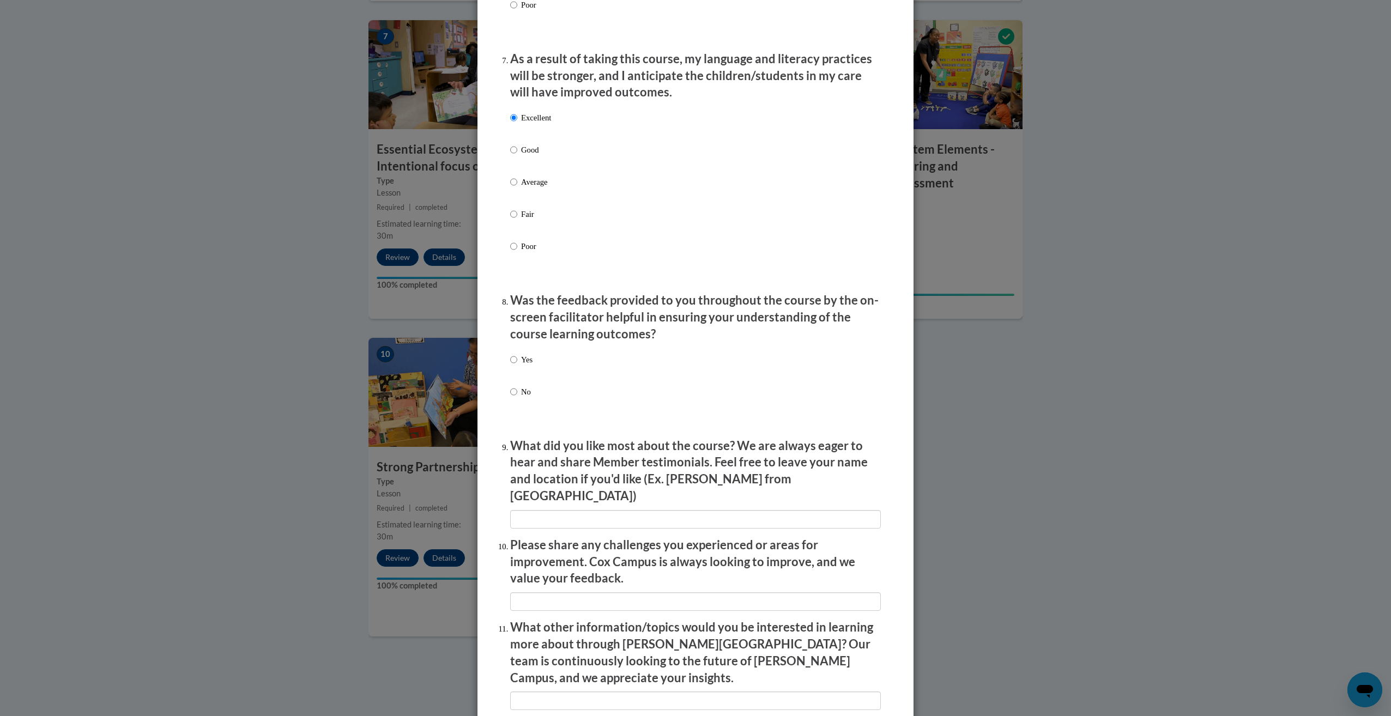
click at [514, 370] on label "Yes" at bounding box center [521, 368] width 22 height 29
click at [514, 366] on input "Yes" at bounding box center [513, 360] width 7 height 12
radio input "true"
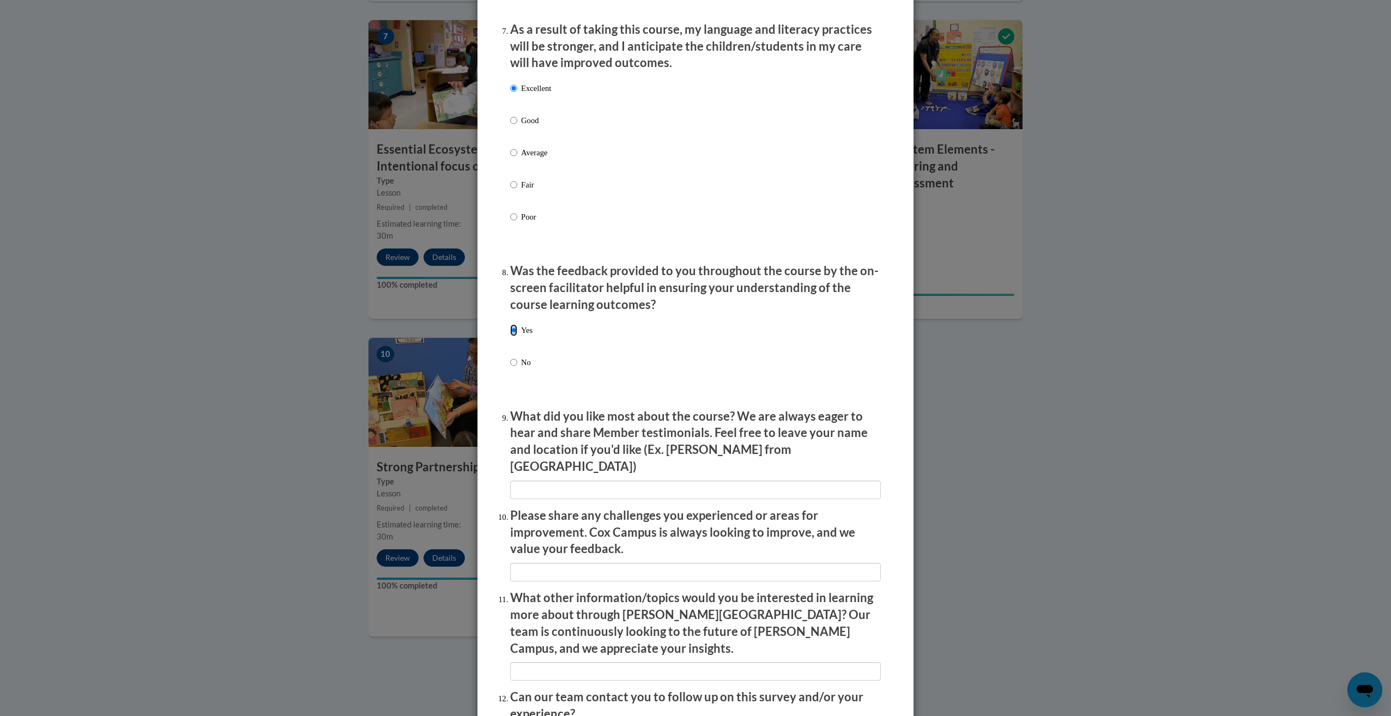
scroll to position [1549, 0]
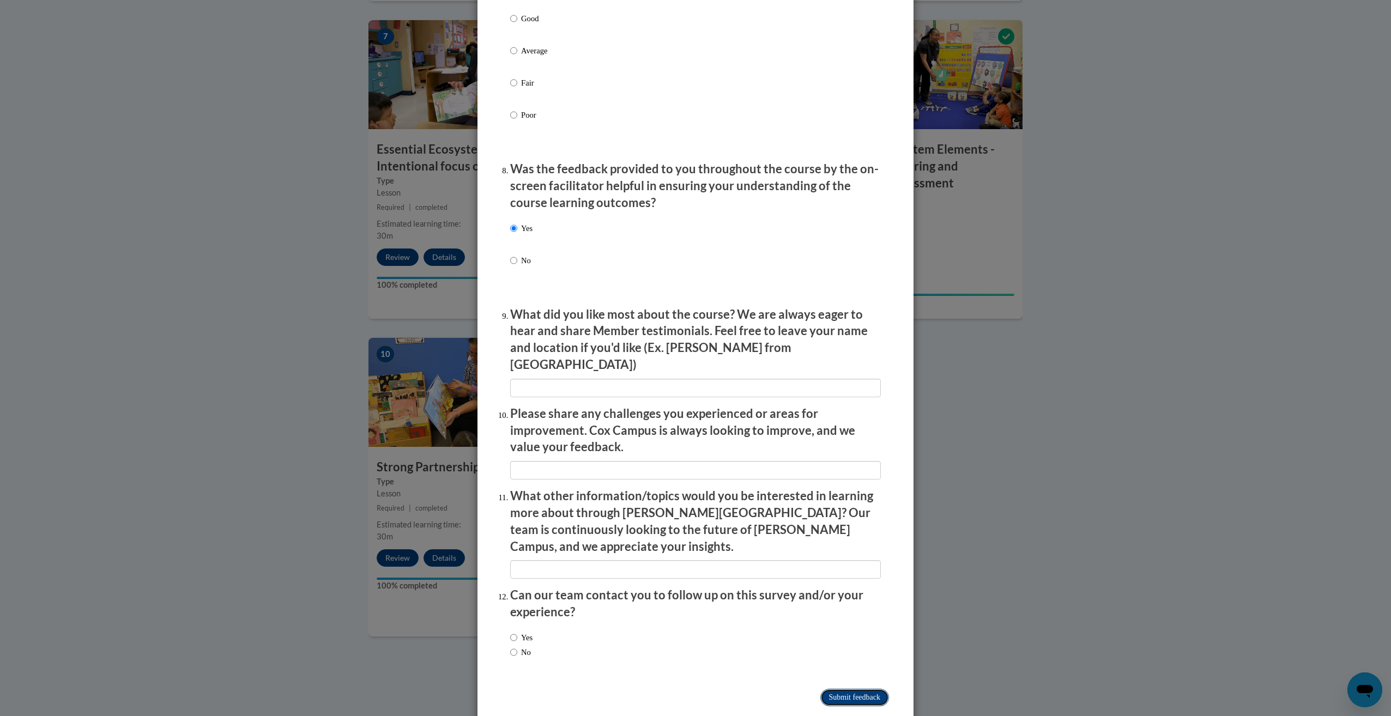
click at [856, 689] on input "Submit feedback" at bounding box center [855, 697] width 69 height 17
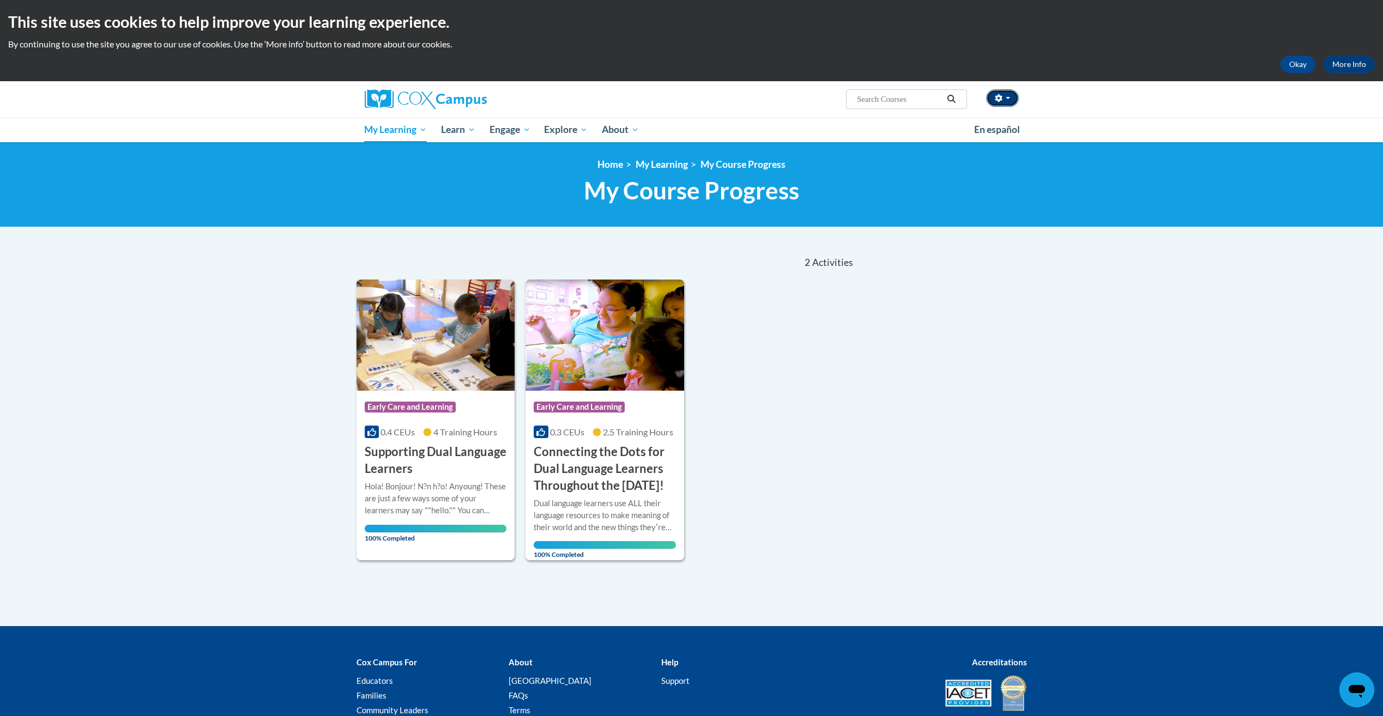
click at [1009, 97] on span "button" at bounding box center [1008, 98] width 4 height 2
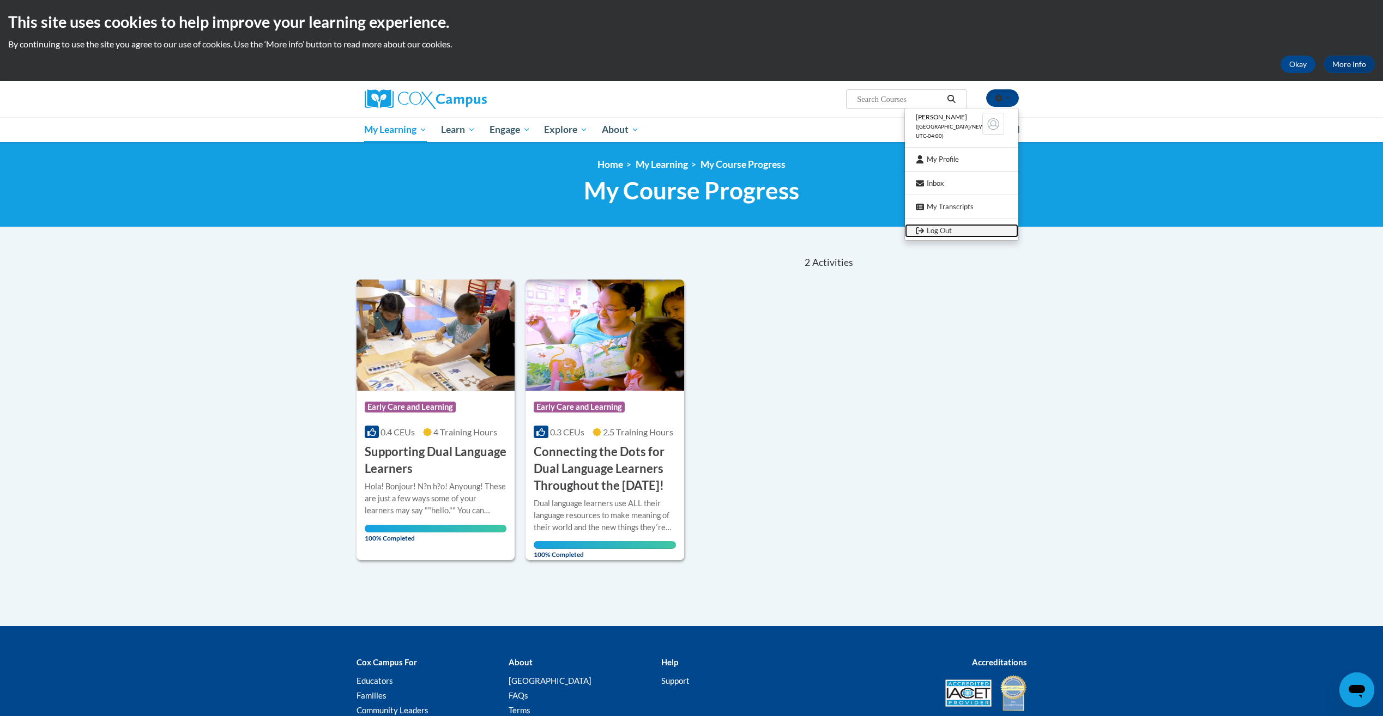
click at [933, 231] on link "Log Out" at bounding box center [961, 231] width 113 height 14
